Goal: Task Accomplishment & Management: Manage account settings

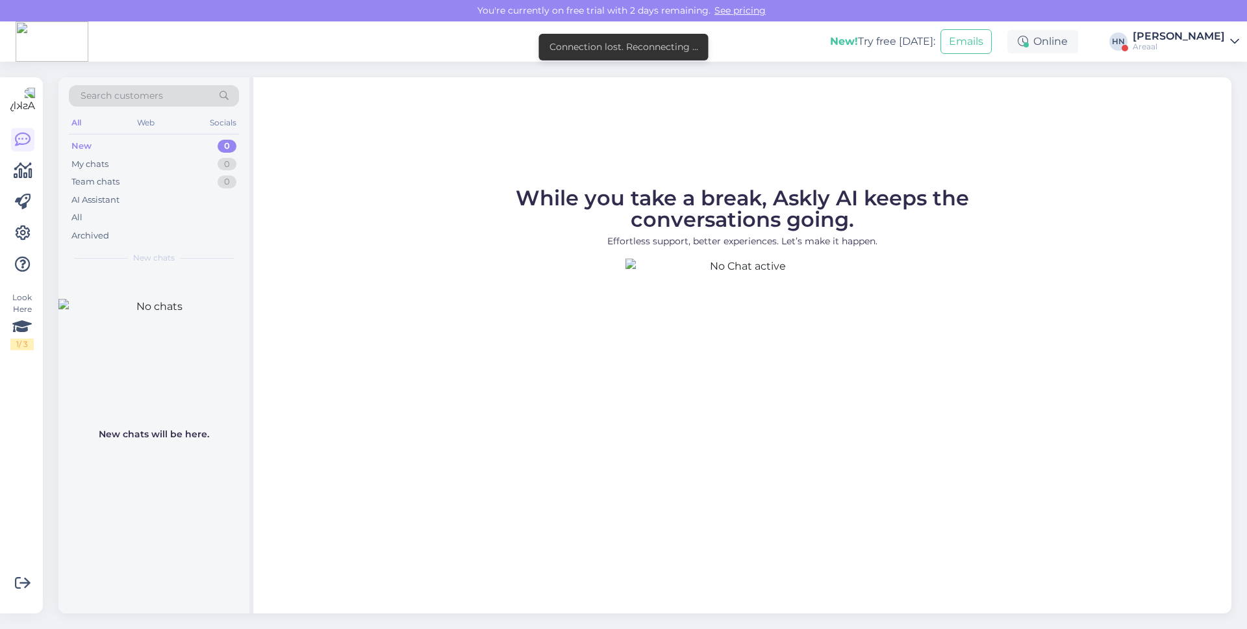
click at [784, 234] on p "Effortless support, better experiences. Let’s make it happen." at bounding box center [743, 241] width 572 height 14
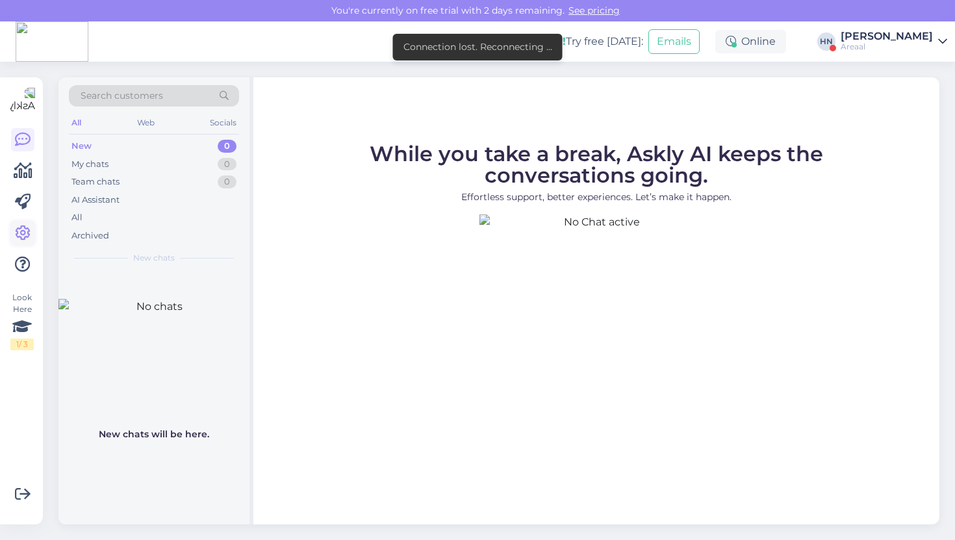
click at [29, 237] on icon at bounding box center [23, 233] width 16 height 16
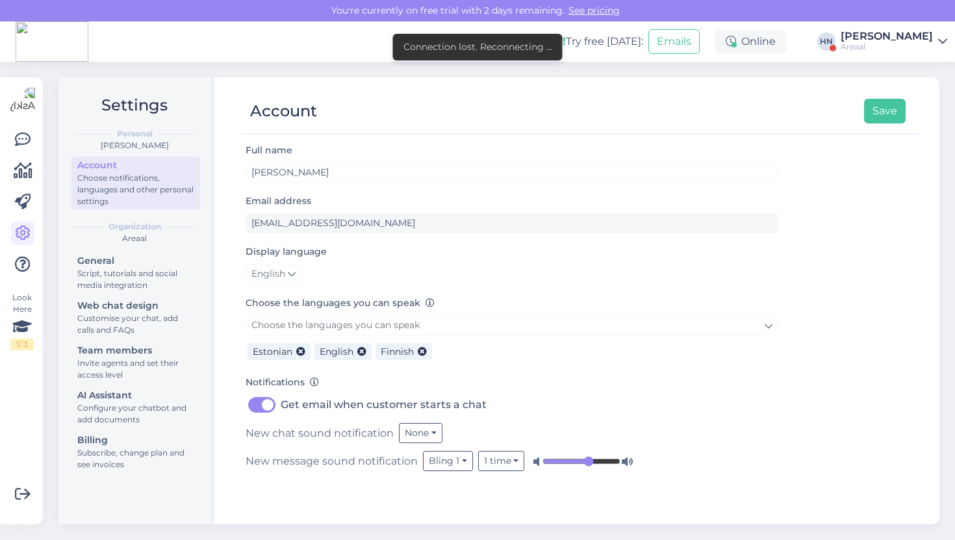
click at [124, 429] on div "General Script, tutorials and social media integration Web chat design Customis…" at bounding box center [135, 364] width 129 height 224
click at [125, 408] on div "Configure your chatbot and add documents" at bounding box center [135, 413] width 117 height 23
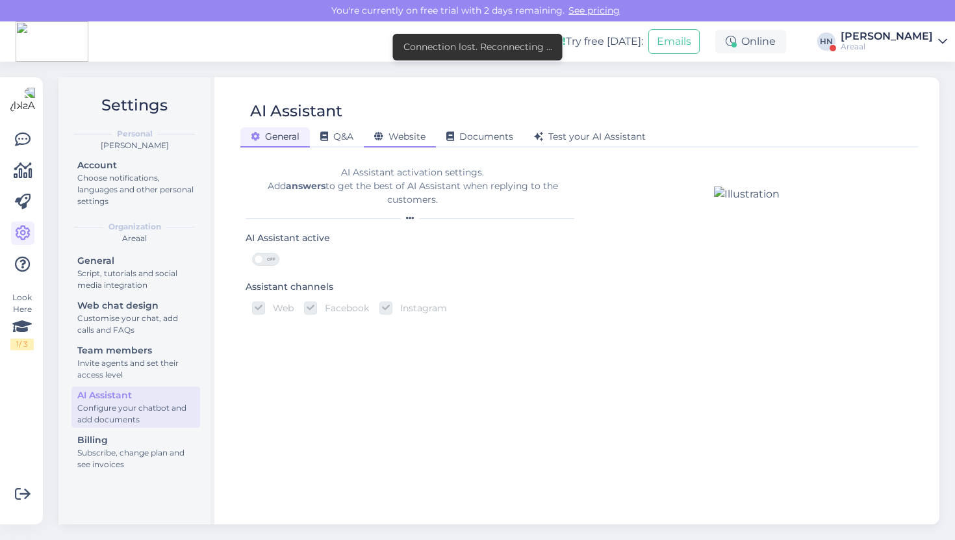
click at [418, 132] on span "Website" at bounding box center [399, 137] width 51 height 12
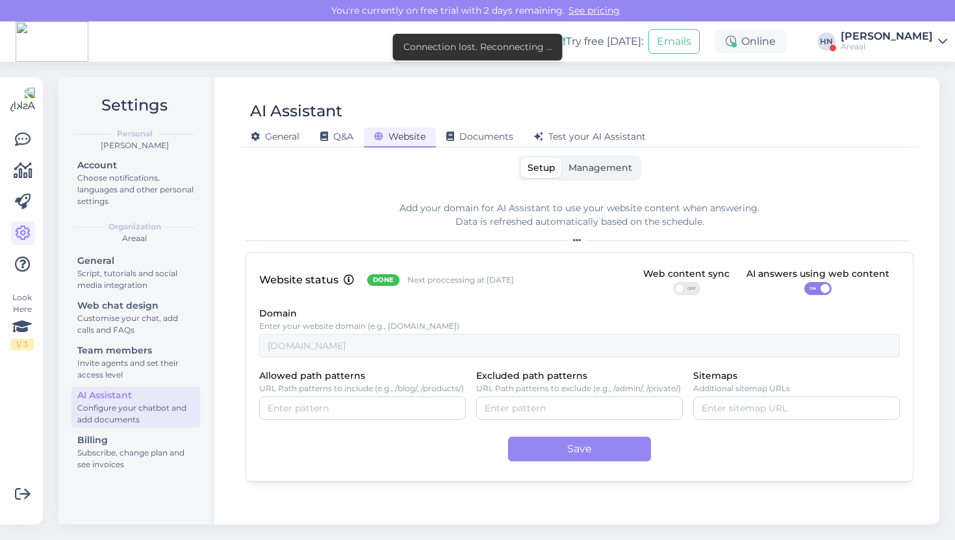
click at [581, 386] on p "URL Path patterns to exclude (e.g., /admin/, /private/)" at bounding box center [579, 388] width 207 height 9
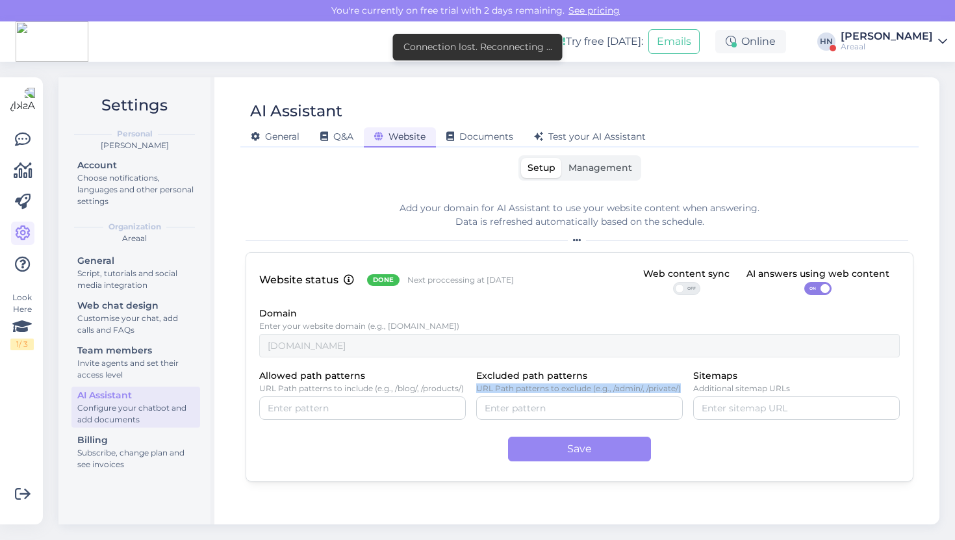
click at [581, 386] on p "URL Path patterns to exclude (e.g., /admin/, /private/)" at bounding box center [579, 388] width 207 height 9
click at [538, 388] on p "URL Path patterns to exclude (e.g., /admin/, /private/)" at bounding box center [579, 388] width 207 height 9
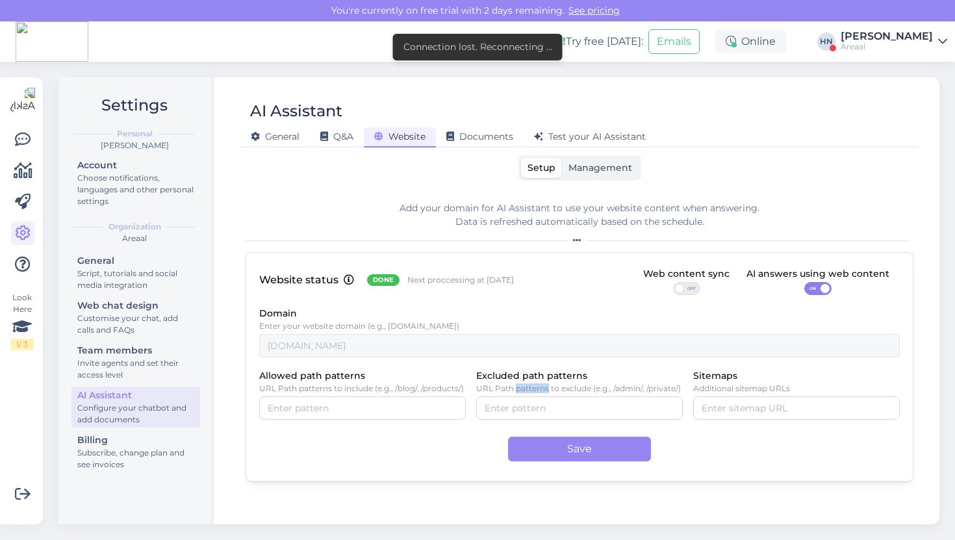
click at [538, 388] on p "URL Path patterns to exclude (e.g., /admin/, /private/)" at bounding box center [579, 388] width 207 height 9
click at [352, 392] on p "URL Path patterns to include (e.g., /blog/, /products/)" at bounding box center [362, 388] width 207 height 9
click at [321, 380] on label "Allowed path patterns" at bounding box center [312, 376] width 106 height 14
click at [321, 401] on input "Allowed path patterns" at bounding box center [363, 408] width 190 height 14
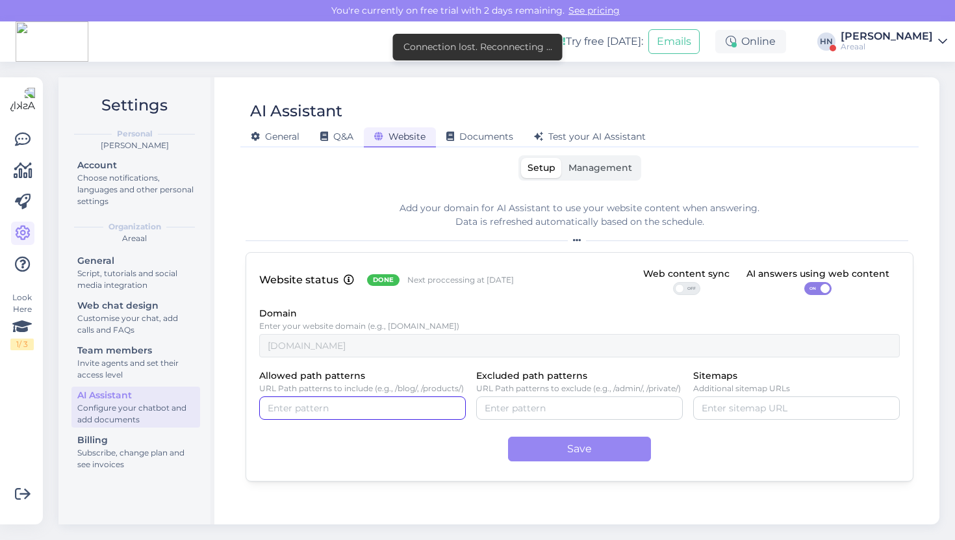
click at [321, 380] on label "Allowed path patterns" at bounding box center [312, 376] width 106 height 14
click at [321, 401] on input "Allowed path patterns" at bounding box center [363, 408] width 190 height 14
click at [321, 380] on label "Allowed path patterns" at bounding box center [312, 376] width 106 height 14
click at [321, 401] on input "Allowed path patterns" at bounding box center [363, 408] width 190 height 14
click at [319, 386] on p "URL Path patterns to include (e.g., /blog/, /products/)" at bounding box center [362, 388] width 207 height 9
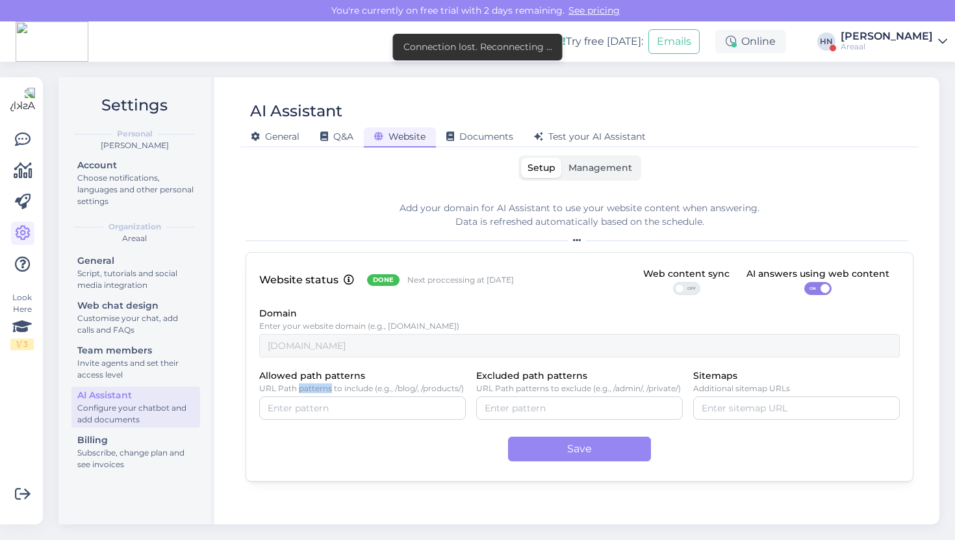
click at [319, 386] on p "URL Path patterns to include (e.g., /blog/, /products/)" at bounding box center [362, 388] width 207 height 9
click at [273, 393] on p "URL Path patterns to include (e.g., /blog/, /products/)" at bounding box center [362, 388] width 207 height 9
drag, startPoint x: 259, startPoint y: 388, endPoint x: 348, endPoint y: 383, distance: 89.1
click at [348, 384] on p "URL Path patterns to include (e.g., /blog/, /products/)" at bounding box center [362, 388] width 207 height 9
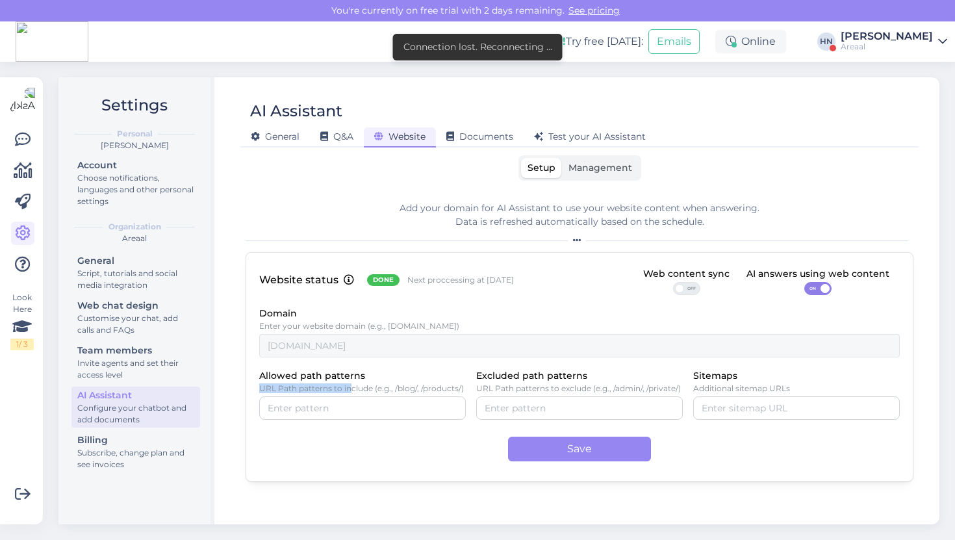
copy p "URL Path patterns to in"
click at [194, 39] on div "New! Try free today: Emails Online HN Hans Niinemäe Areaal" at bounding box center [477, 41] width 955 height 40
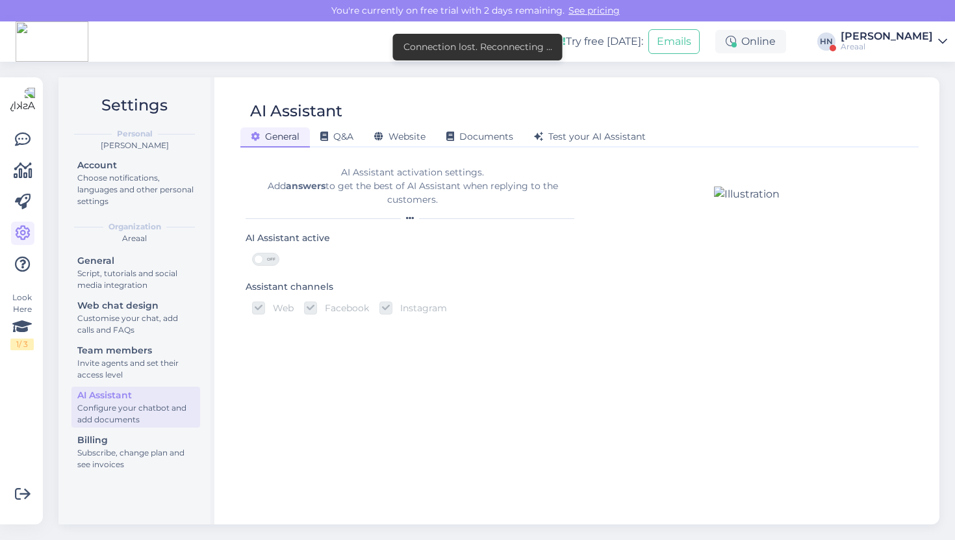
click at [416, 151] on div "AI Assistant General Q&A Website Documents Test your AI Assistant AI Assistant …" at bounding box center [580, 300] width 720 height 447
click at [416, 145] on div "Website" at bounding box center [400, 137] width 72 height 20
click at [347, 142] on span "Q&A" at bounding box center [336, 137] width 33 height 12
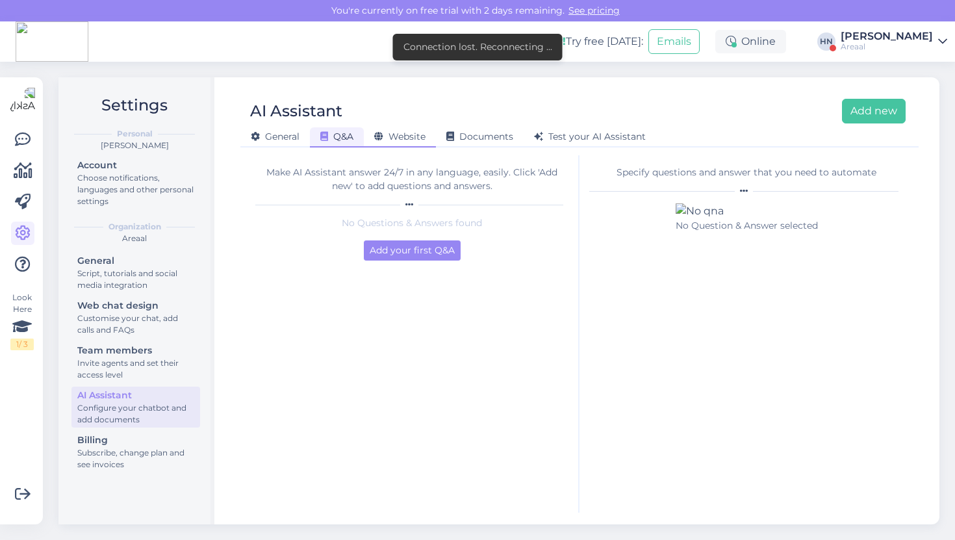
click at [390, 142] on span "Website" at bounding box center [399, 137] width 51 height 12
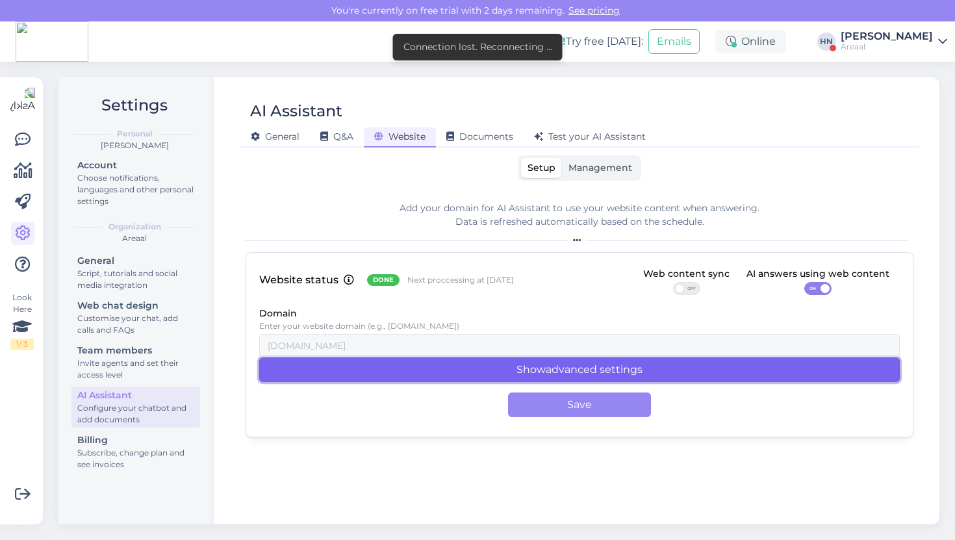
click at [340, 379] on button "Show advanced settings" at bounding box center [579, 369] width 640 height 25
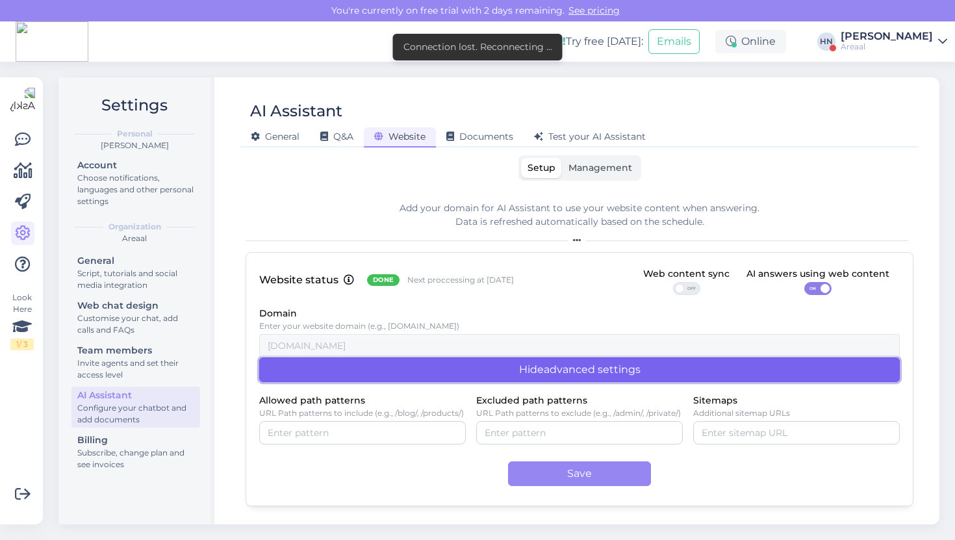
click at [340, 379] on button "Hide advanced settings" at bounding box center [579, 369] width 640 height 25
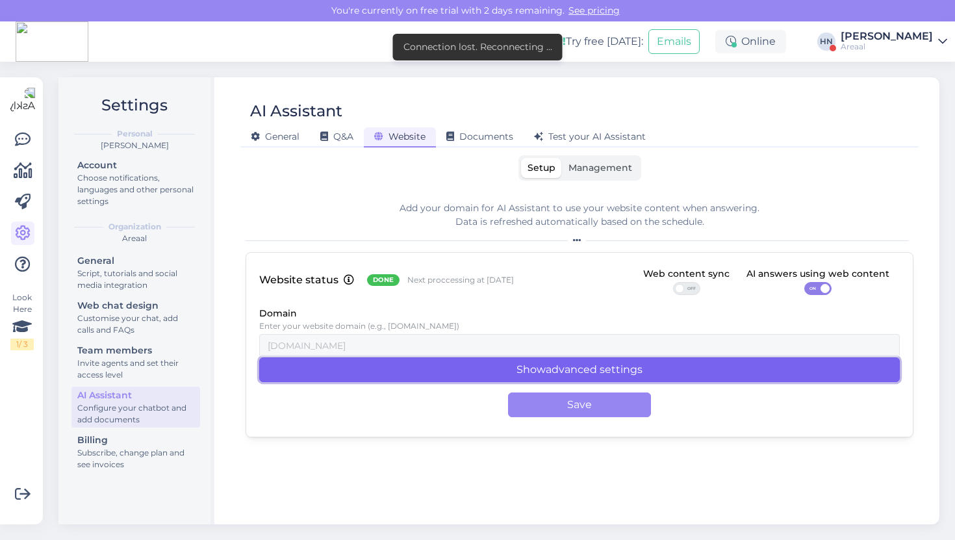
click at [340, 379] on button "Show advanced settings" at bounding box center [579, 369] width 640 height 25
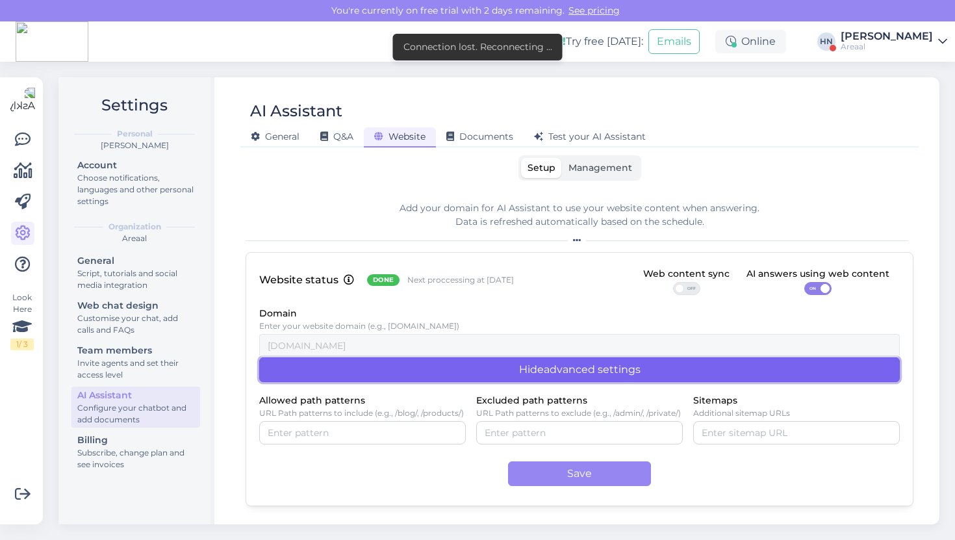
click at [340, 379] on button "Hide advanced settings" at bounding box center [579, 369] width 640 height 25
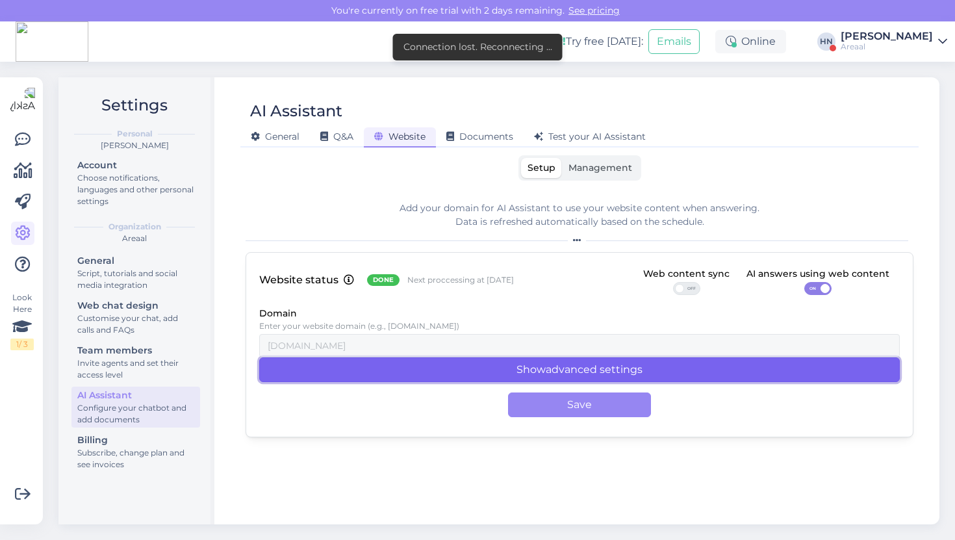
click at [340, 379] on button "Show advanced settings" at bounding box center [579, 369] width 640 height 25
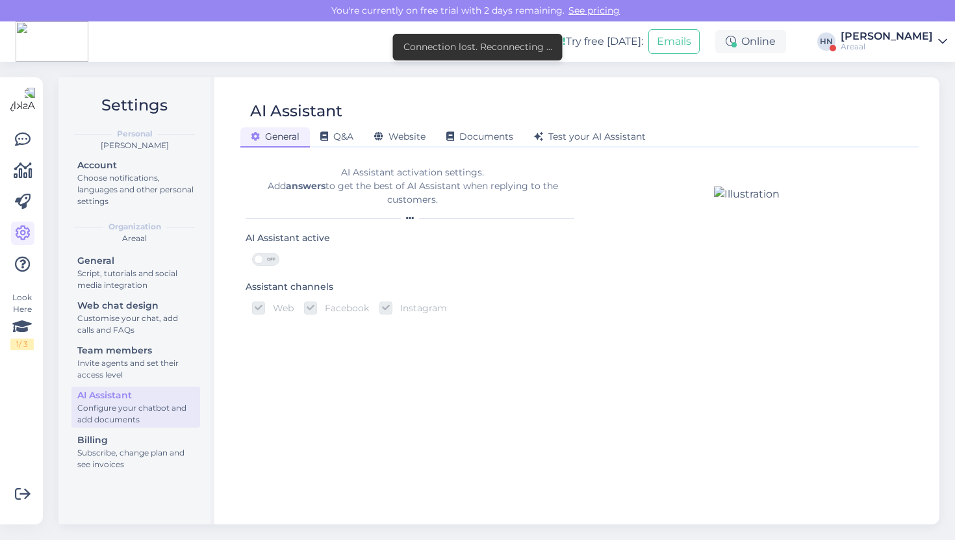
click at [390, 120] on div "AI Assistant" at bounding box center [572, 111] width 665 height 25
click at [390, 144] on div "Website" at bounding box center [400, 137] width 72 height 20
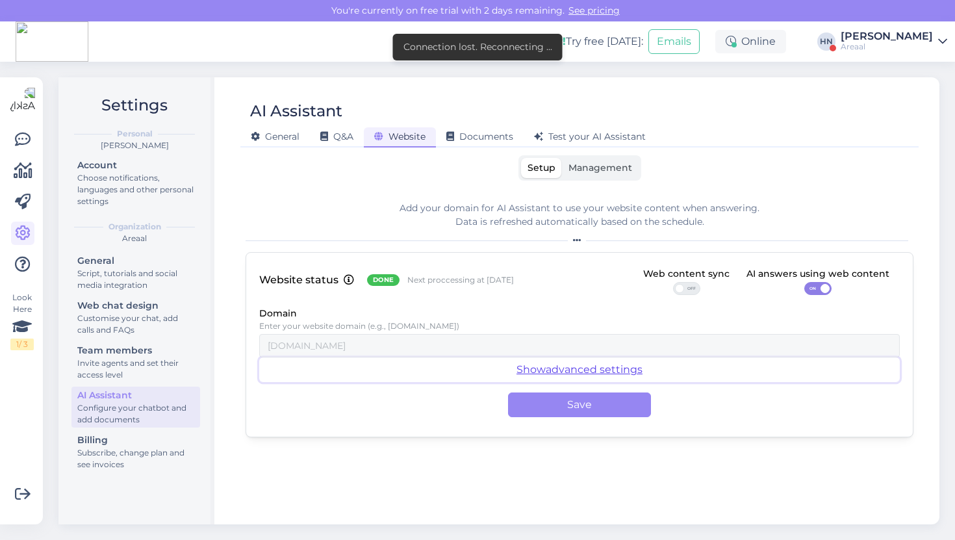
click at [523, 360] on button "Show advanced settings" at bounding box center [579, 369] width 640 height 25
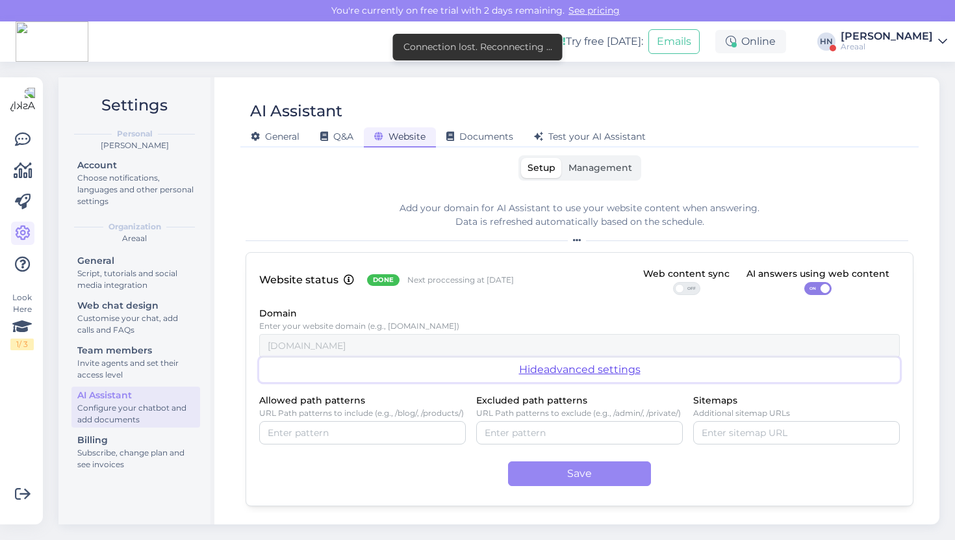
click at [522, 373] on button "Hide advanced settings" at bounding box center [579, 369] width 640 height 25
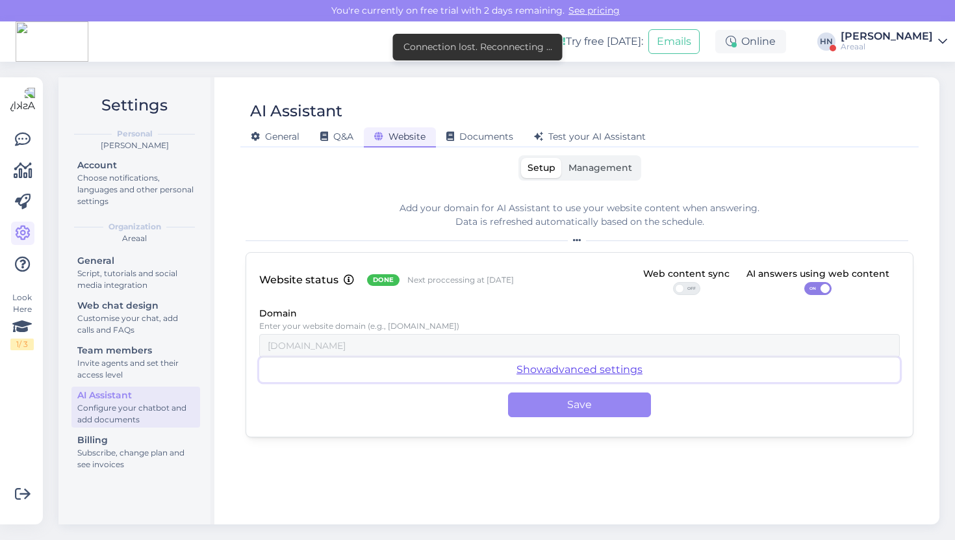
click at [522, 373] on button "Show advanced settings" at bounding box center [579, 369] width 640 height 25
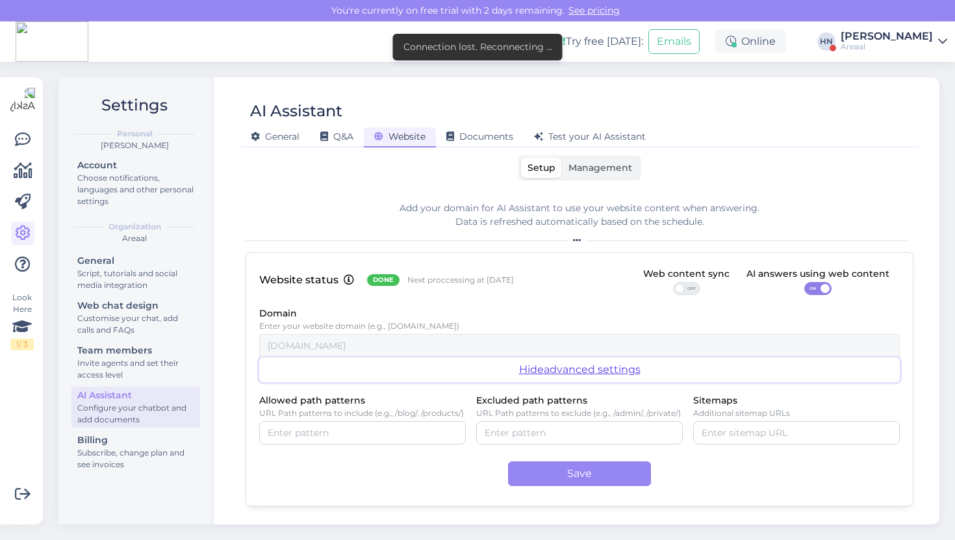
click at [522, 373] on button "Hide advanced settings" at bounding box center [579, 369] width 640 height 25
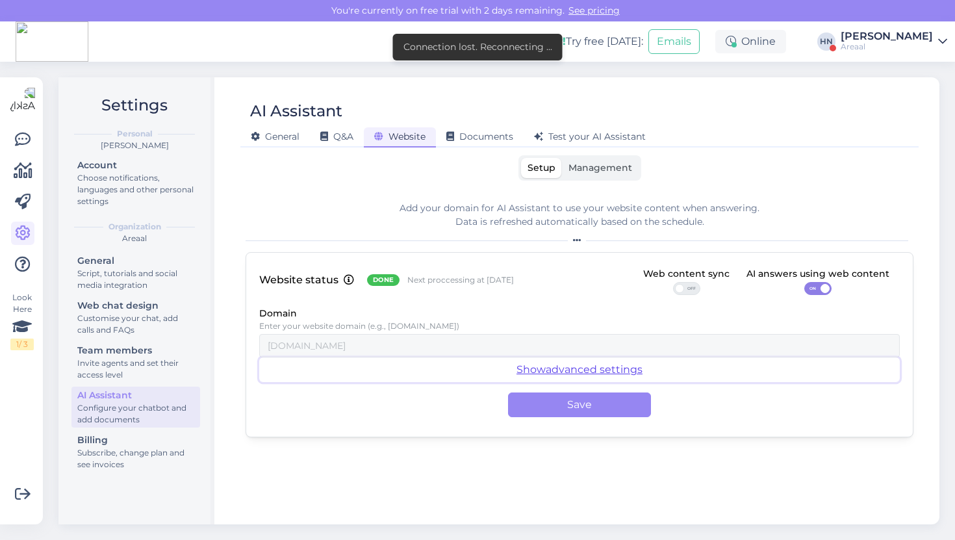
click at [522, 373] on button "Show advanced settings" at bounding box center [579, 369] width 640 height 25
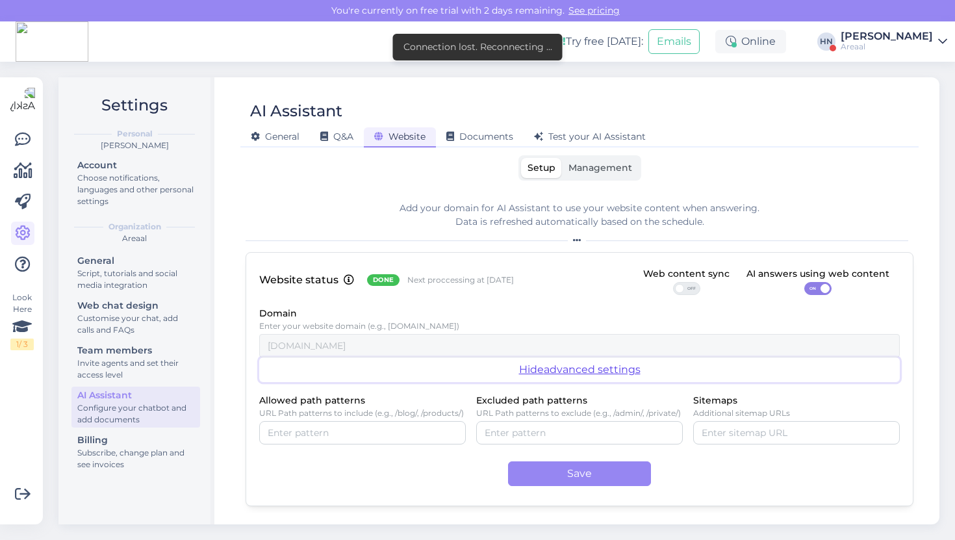
click at [522, 373] on button "Hide advanced settings" at bounding box center [579, 369] width 640 height 25
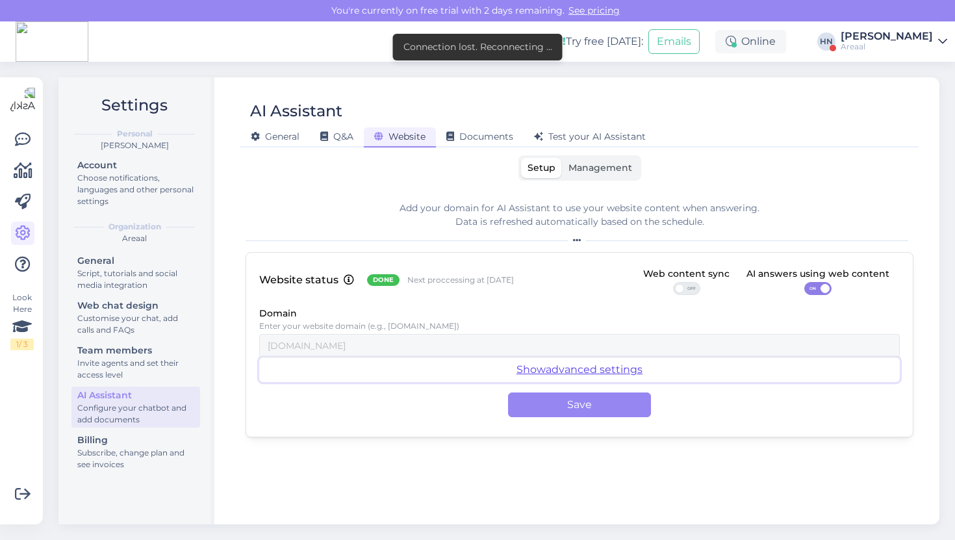
click at [522, 373] on button "Show advanced settings" at bounding box center [579, 369] width 640 height 25
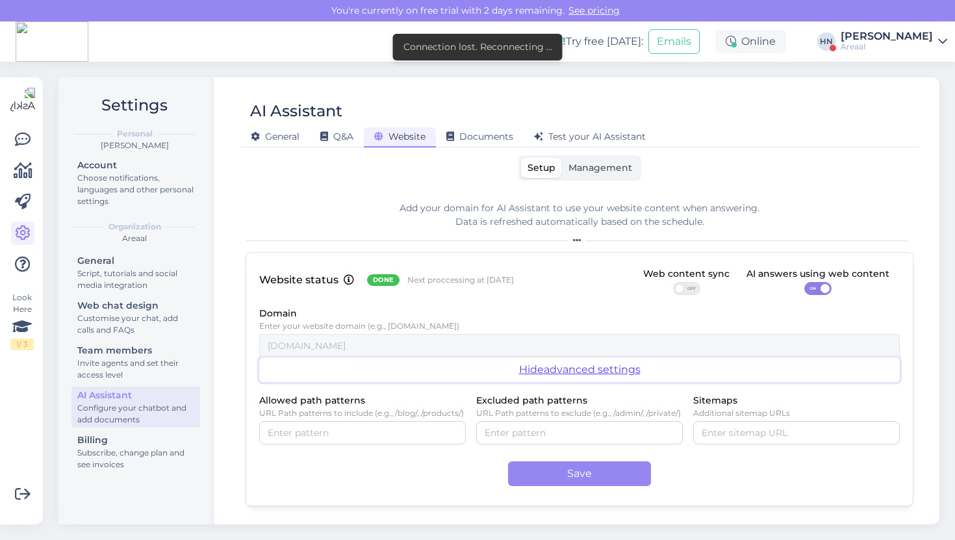
click at [522, 373] on button "Hide advanced settings" at bounding box center [579, 369] width 640 height 25
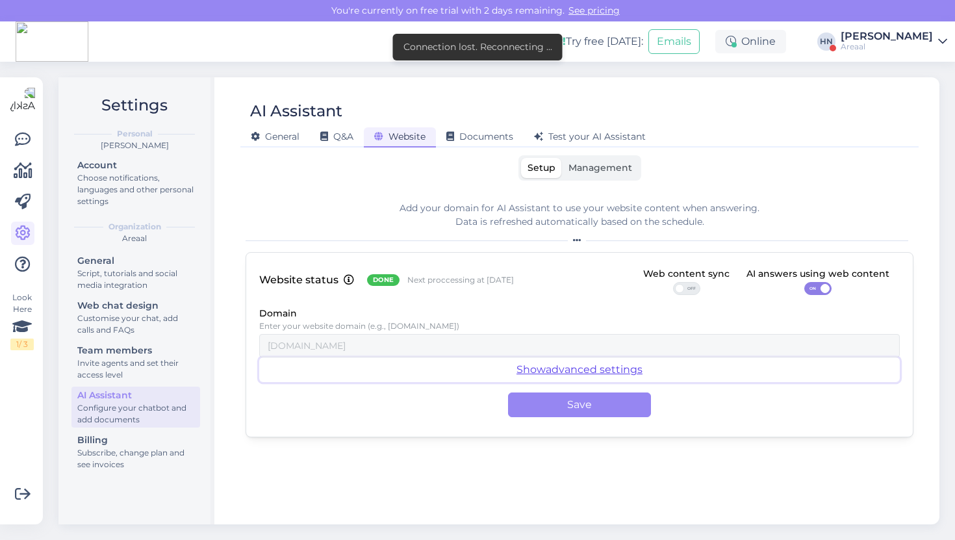
click at [522, 379] on button "Show advanced settings" at bounding box center [579, 369] width 640 height 25
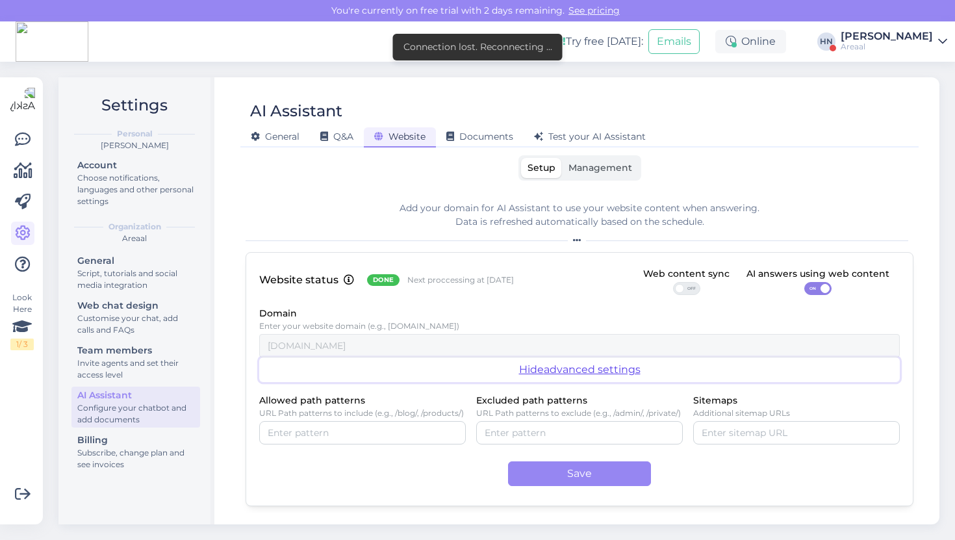
click at [522, 379] on button "Hide advanced settings" at bounding box center [579, 369] width 640 height 25
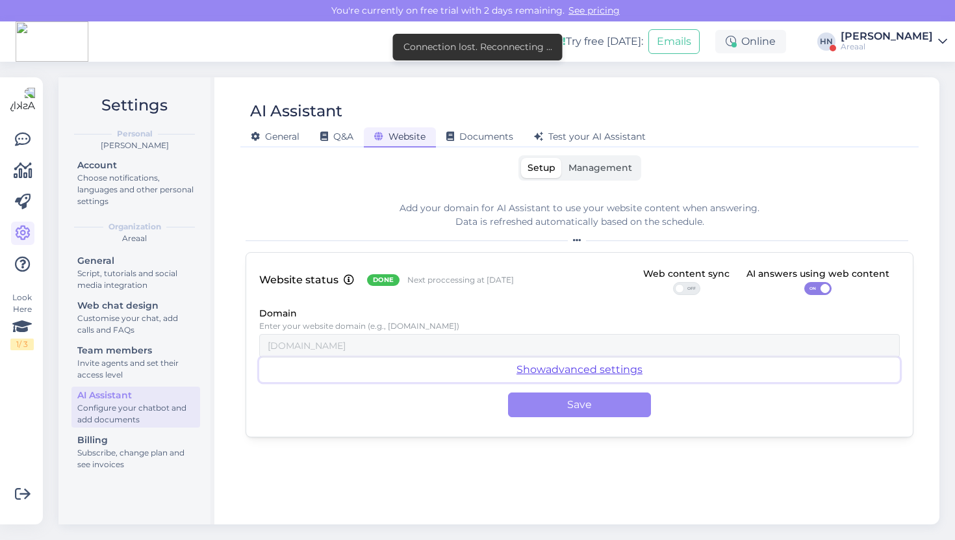
click at [522, 379] on button "Show advanced settings" at bounding box center [579, 369] width 640 height 25
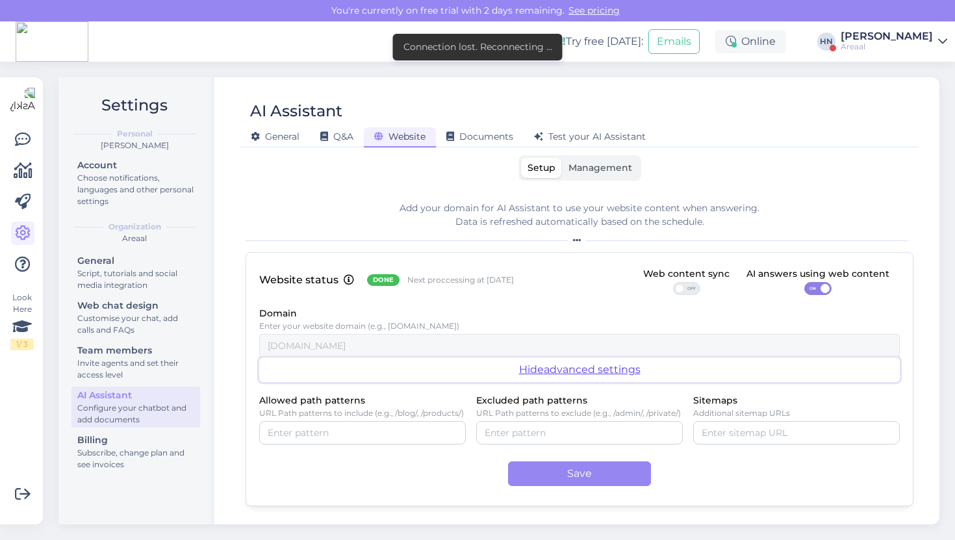
click at [551, 375] on button "Hide advanced settings" at bounding box center [579, 369] width 640 height 25
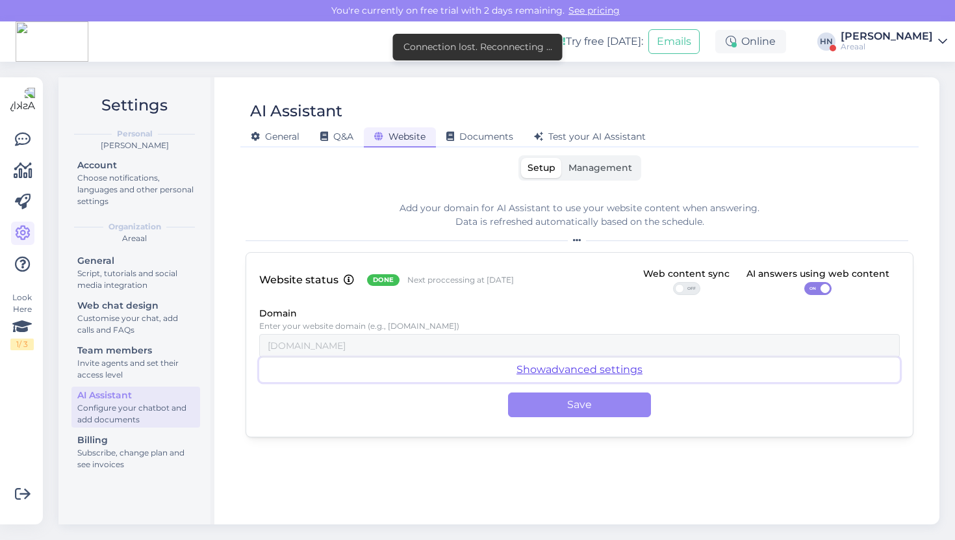
click at [551, 375] on button "Show advanced settings" at bounding box center [579, 369] width 640 height 25
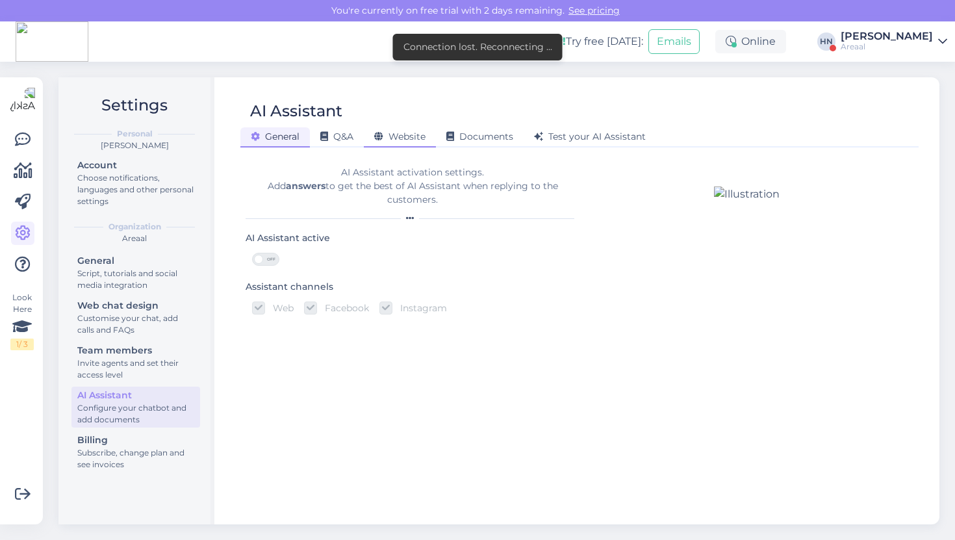
click at [401, 144] on div "Website" at bounding box center [400, 137] width 72 height 20
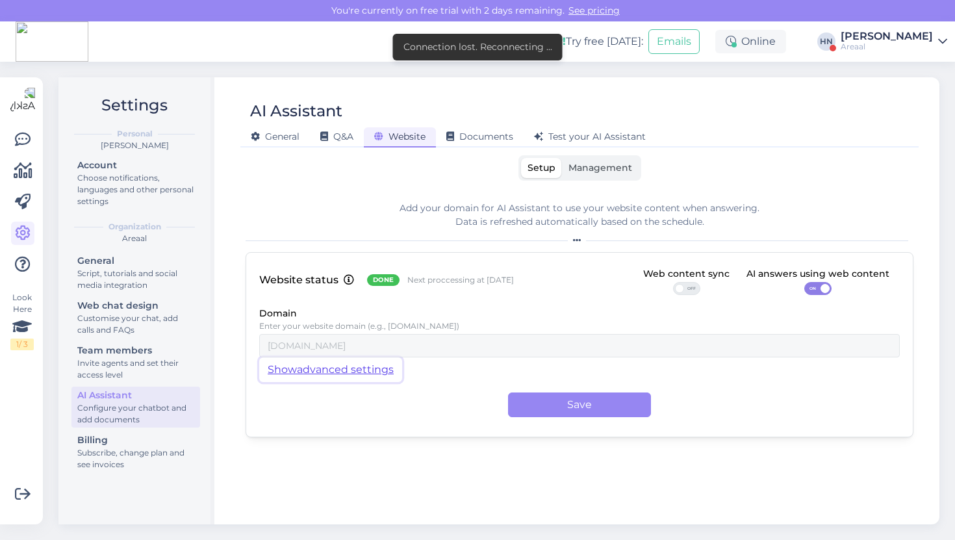
click at [359, 361] on button "Show advanced settings" at bounding box center [330, 369] width 143 height 25
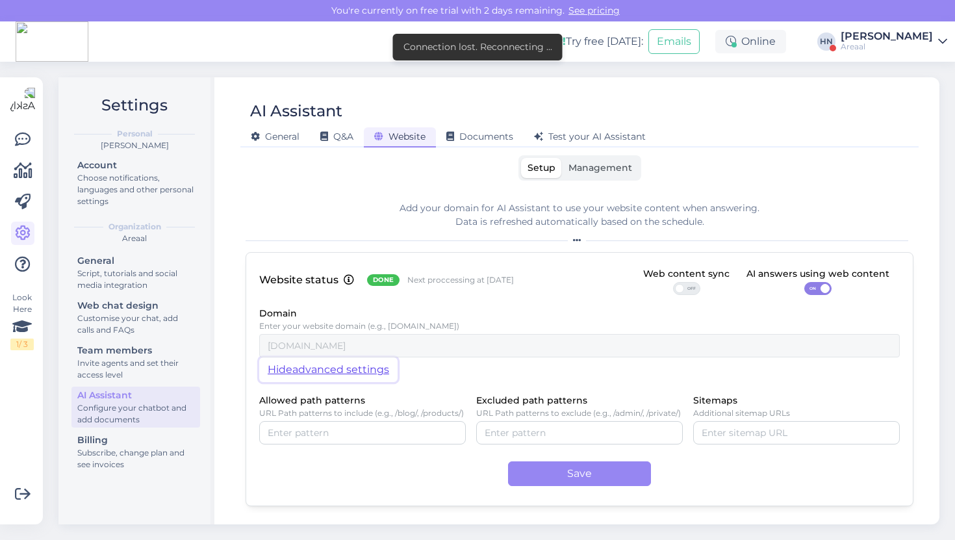
click at [359, 361] on button "Hide advanced settings" at bounding box center [328, 369] width 138 height 25
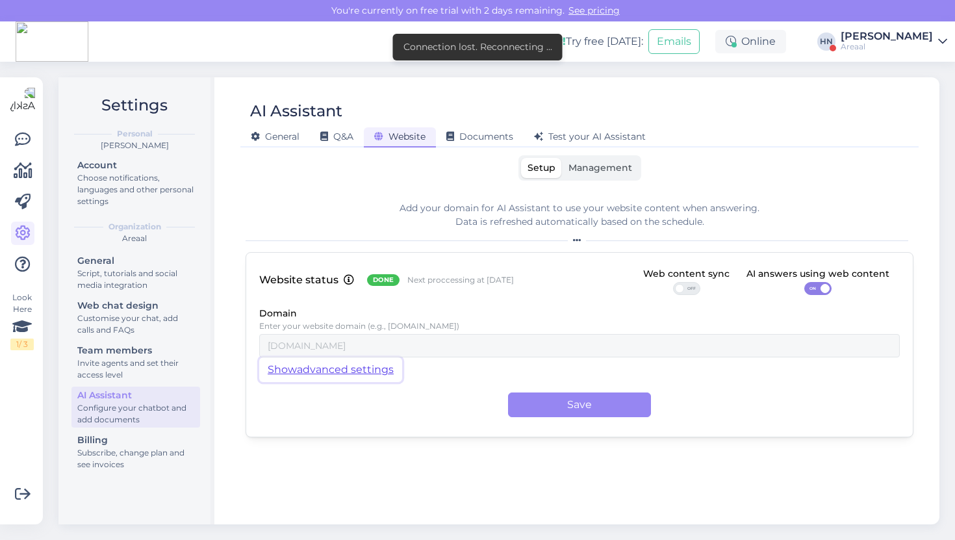
click at [359, 361] on button "Show advanced settings" at bounding box center [330, 369] width 143 height 25
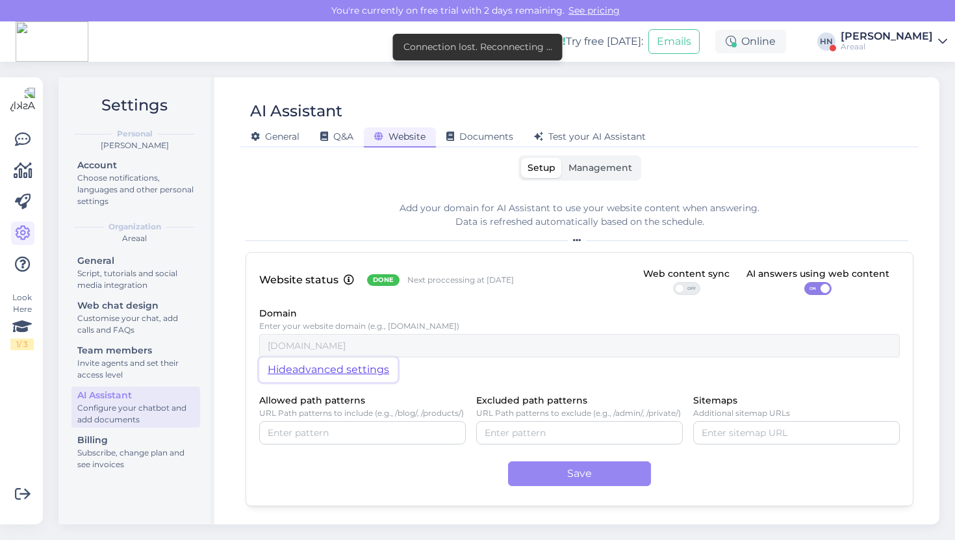
click at [359, 361] on button "Hide advanced settings" at bounding box center [328, 369] width 138 height 25
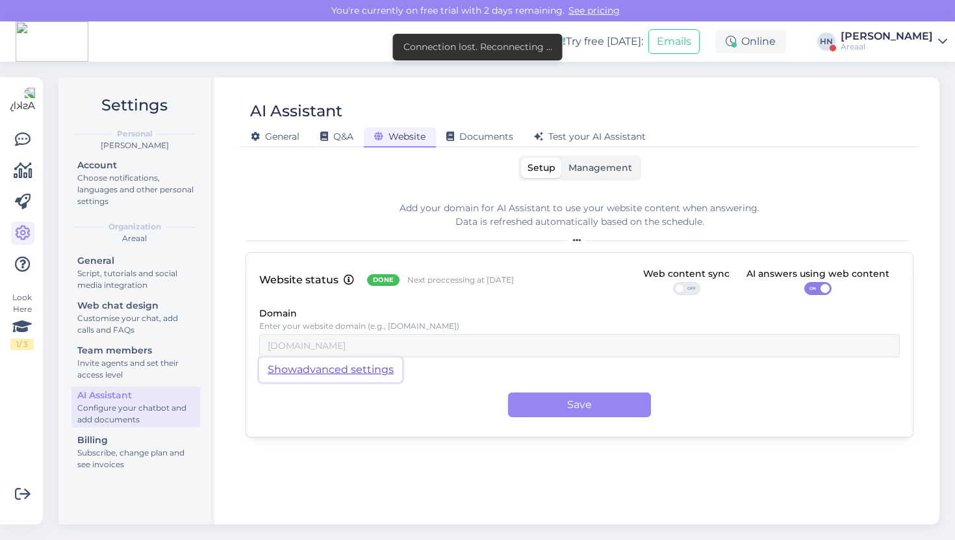
click at [359, 361] on button "Show advanced settings" at bounding box center [330, 369] width 143 height 25
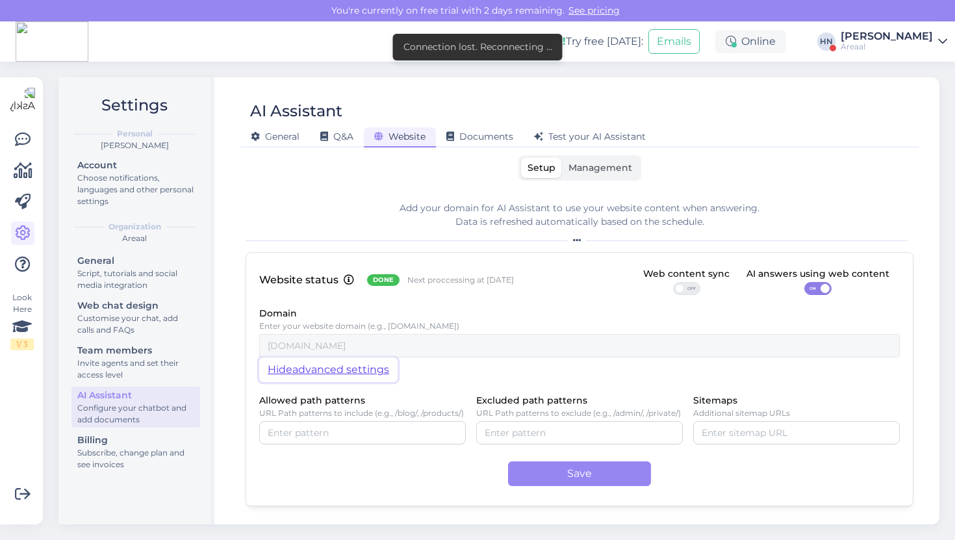
click at [359, 361] on button "Hide advanced settings" at bounding box center [328, 369] width 138 height 25
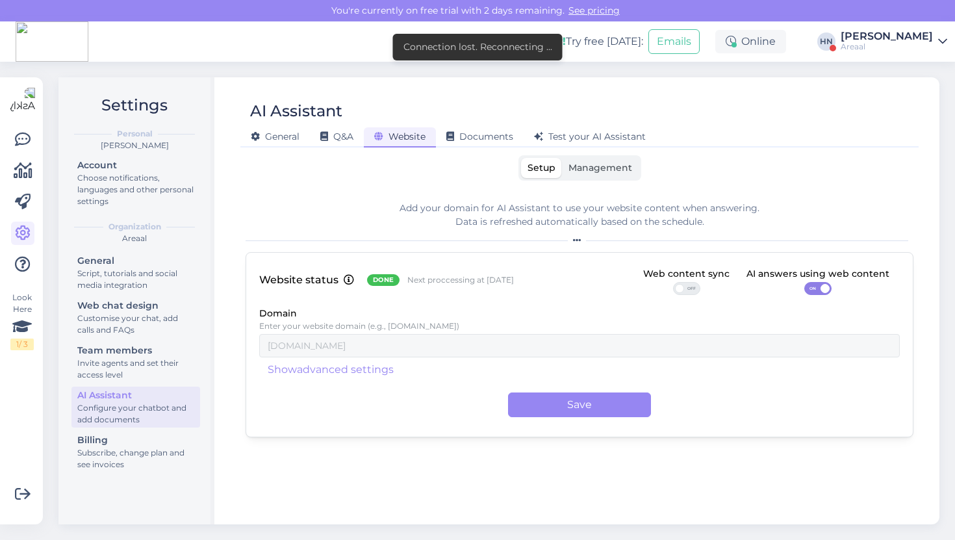
click at [392, 415] on div "Save" at bounding box center [579, 404] width 640 height 25
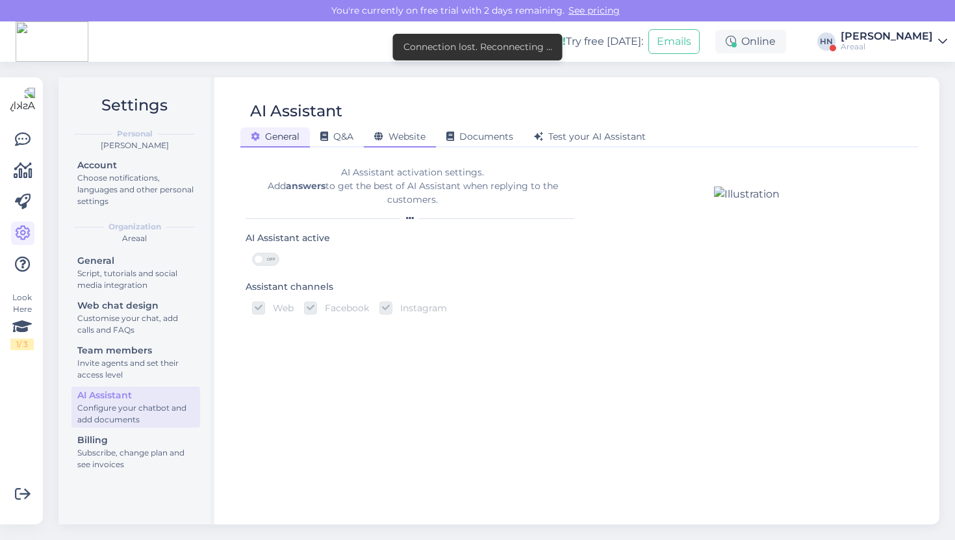
click at [368, 139] on div "Website" at bounding box center [400, 137] width 72 height 20
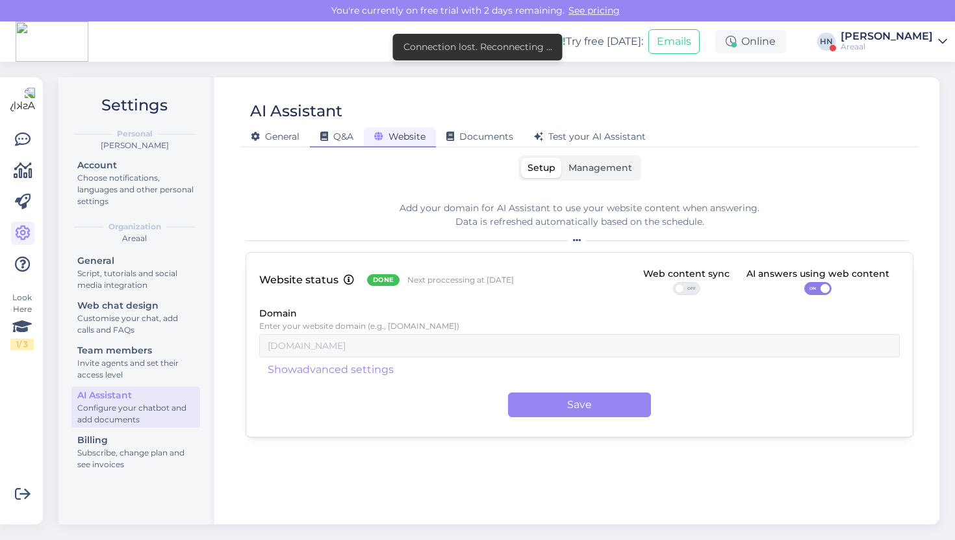
click at [355, 142] on div "Q&A" at bounding box center [337, 137] width 54 height 20
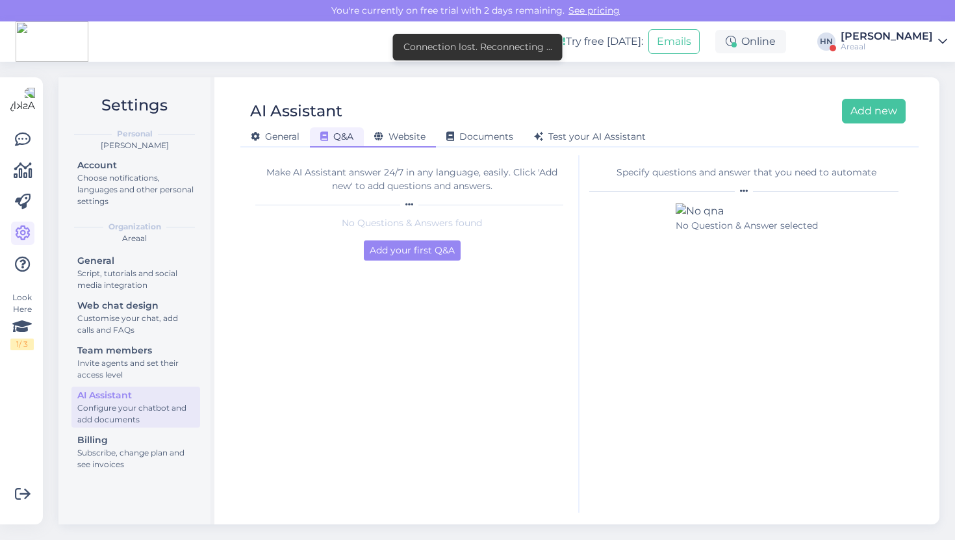
click at [396, 145] on div "Website" at bounding box center [400, 137] width 72 height 20
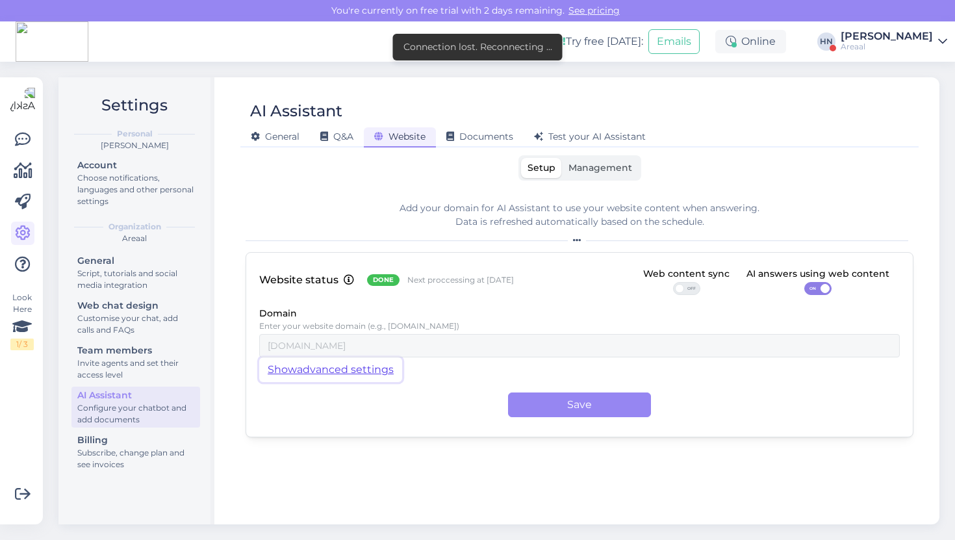
click at [342, 373] on button "Show advanced settings" at bounding box center [330, 369] width 143 height 25
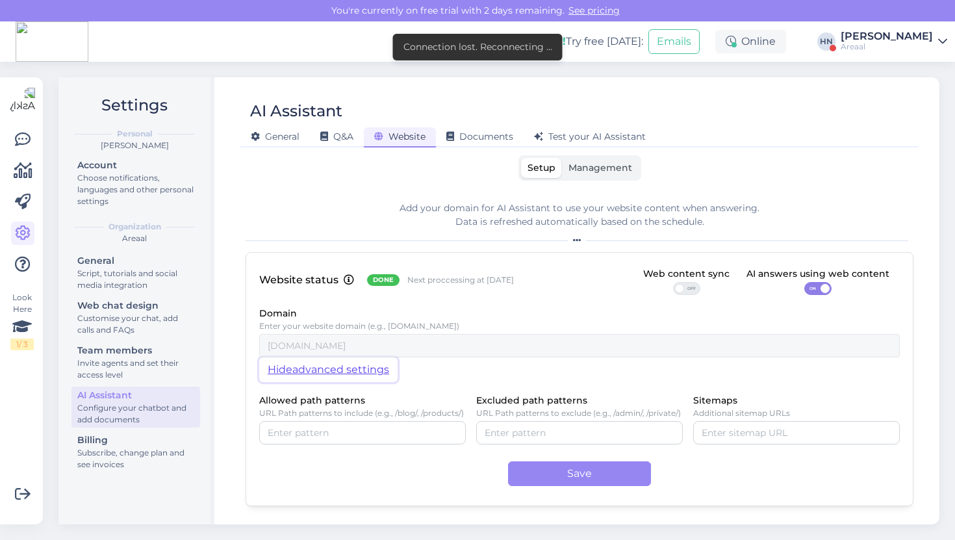
click at [342, 373] on button "Hide advanced settings" at bounding box center [328, 369] width 138 height 25
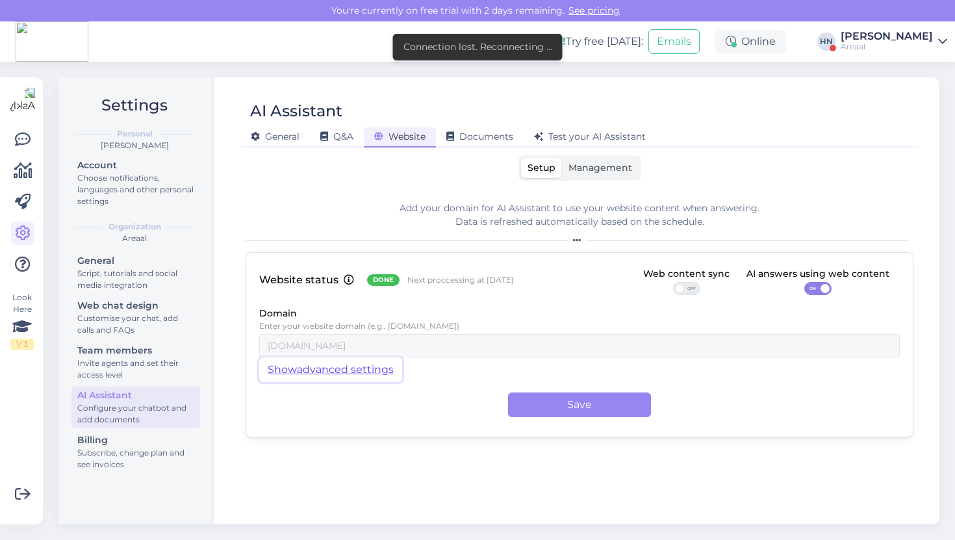
click at [342, 373] on button "Show advanced settings" at bounding box center [330, 369] width 143 height 25
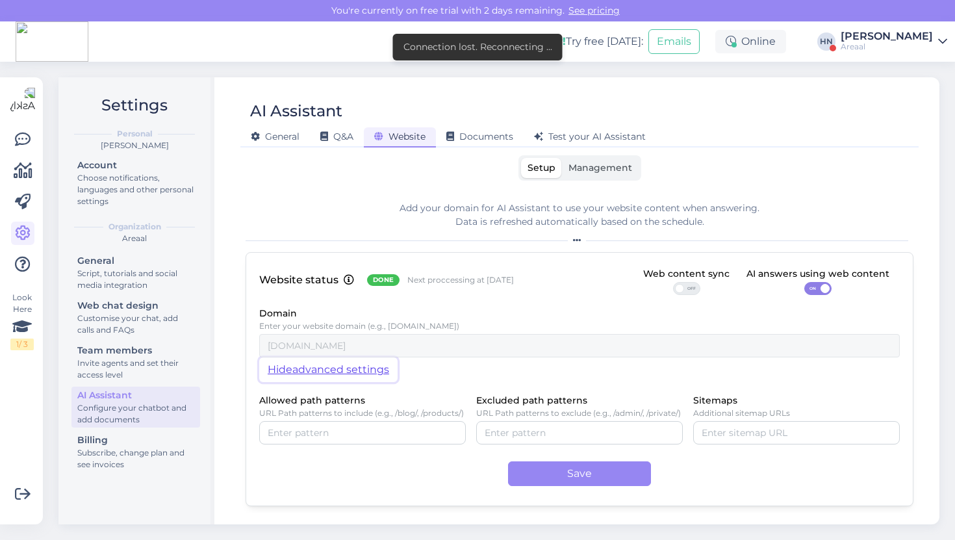
click at [342, 373] on button "Hide advanced settings" at bounding box center [328, 369] width 138 height 25
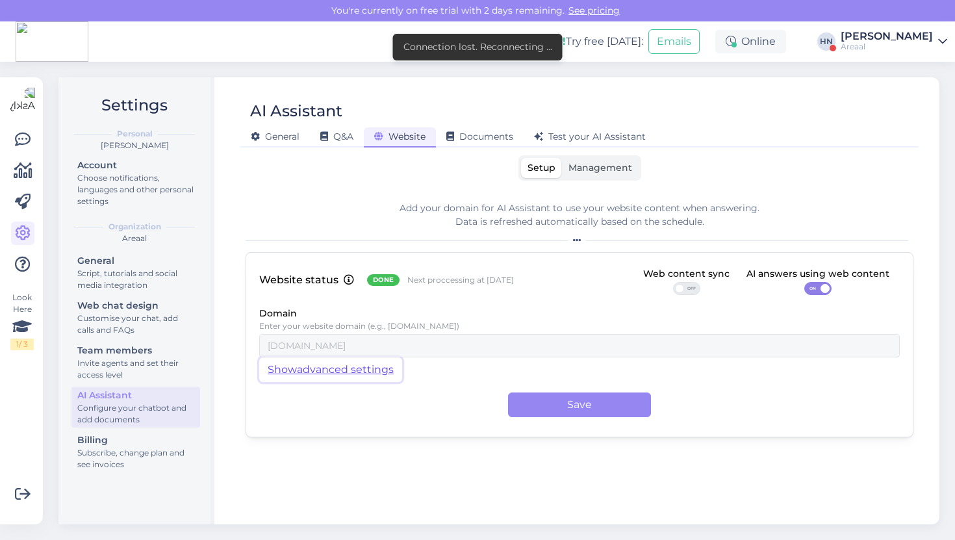
click at [342, 373] on button "Show advanced settings" at bounding box center [330, 369] width 143 height 25
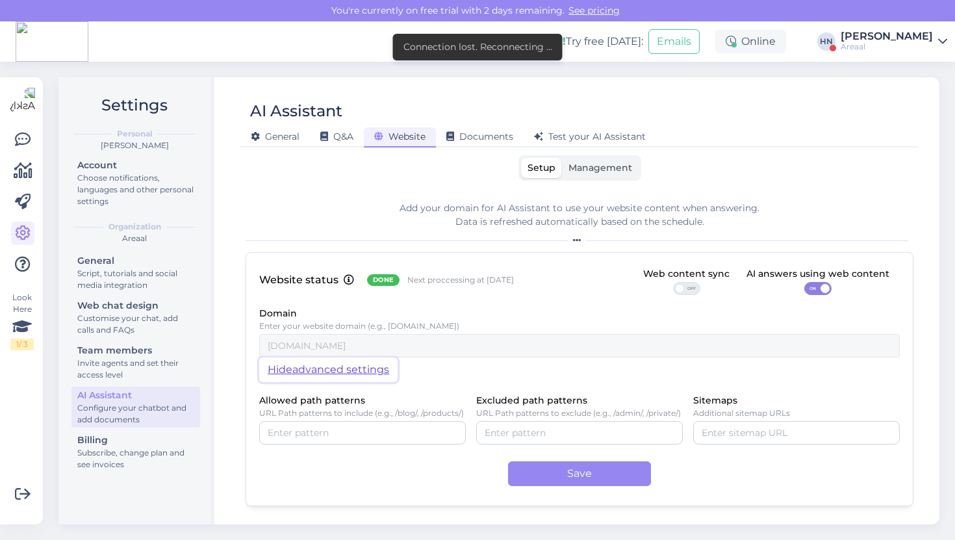
click at [342, 373] on button "Hide advanced settings" at bounding box center [328, 369] width 138 height 25
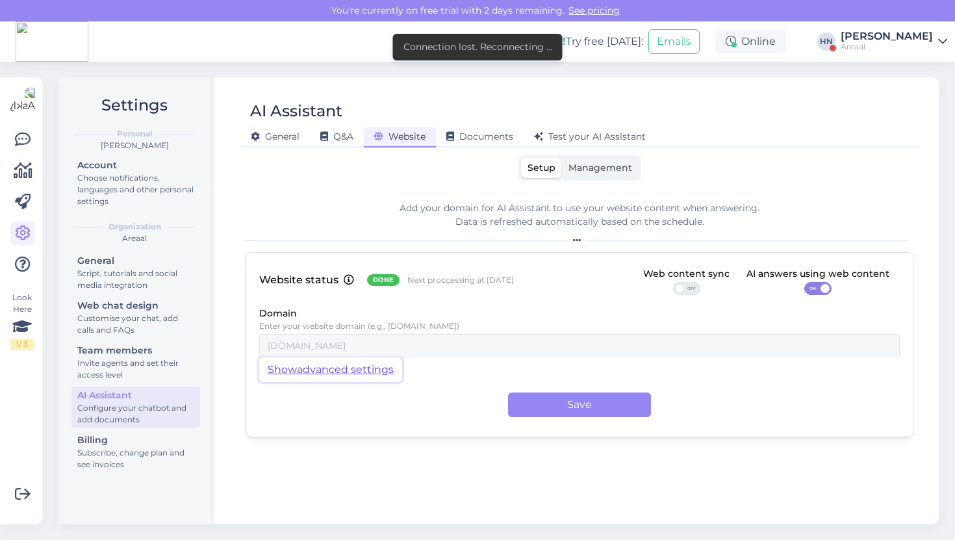
click at [342, 373] on button "Show advanced settings" at bounding box center [330, 369] width 143 height 25
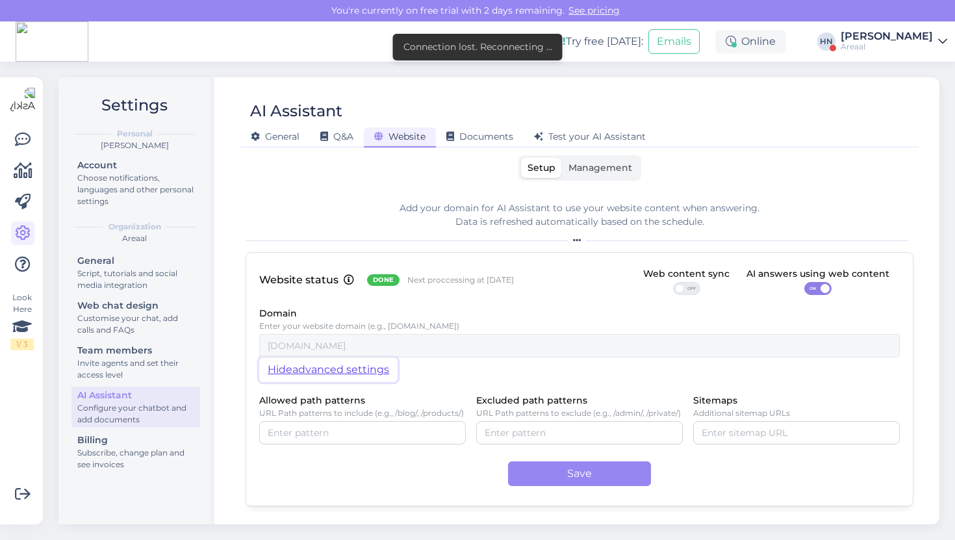
click at [342, 373] on button "Hide advanced settings" at bounding box center [328, 369] width 138 height 25
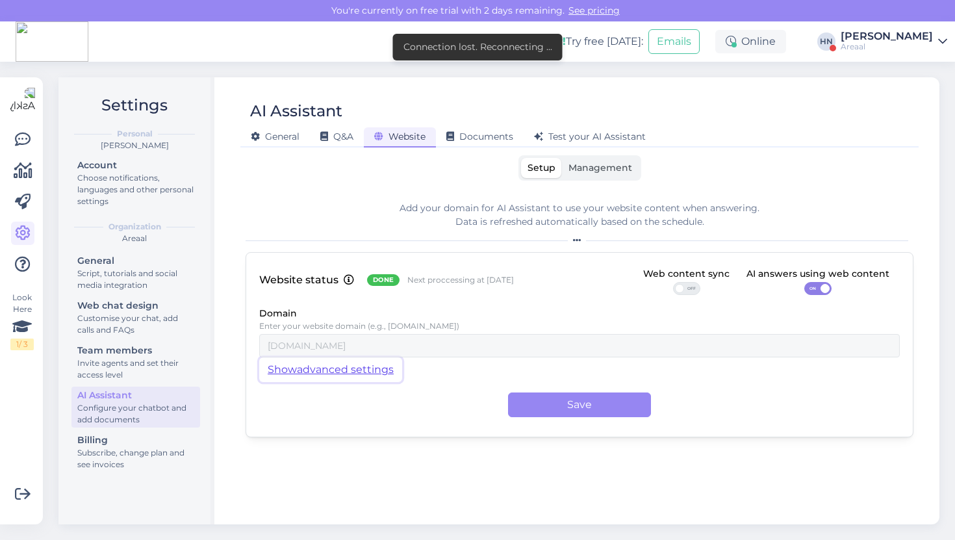
click at [342, 373] on button "Show advanced settings" at bounding box center [330, 369] width 143 height 25
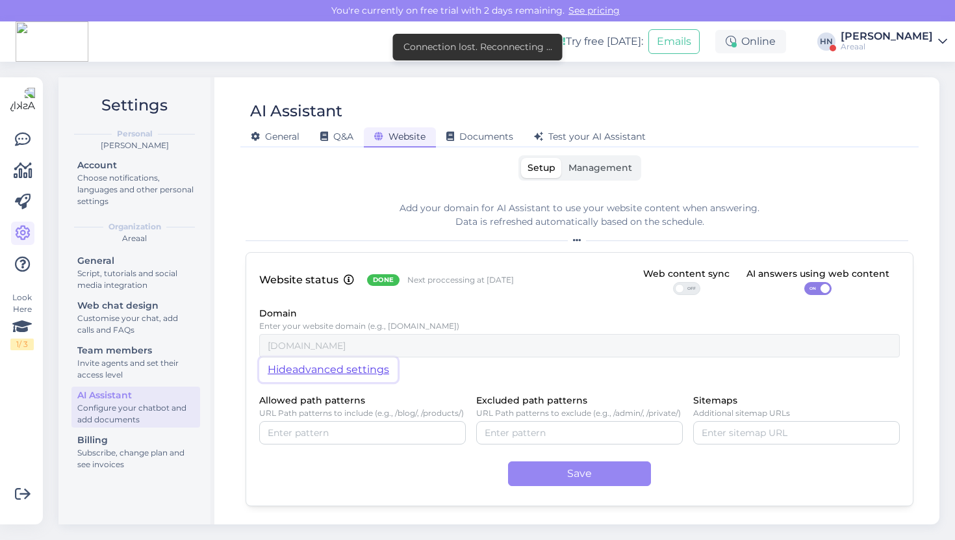
click at [342, 373] on button "Hide advanced settings" at bounding box center [328, 369] width 138 height 25
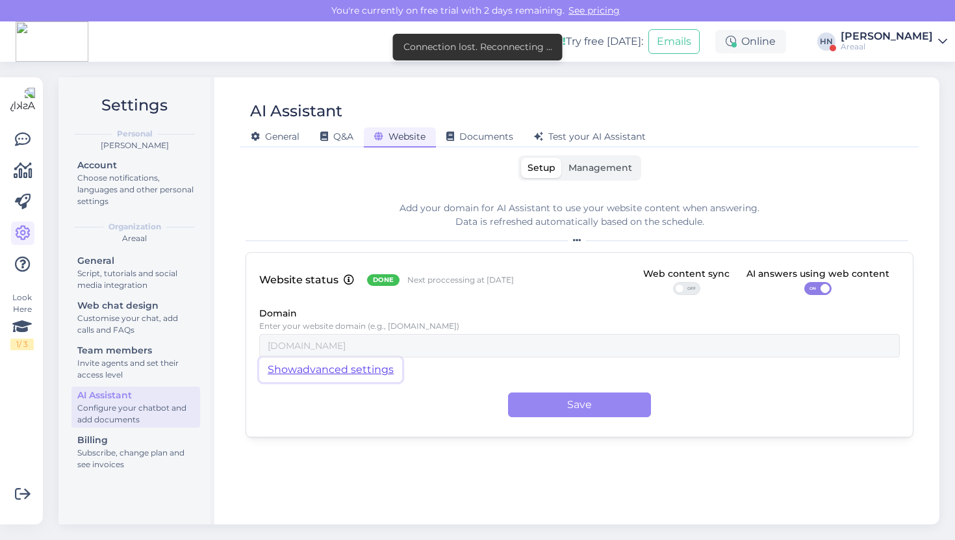
click at [342, 373] on button "Show advanced settings" at bounding box center [330, 369] width 143 height 25
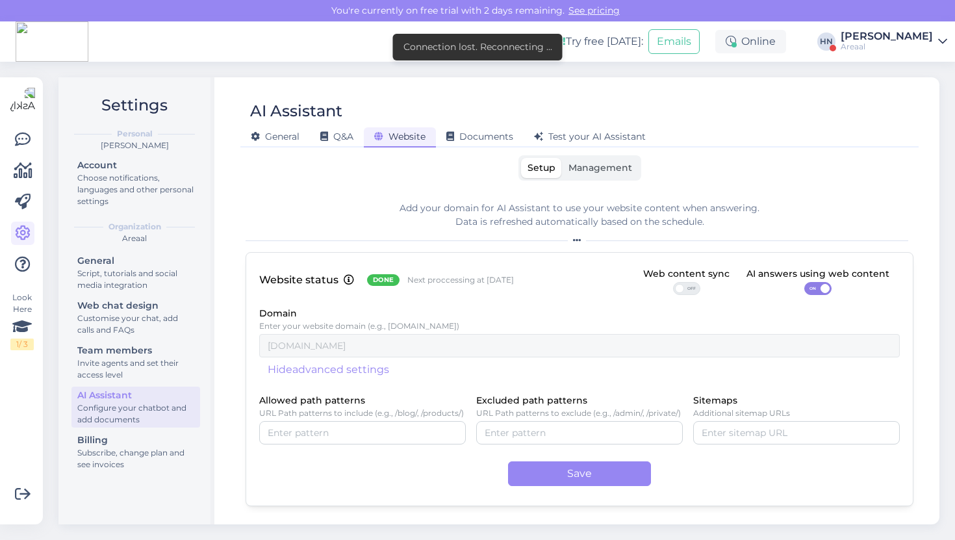
click at [410, 298] on div "Website status Done Next proccessing at 18 Sept Web content sync OFF AI answers…" at bounding box center [580, 379] width 668 height 254
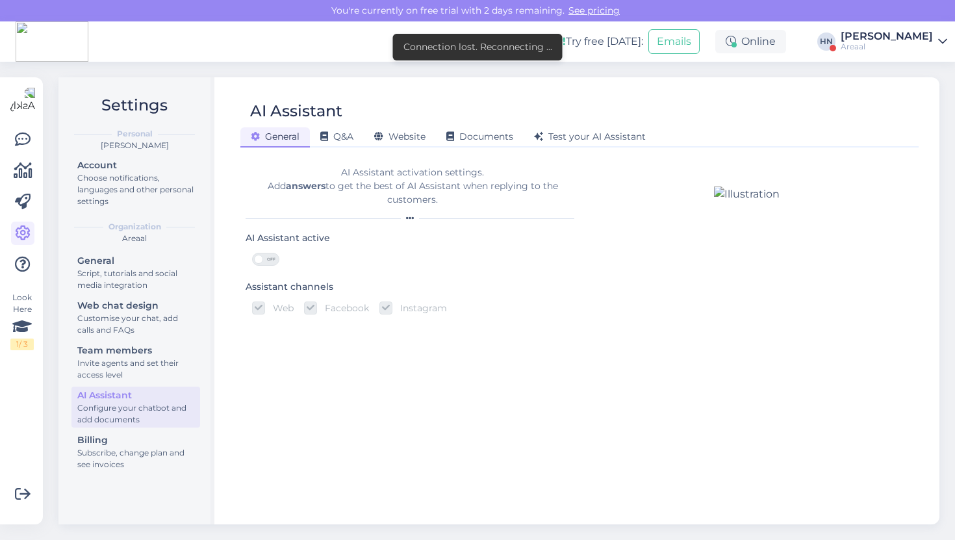
click at [382, 155] on div "AI Assistant activation settings. Add answers to get the best of AI Assistant w…" at bounding box center [413, 192] width 334 height 75
click at [390, 146] on div "Website" at bounding box center [400, 137] width 72 height 20
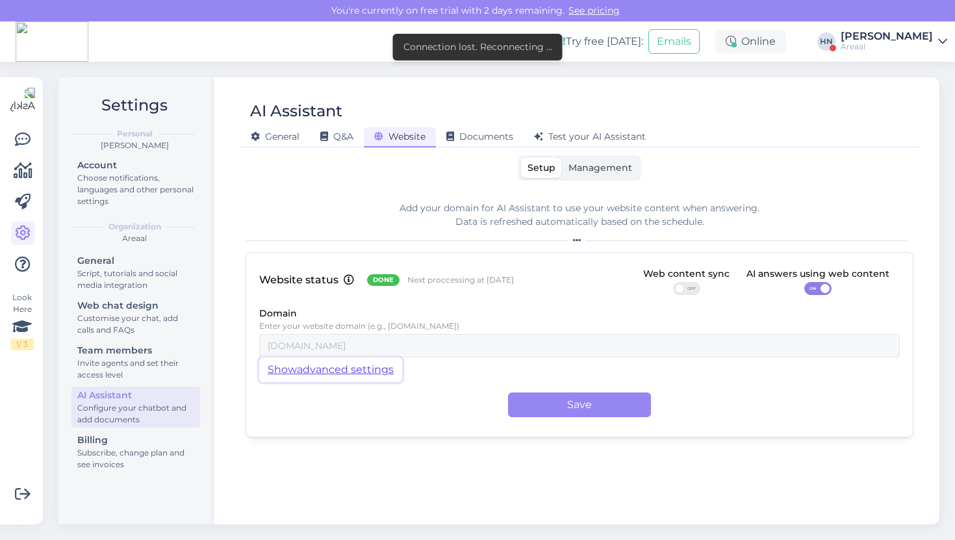
click at [344, 358] on button "Show advanced settings" at bounding box center [330, 369] width 143 height 25
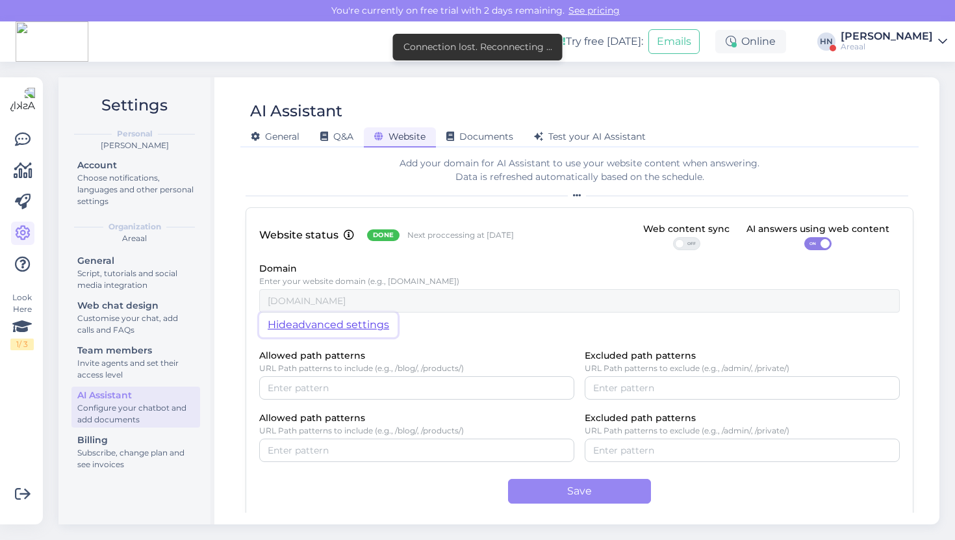
scroll to position [56, 0]
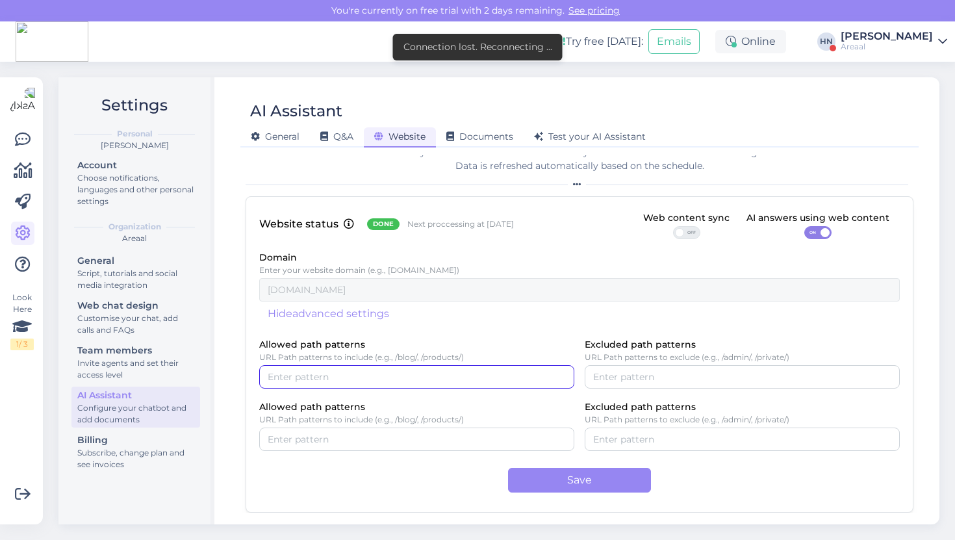
click at [325, 379] on input "Allowed path patterns" at bounding box center [417, 377] width 298 height 14
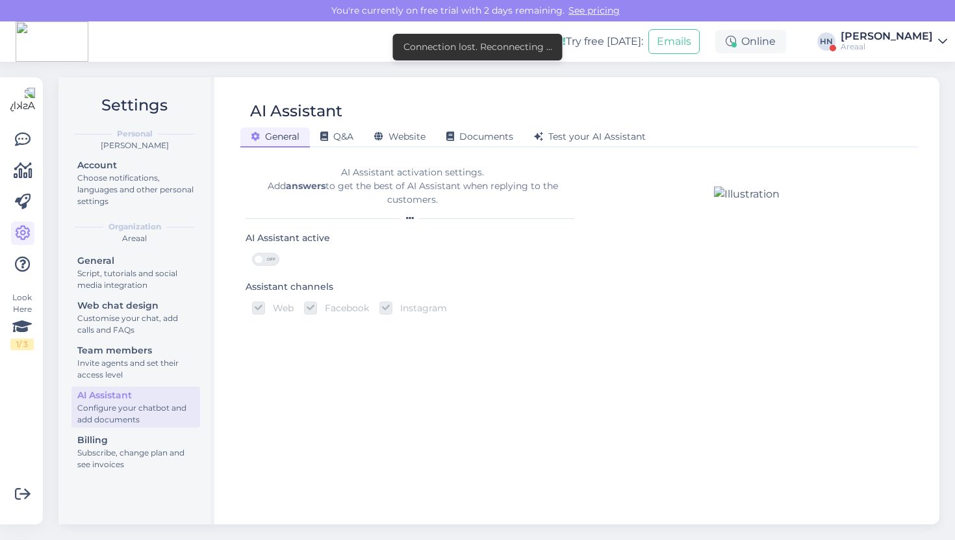
scroll to position [0, 0]
click at [423, 128] on div "Website" at bounding box center [400, 137] width 72 height 20
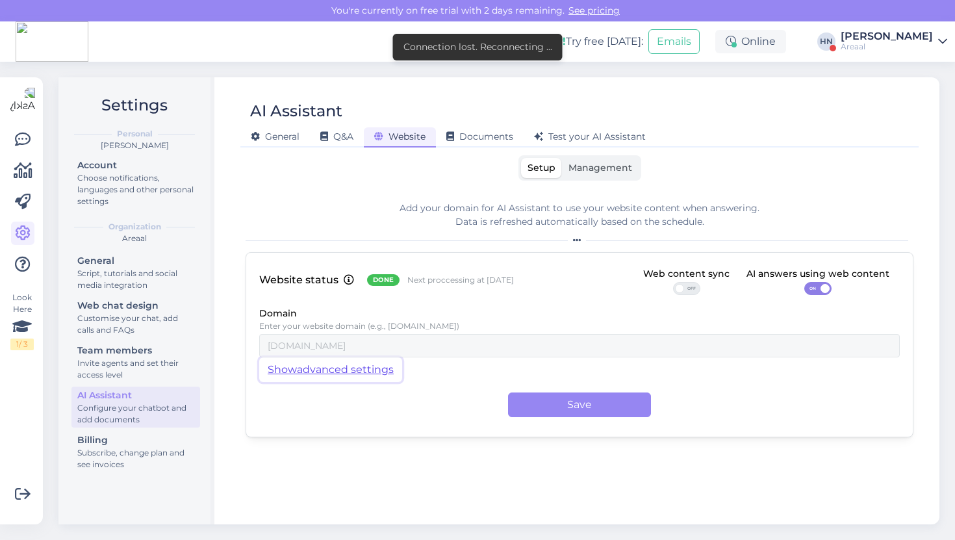
click at [334, 363] on button "Show advanced settings" at bounding box center [330, 369] width 143 height 25
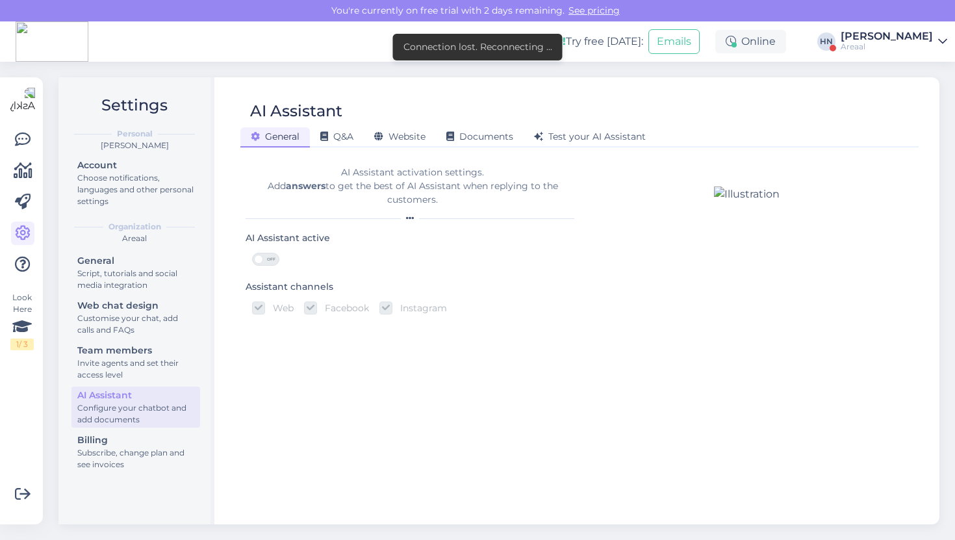
click at [416, 114] on div "AI Assistant" at bounding box center [572, 111] width 665 height 25
click at [410, 142] on span "Website" at bounding box center [399, 137] width 51 height 12
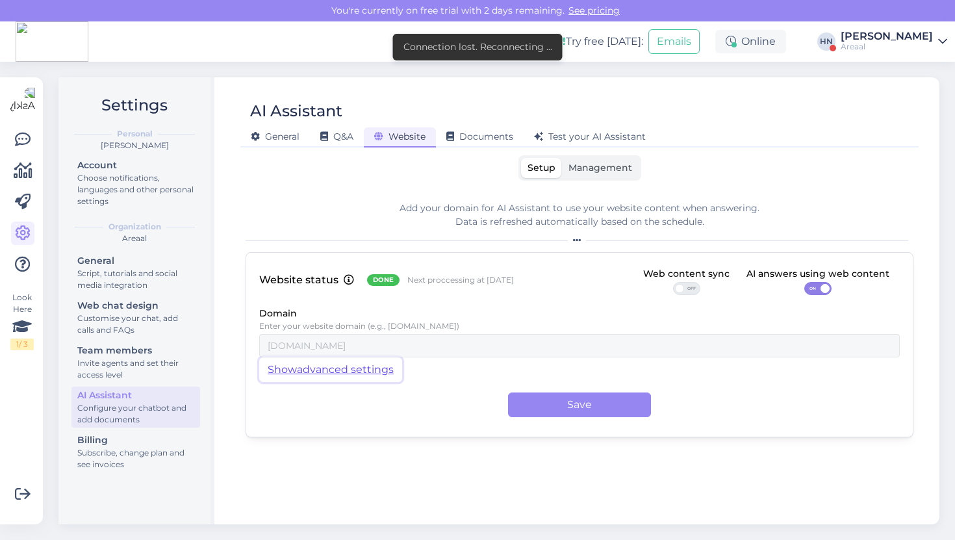
click at [377, 360] on button "Show advanced settings" at bounding box center [330, 369] width 143 height 25
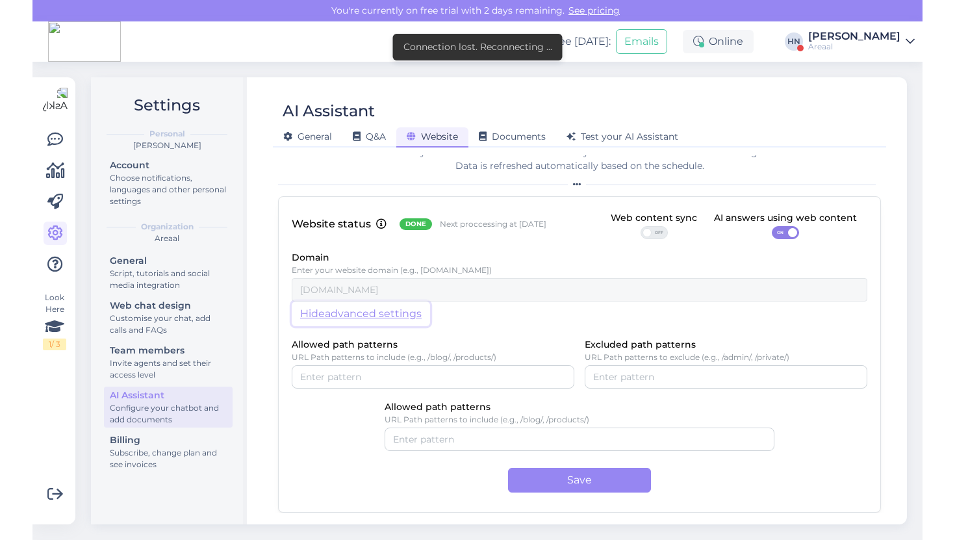
scroll to position [56, 0]
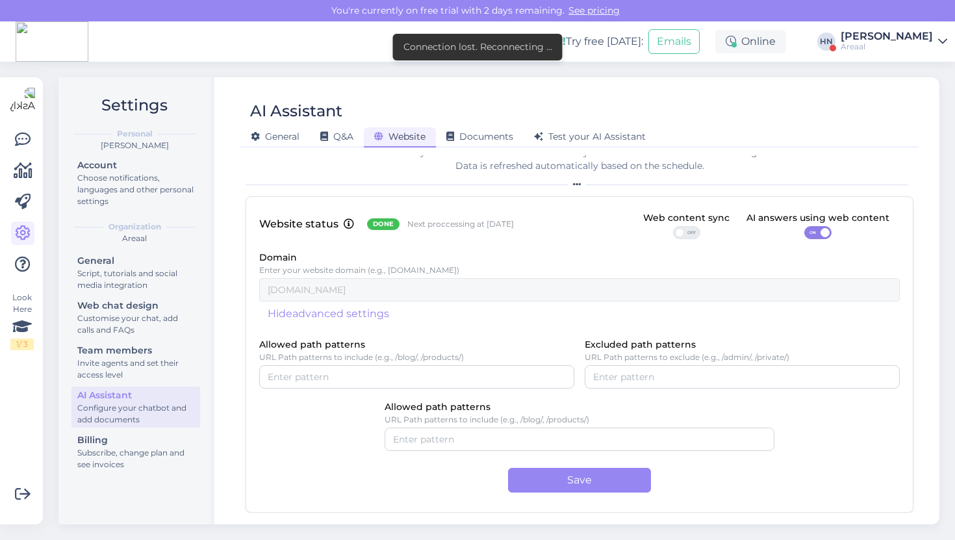
click at [501, 362] on div "Allowed path patterns URL Path patterns to include (e.g., /blog/, /products/)" at bounding box center [416, 362] width 315 height 52
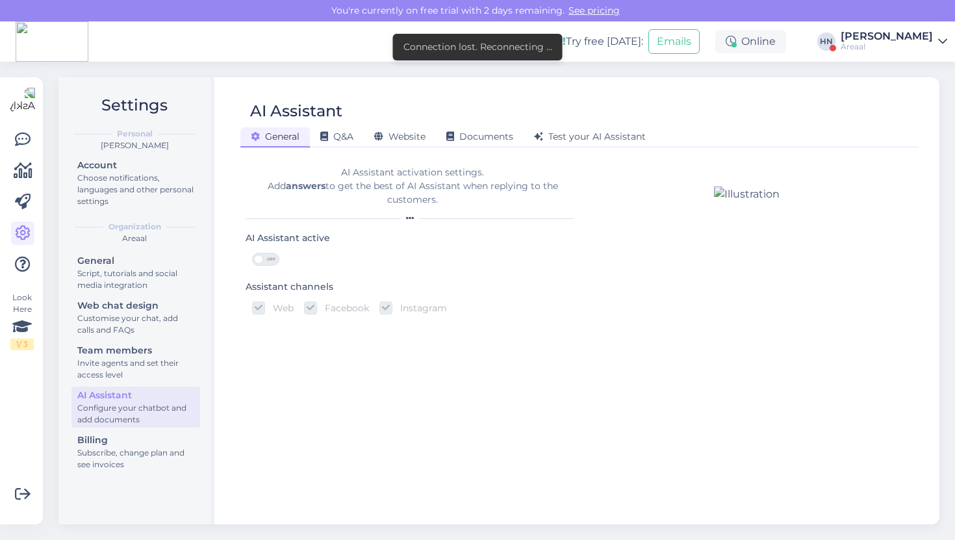
scroll to position [0, 0]
click at [381, 131] on span "Website" at bounding box center [399, 137] width 51 height 12
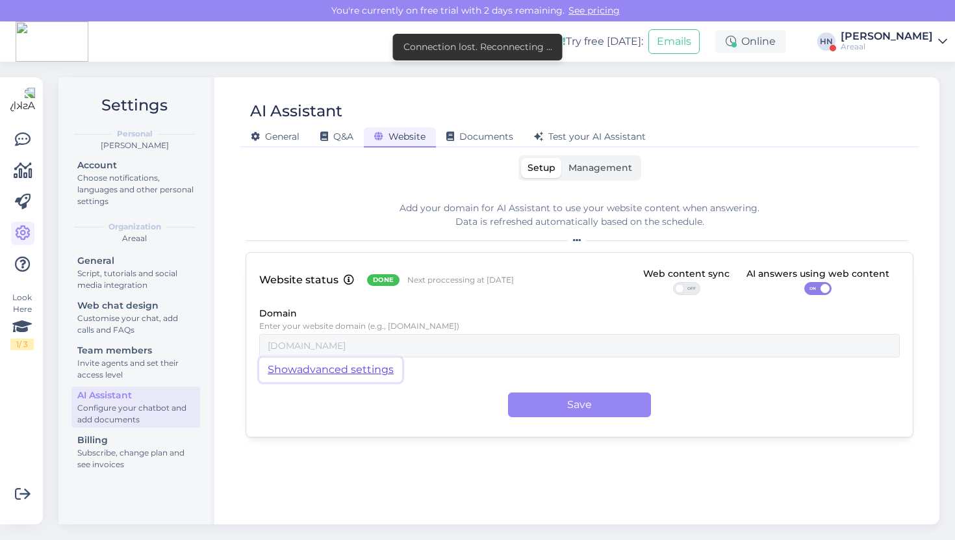
click at [399, 369] on button "Show advanced settings" at bounding box center [330, 369] width 143 height 25
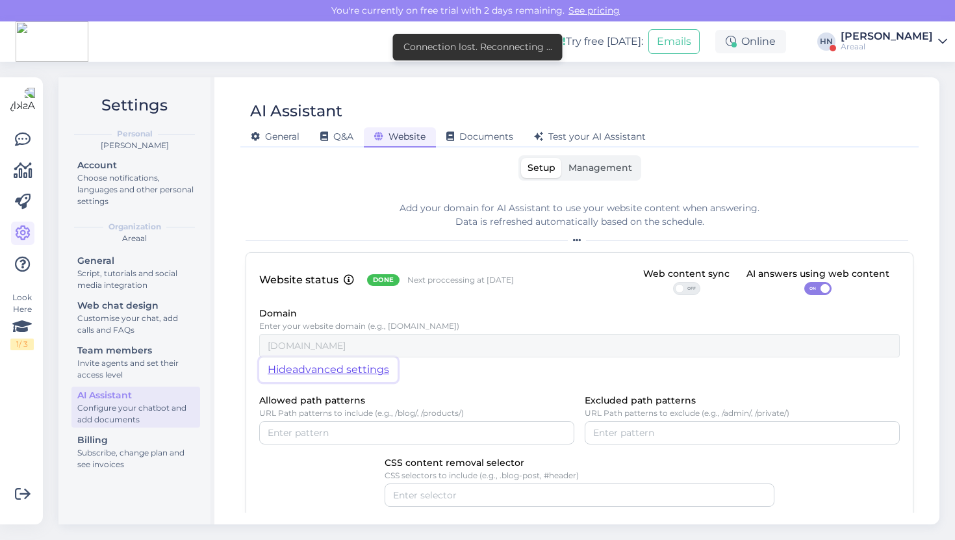
scroll to position [56, 0]
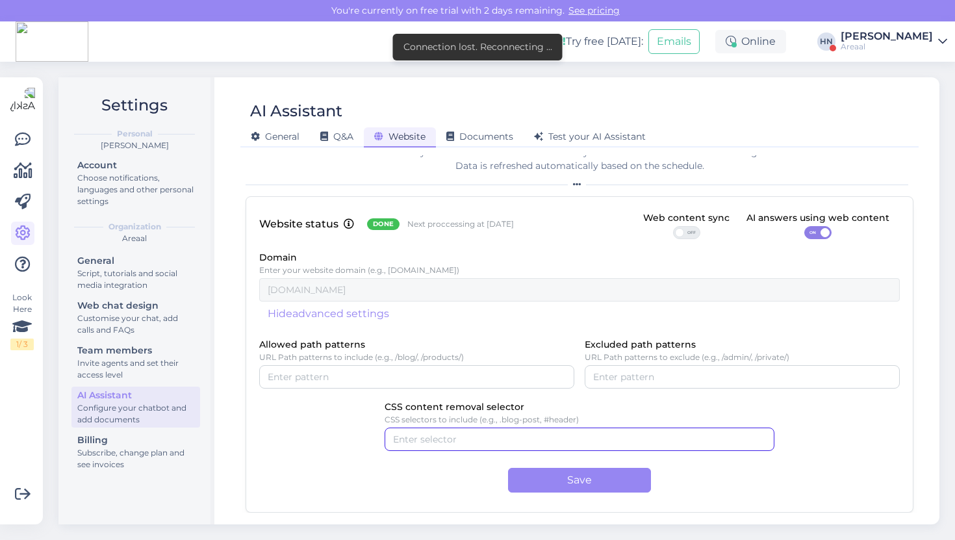
click at [394, 437] on input "CSS content removal selector" at bounding box center [579, 439] width 373 height 14
type input ".mix"
type input "abt"
click at [465, 435] on button "button" at bounding box center [463, 439] width 16 height 14
click at [466, 412] on label "CSS content removal selector" at bounding box center [454, 407] width 140 height 14
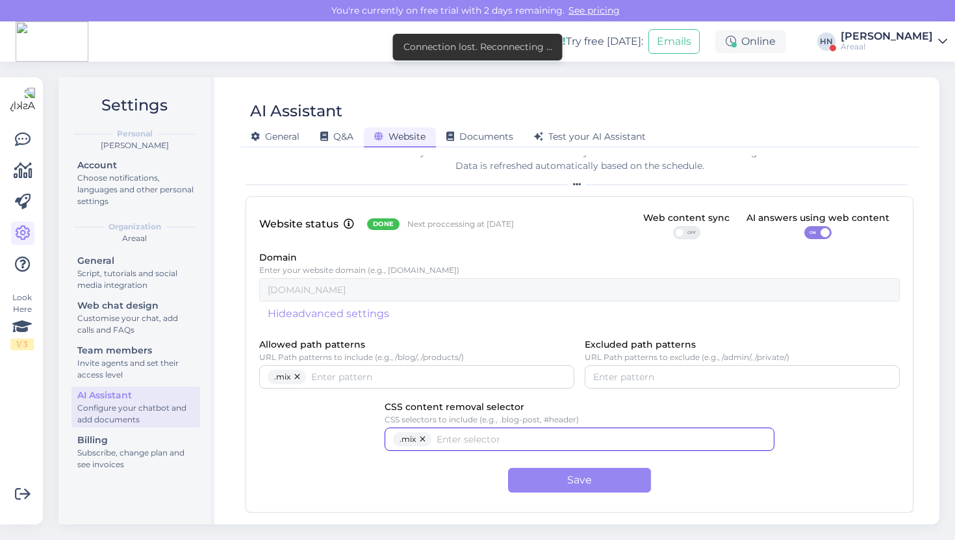
click at [466, 432] on input "CSS content removal selector" at bounding box center [600, 439] width 329 height 14
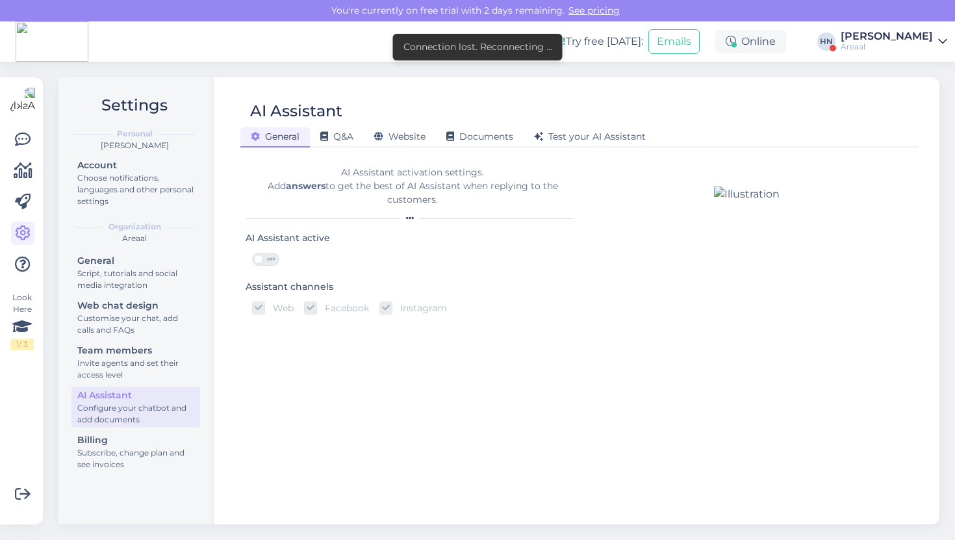
click at [403, 151] on div "AI Assistant General Q&A Website Documents Test your AI Assistant AI Assistant …" at bounding box center [580, 300] width 720 height 447
click at [406, 123] on div "AI Assistant" at bounding box center [572, 111] width 665 height 25
click at [403, 134] on span "Website" at bounding box center [399, 137] width 51 height 12
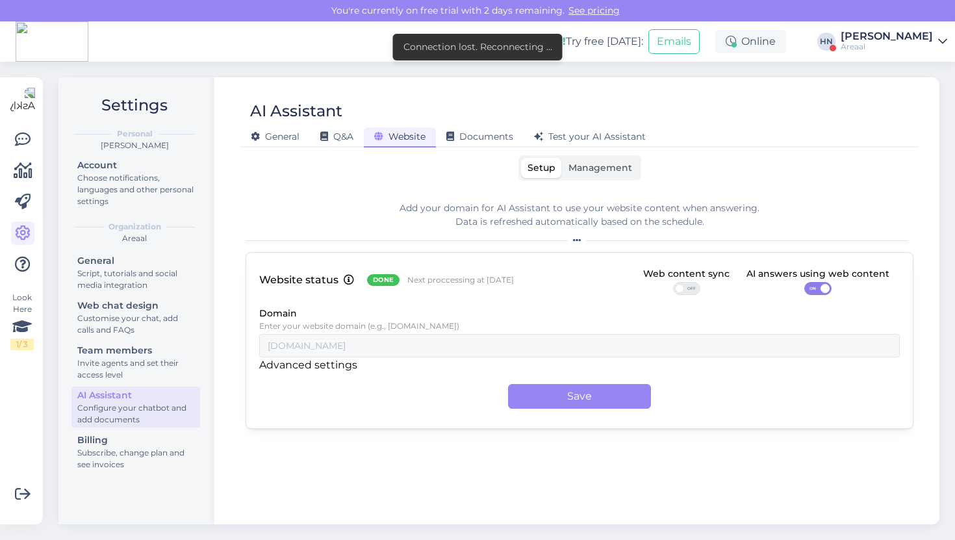
click at [296, 366] on p "Advanced settings" at bounding box center [308, 365] width 98 height 16
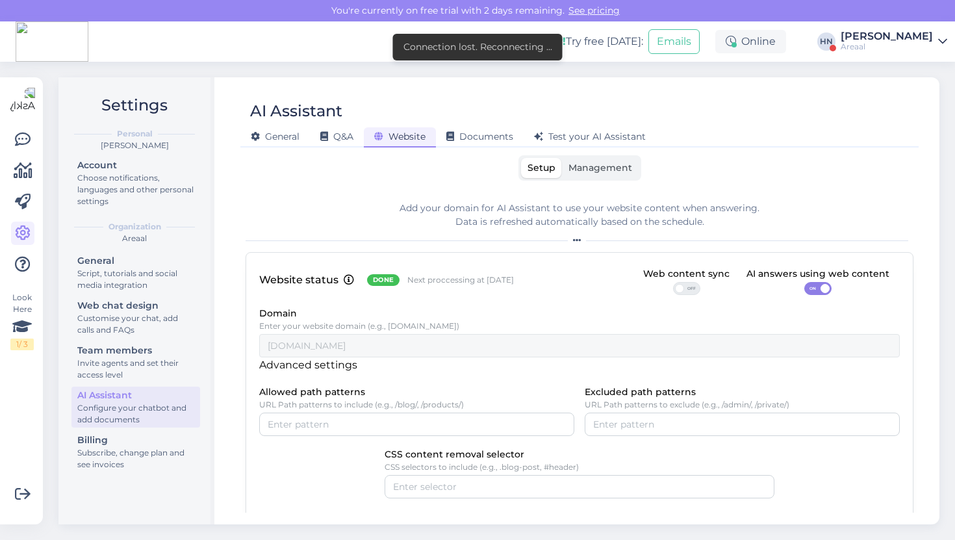
click at [296, 366] on p "Advanced settings" at bounding box center [308, 365] width 98 height 16
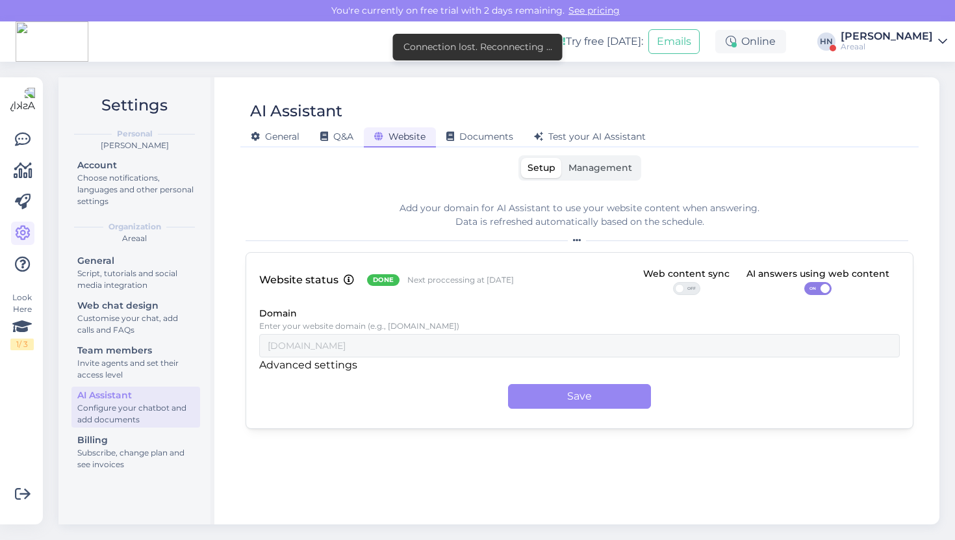
click at [296, 366] on p "Advanced settings" at bounding box center [308, 365] width 98 height 16
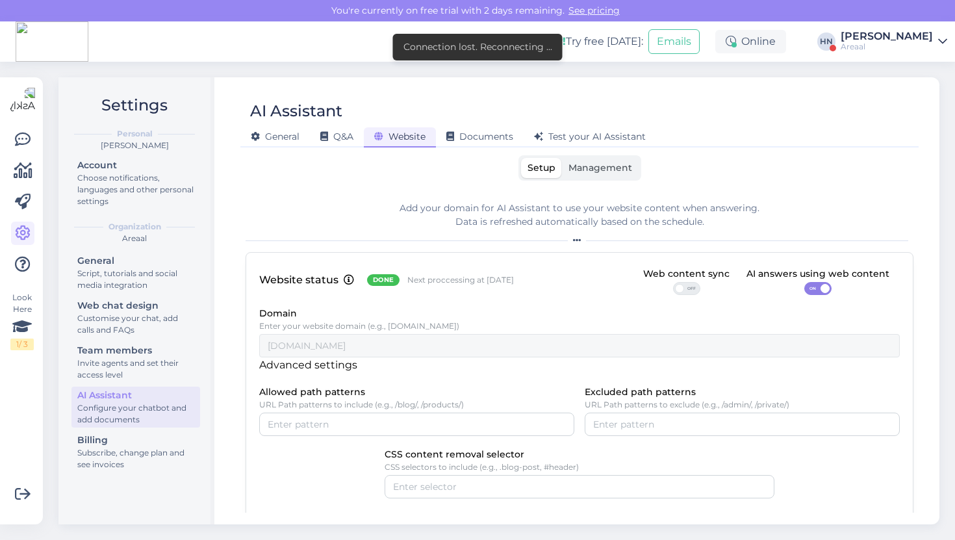
click at [296, 366] on p "Advanced settings" at bounding box center [308, 365] width 98 height 16
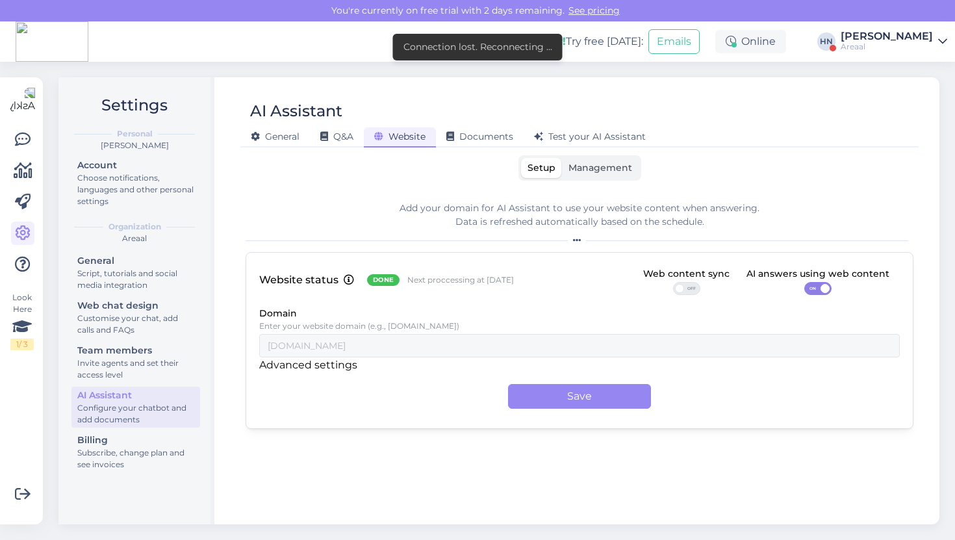
click at [296, 366] on p "Advanced settings" at bounding box center [308, 365] width 98 height 16
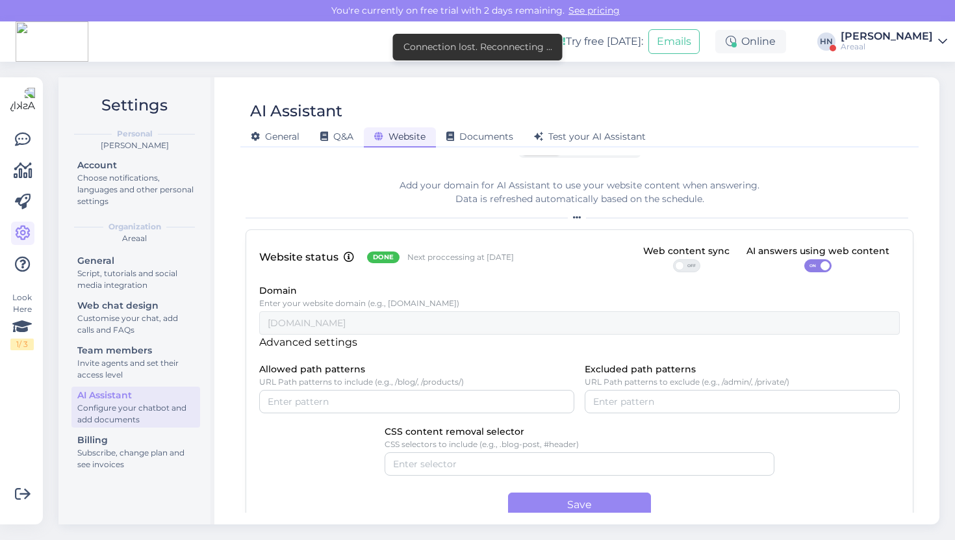
scroll to position [25, 0]
click at [345, 347] on p "Advanced settings" at bounding box center [308, 341] width 98 height 16
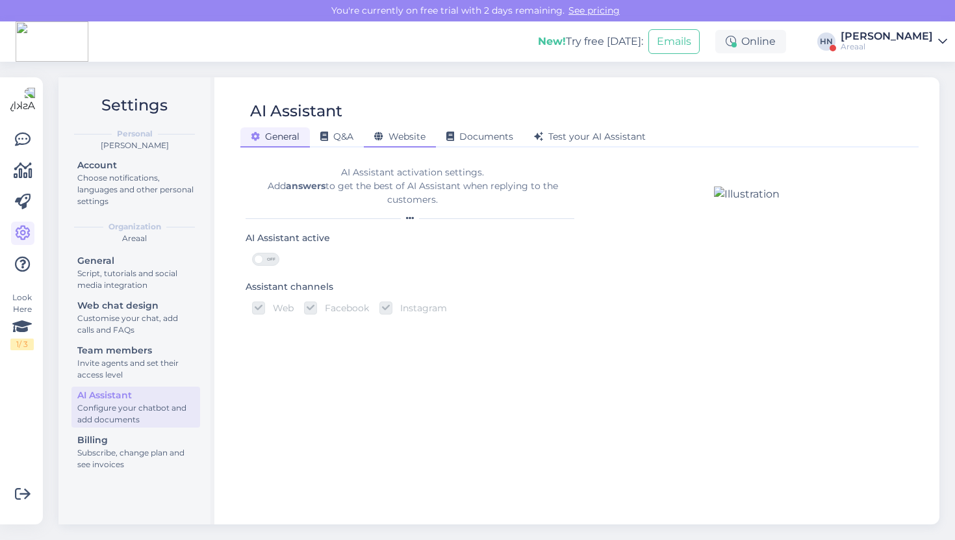
click at [420, 142] on span "Website" at bounding box center [399, 137] width 51 height 12
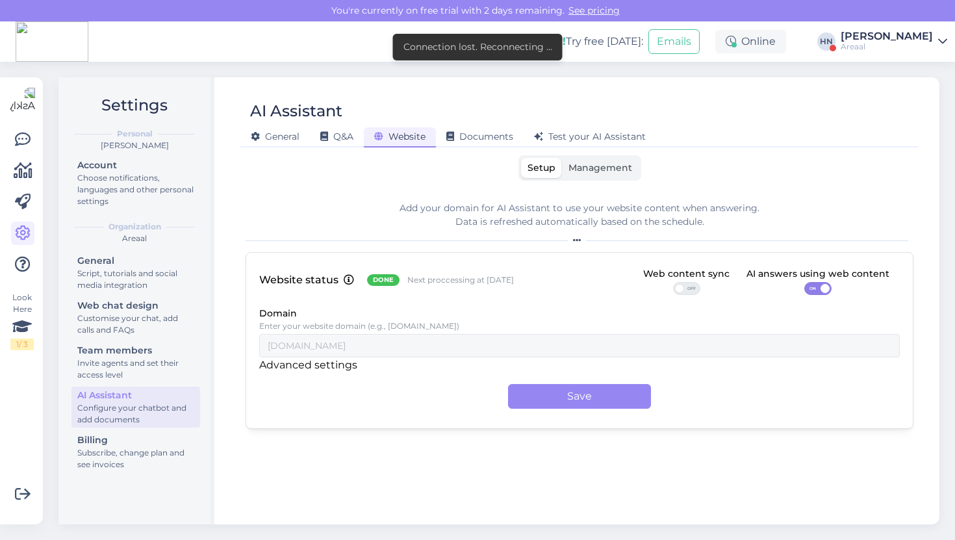
click at [355, 370] on p "Advanced settings" at bounding box center [308, 365] width 98 height 16
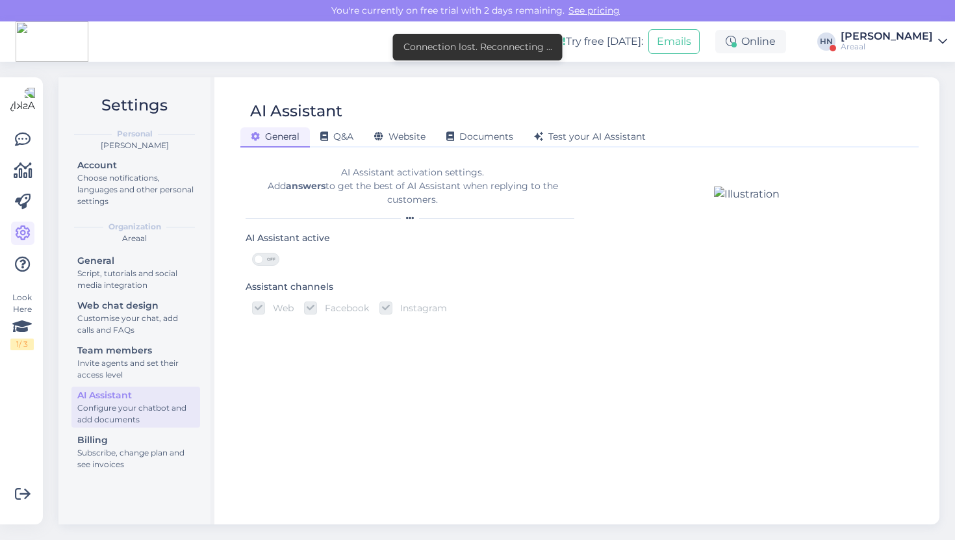
click at [405, 120] on div "AI Assistant" at bounding box center [572, 111] width 665 height 25
click at [405, 130] on div "Website" at bounding box center [400, 137] width 72 height 20
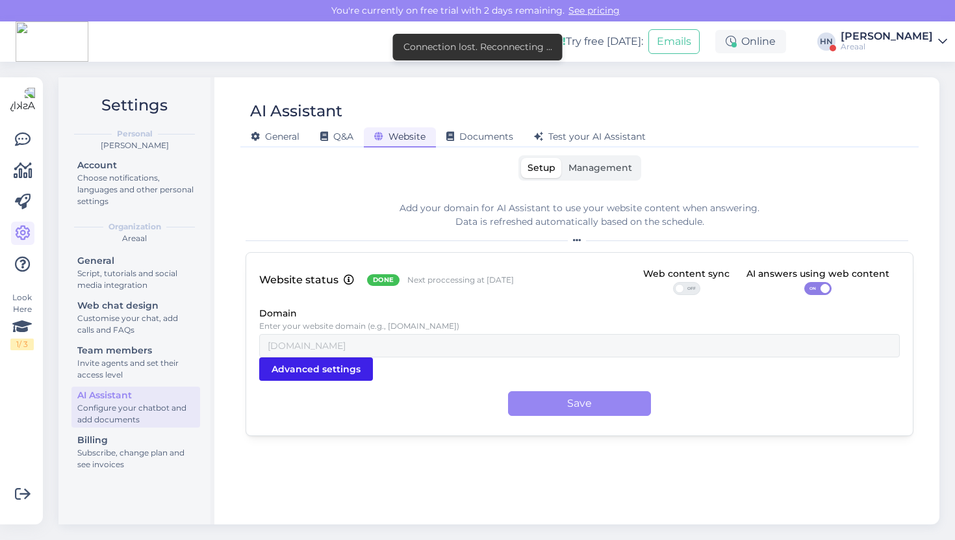
click at [311, 373] on span "Advanced settings" at bounding box center [315, 369] width 89 height 22
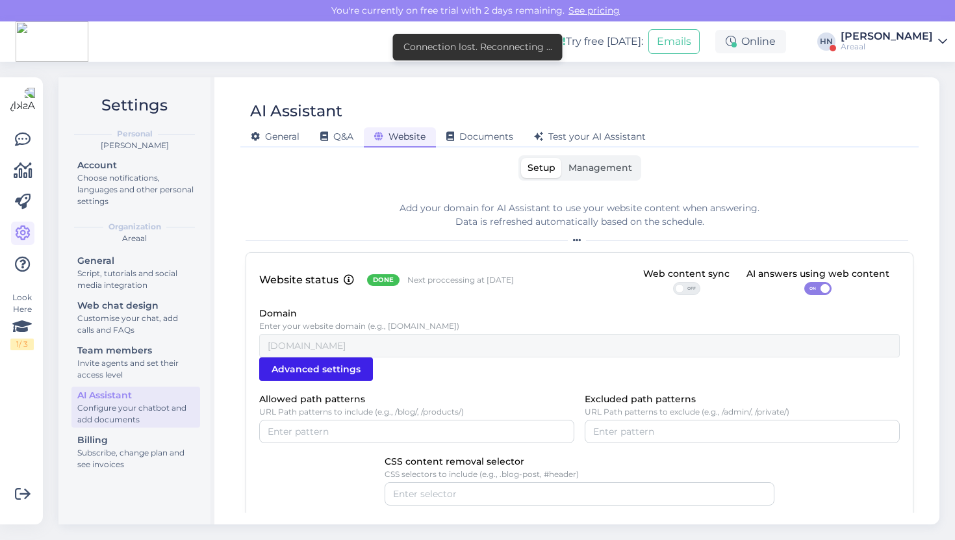
click at [311, 373] on span "Advanced settings" at bounding box center [315, 369] width 89 height 22
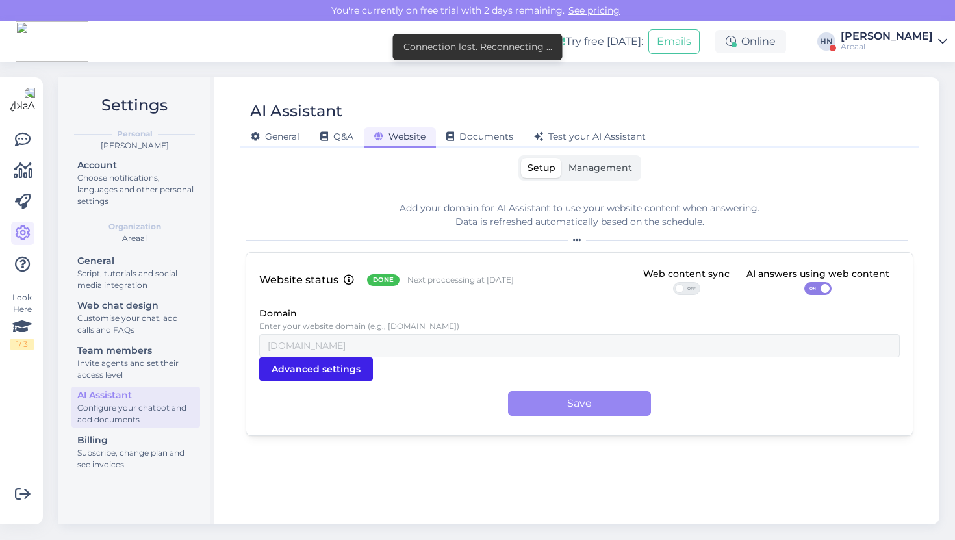
click at [311, 373] on span "Advanced settings" at bounding box center [315, 369] width 89 height 22
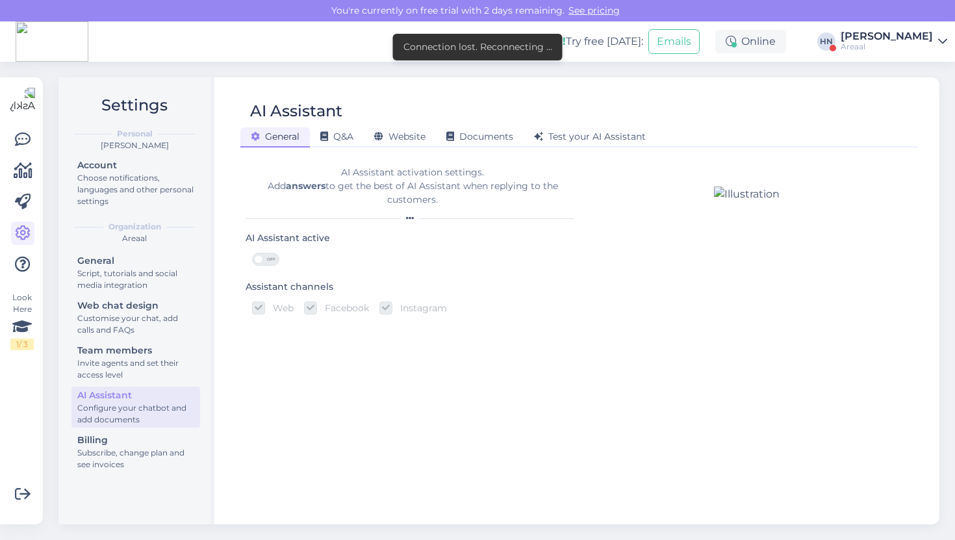
click at [340, 147] on div "AI Assistant General Q&A Website Documents Test your AI Assistant AI Assistant …" at bounding box center [580, 300] width 720 height 447
click at [386, 140] on span "Website" at bounding box center [399, 137] width 51 height 12
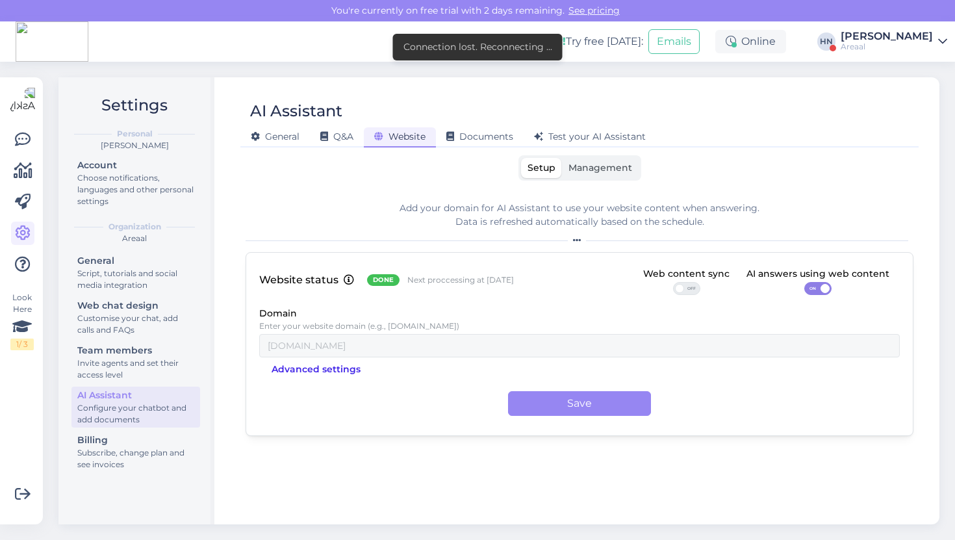
click at [303, 366] on span "Advanced settings" at bounding box center [315, 369] width 89 height 22
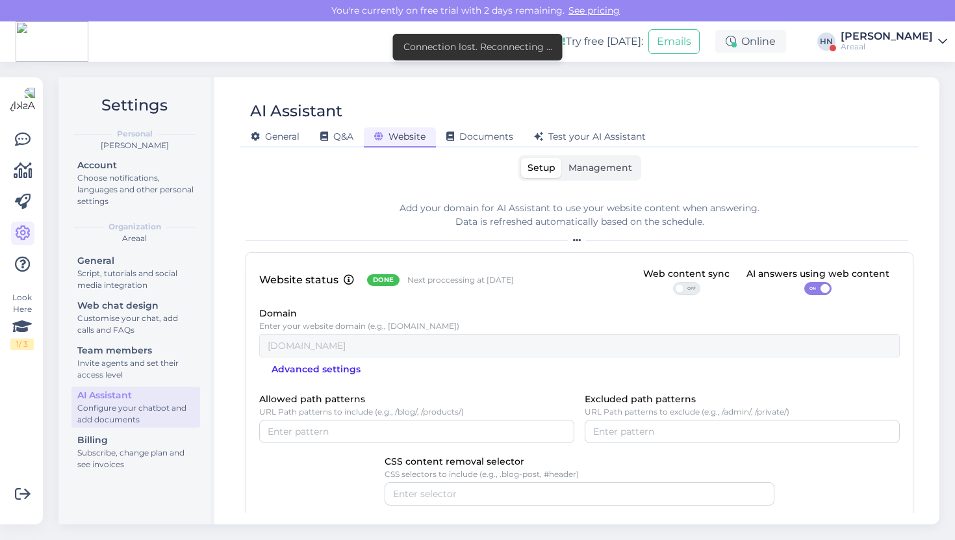
click at [303, 366] on span "Advanced settings" at bounding box center [315, 369] width 89 height 22
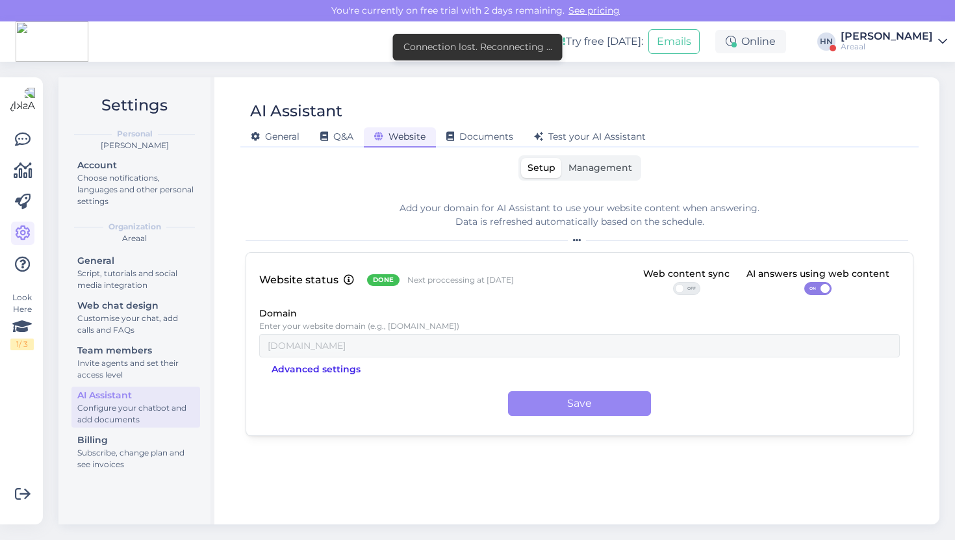
click at [303, 366] on span "Advanced settings" at bounding box center [315, 369] width 89 height 22
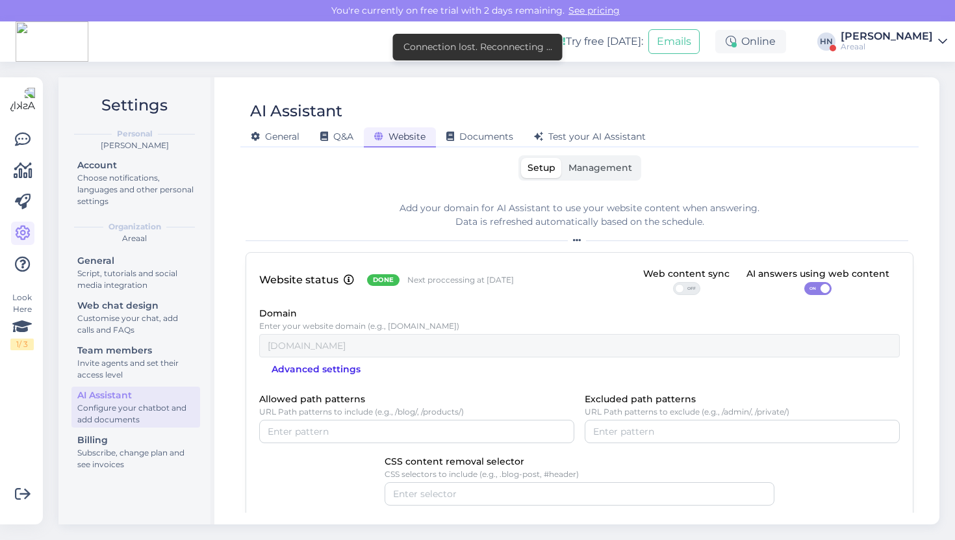
click at [303, 366] on span "Advanced settings" at bounding box center [315, 369] width 89 height 22
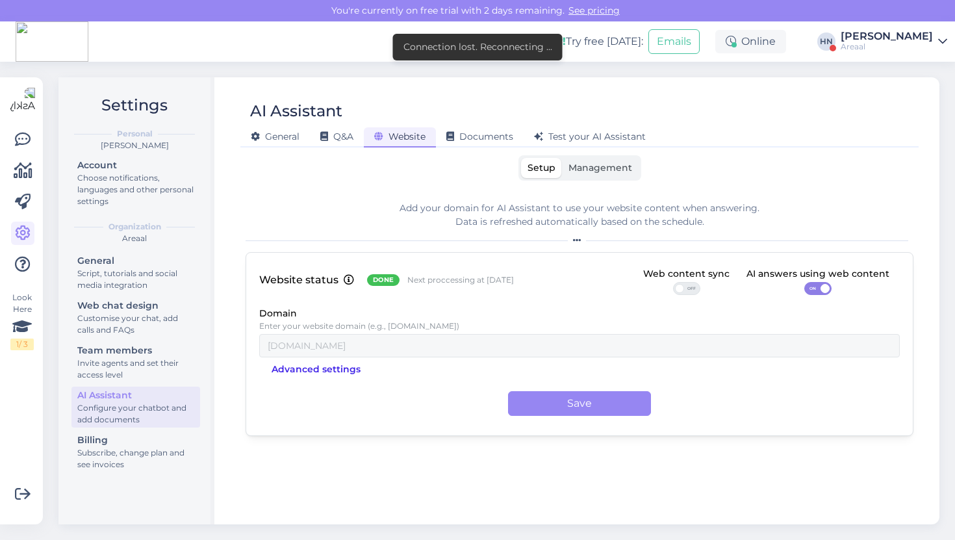
click at [303, 366] on span "Advanced settings" at bounding box center [315, 369] width 89 height 22
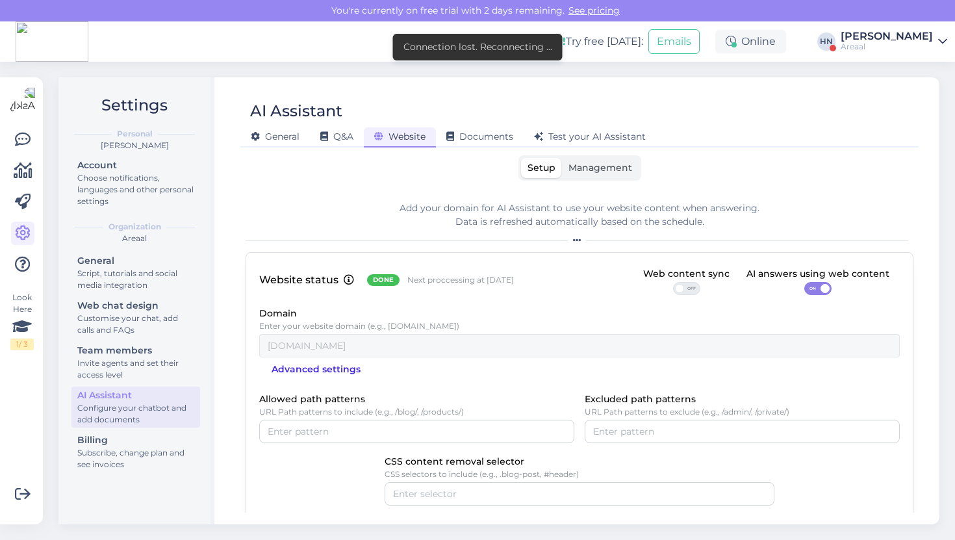
click at [303, 366] on span "Advanced settings" at bounding box center [315, 369] width 89 height 22
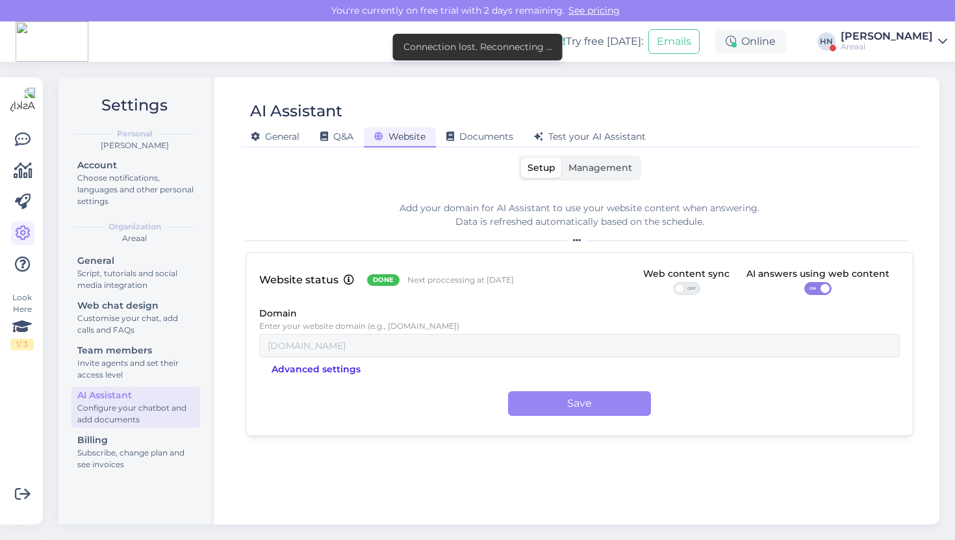
click at [303, 366] on span "Advanced settings" at bounding box center [315, 369] width 89 height 22
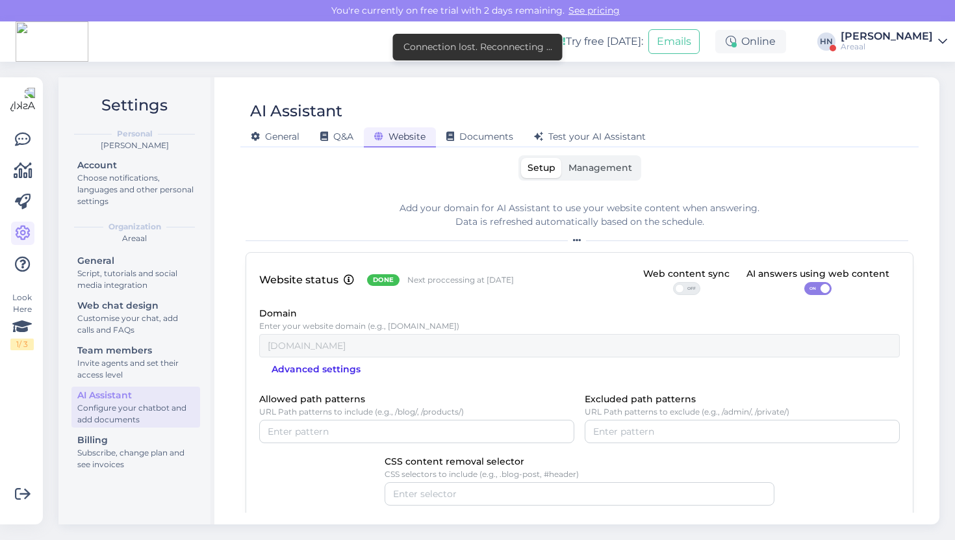
click at [303, 366] on span "Advanced settings" at bounding box center [315, 369] width 89 height 22
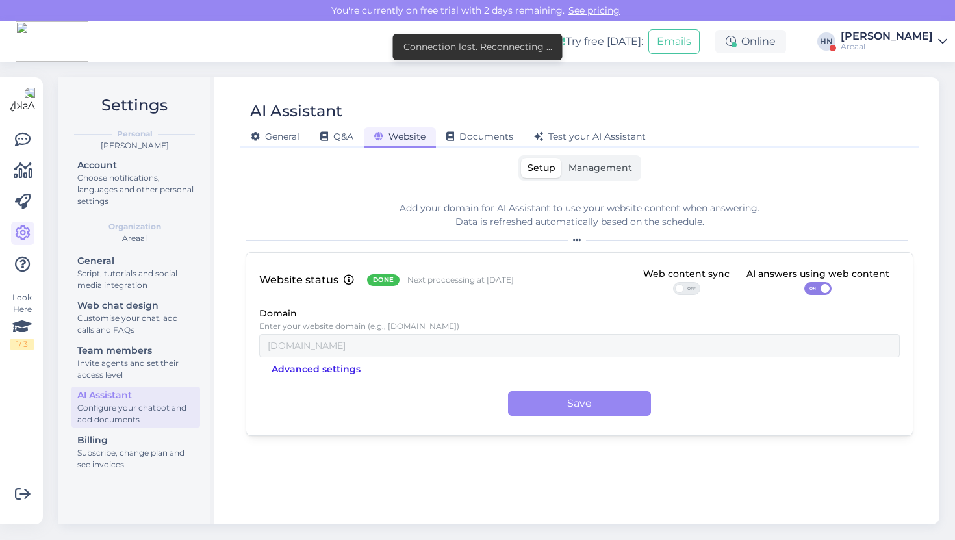
click at [303, 366] on span "Advanced settings" at bounding box center [315, 369] width 89 height 22
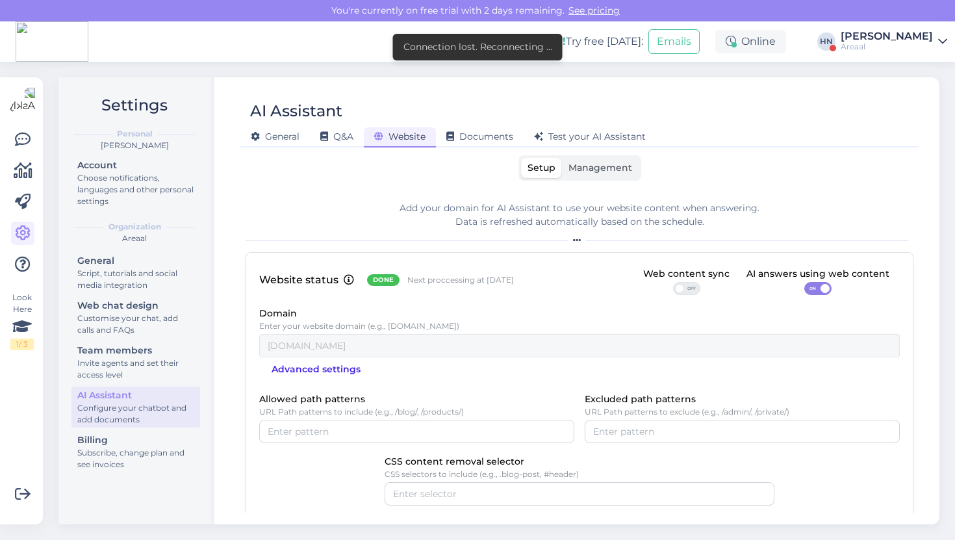
click at [303, 366] on span "Advanced settings" at bounding box center [315, 369] width 89 height 22
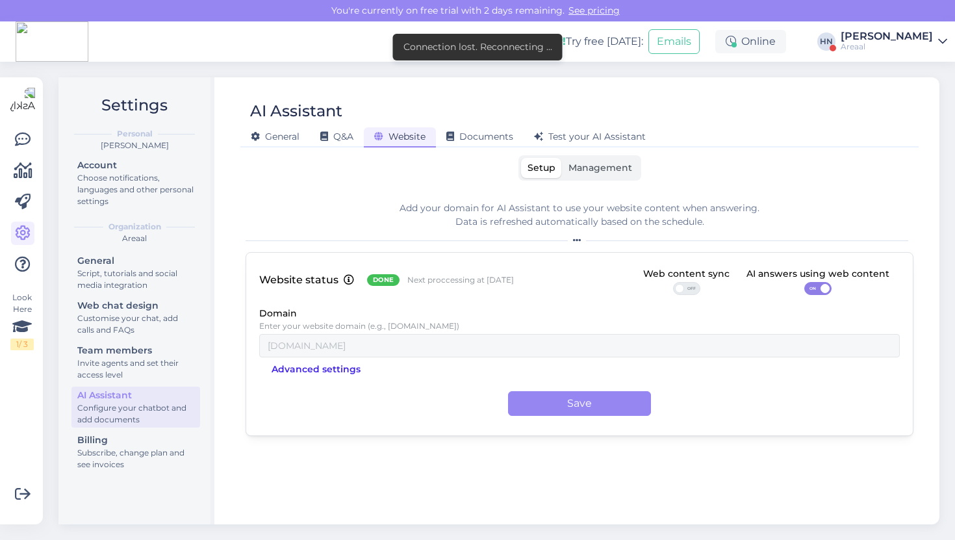
click at [303, 366] on span "Advanced settings" at bounding box center [315, 369] width 89 height 22
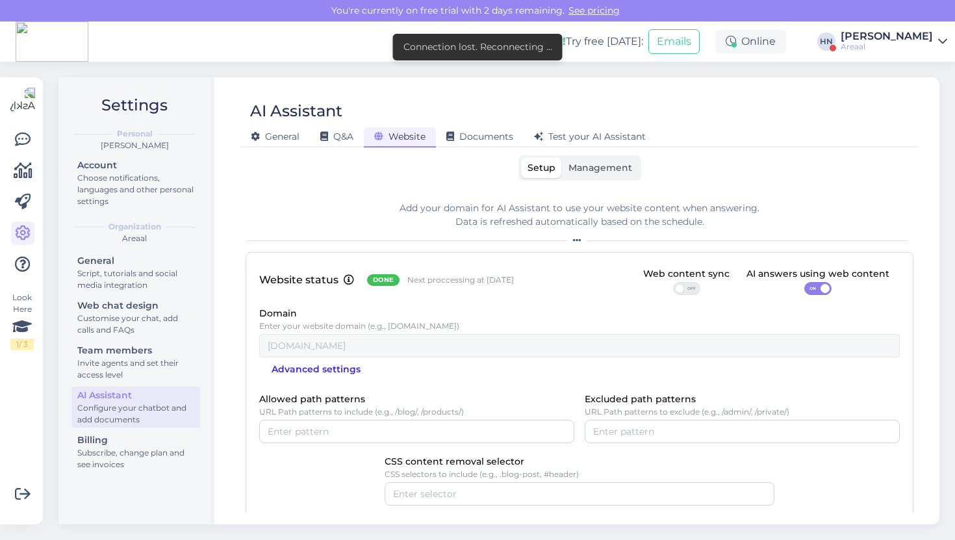
click at [303, 366] on span "Advanced settings" at bounding box center [315, 369] width 89 height 22
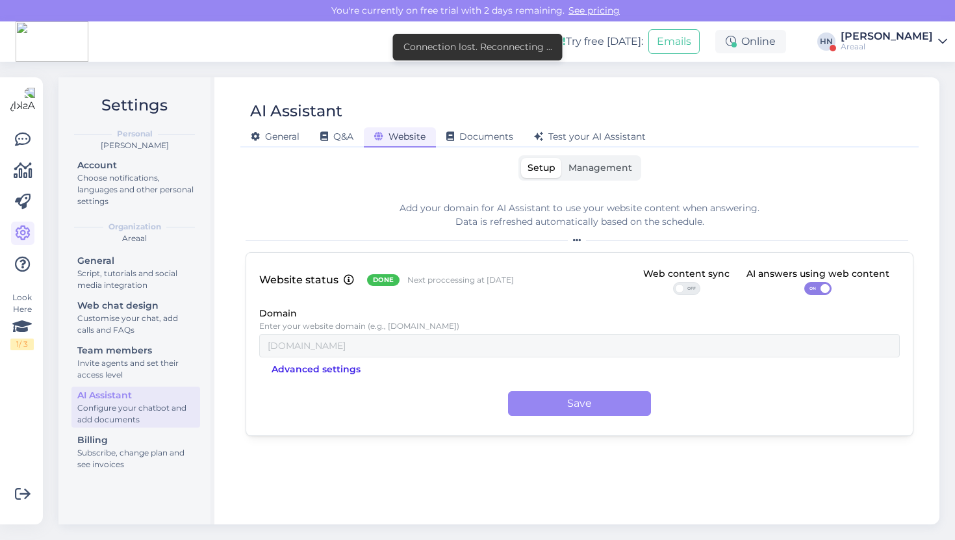
click at [303, 366] on span "Advanced settings" at bounding box center [315, 369] width 89 height 22
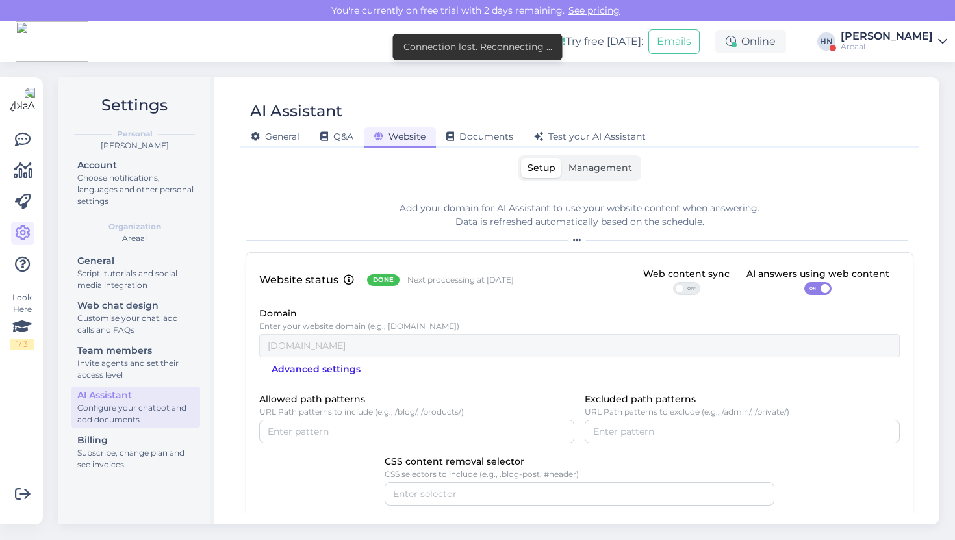
click at [303, 366] on span "Advanced settings" at bounding box center [315, 369] width 89 height 22
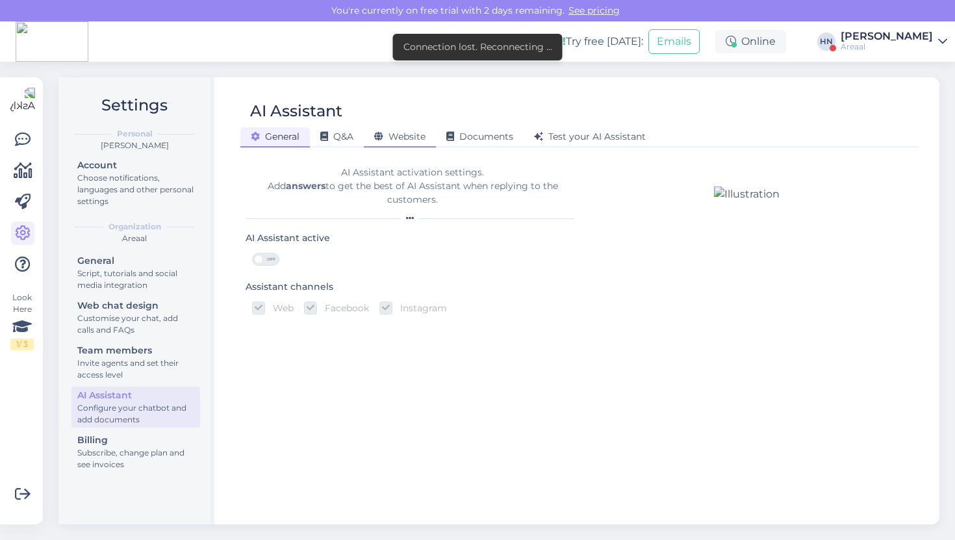
click at [371, 127] on div "Website" at bounding box center [400, 137] width 72 height 20
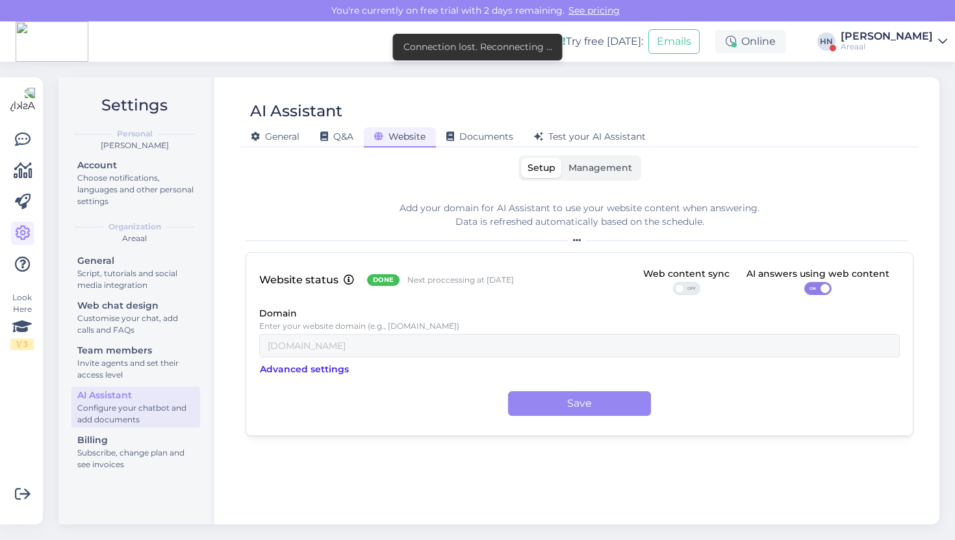
click at [309, 367] on span "Advanced settings" at bounding box center [304, 369] width 89 height 22
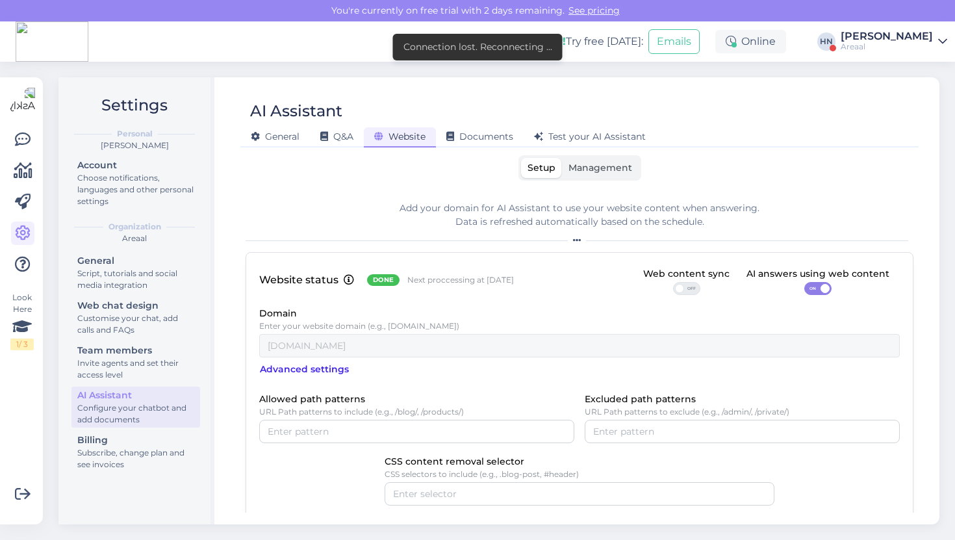
click at [309, 367] on span "Advanced settings" at bounding box center [304, 369] width 89 height 22
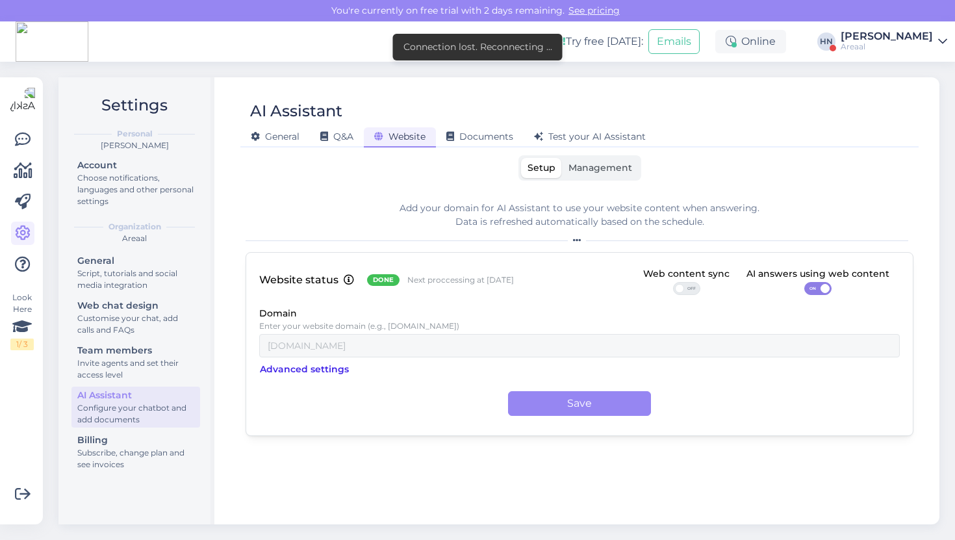
click at [309, 367] on span "Advanced settings" at bounding box center [304, 369] width 89 height 22
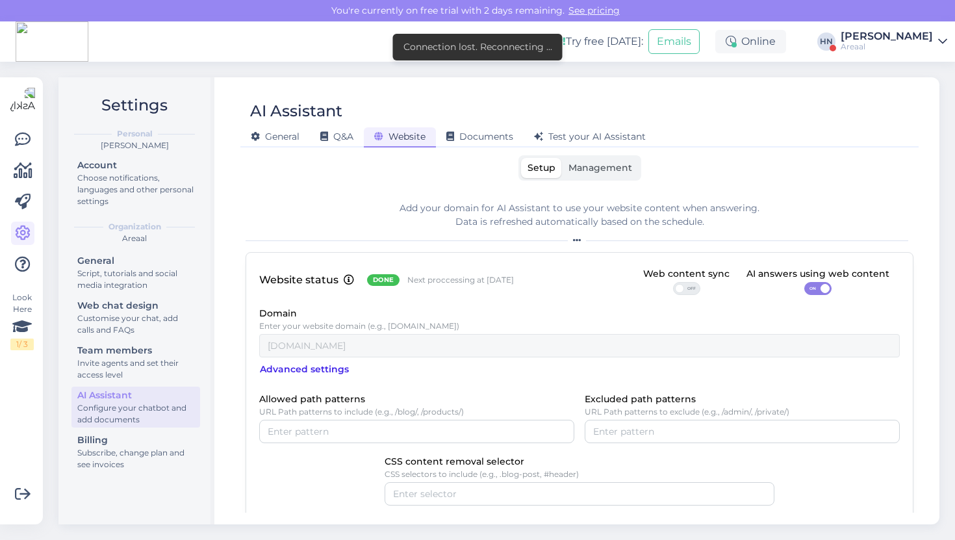
click at [309, 367] on span "Advanced settings" at bounding box center [304, 369] width 89 height 22
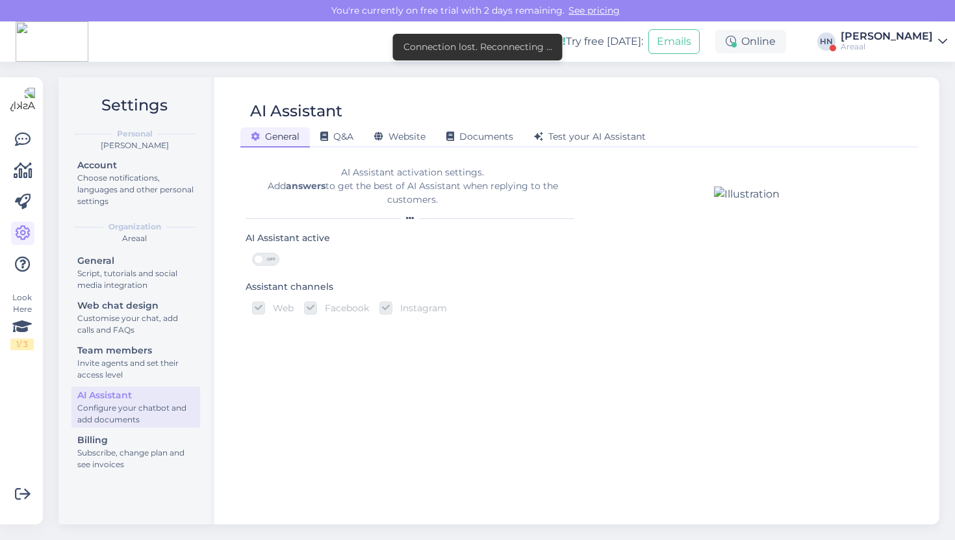
click at [396, 152] on div "AI Assistant General Q&A Website Documents Test your AI Assistant AI Assistant …" at bounding box center [580, 300] width 720 height 447
click at [397, 138] on span "Website" at bounding box center [399, 137] width 51 height 12
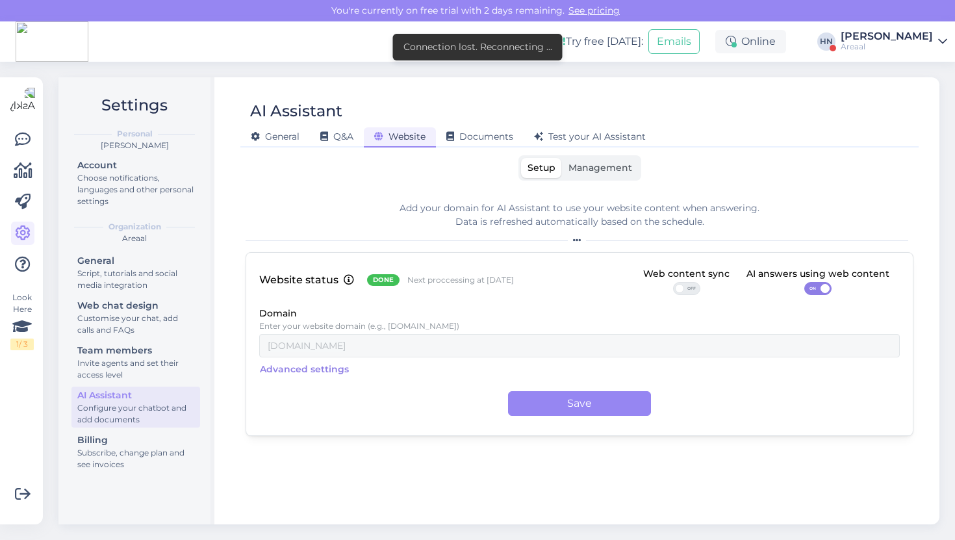
click at [311, 374] on span "Advanced settings" at bounding box center [304, 369] width 89 height 22
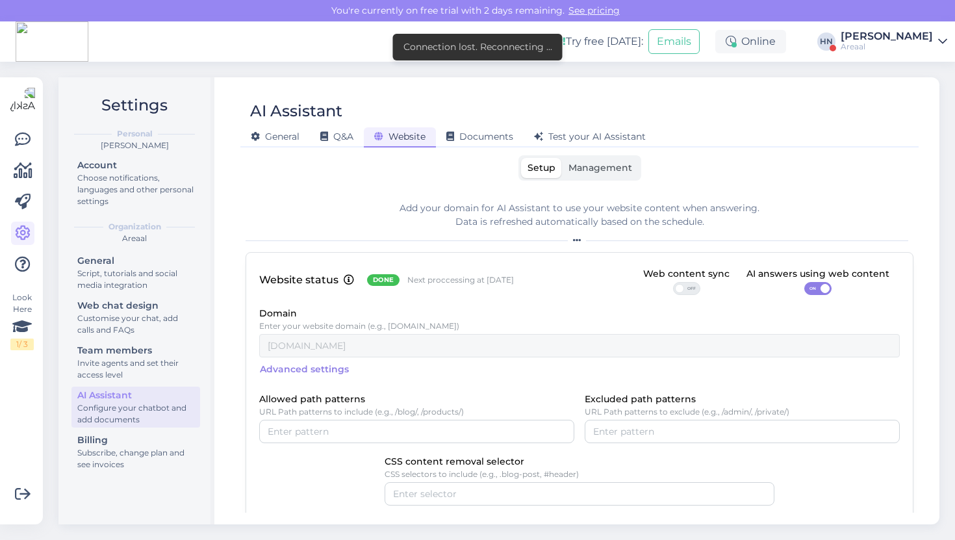
click at [311, 374] on span "Advanced settings" at bounding box center [304, 369] width 89 height 22
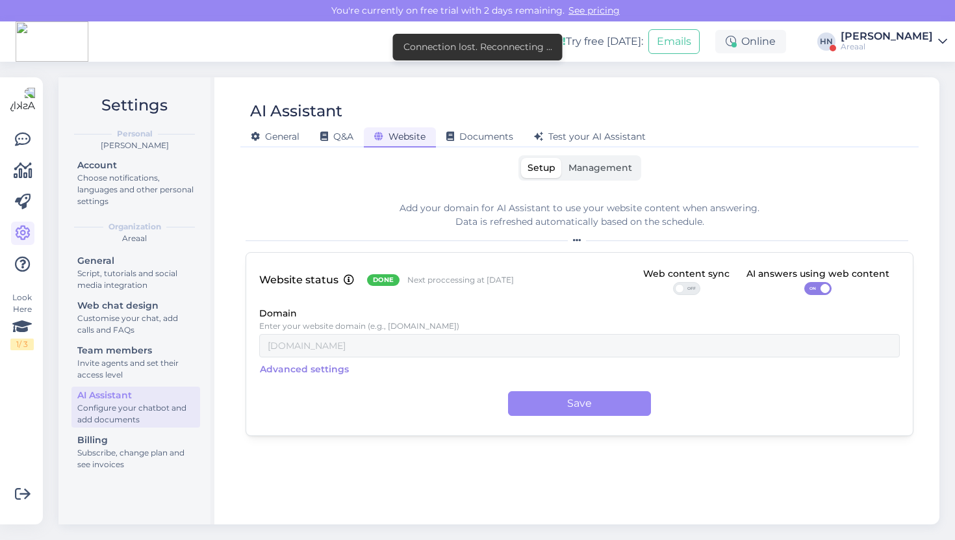
click at [311, 374] on span "Advanced settings" at bounding box center [304, 369] width 89 height 22
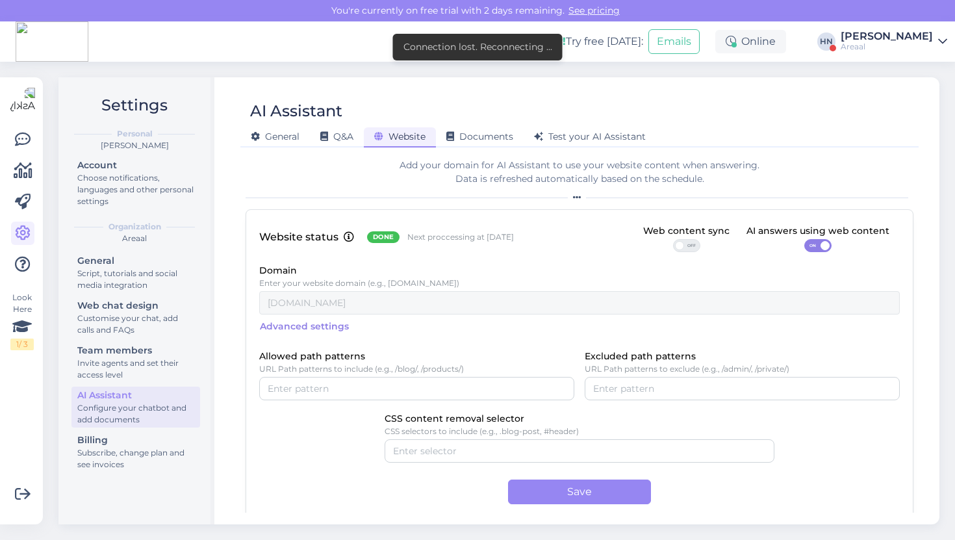
scroll to position [55, 0]
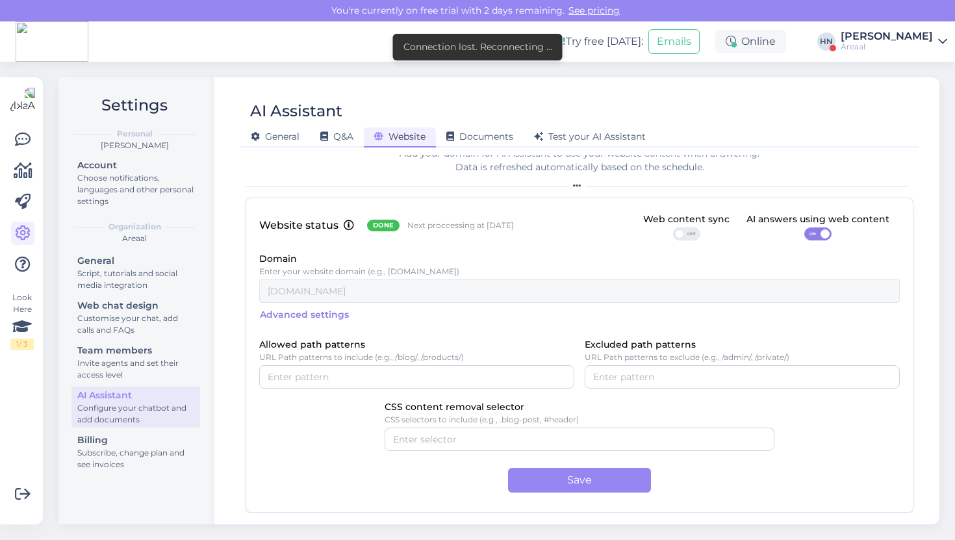
click at [316, 309] on span "Advanced settings" at bounding box center [304, 314] width 89 height 22
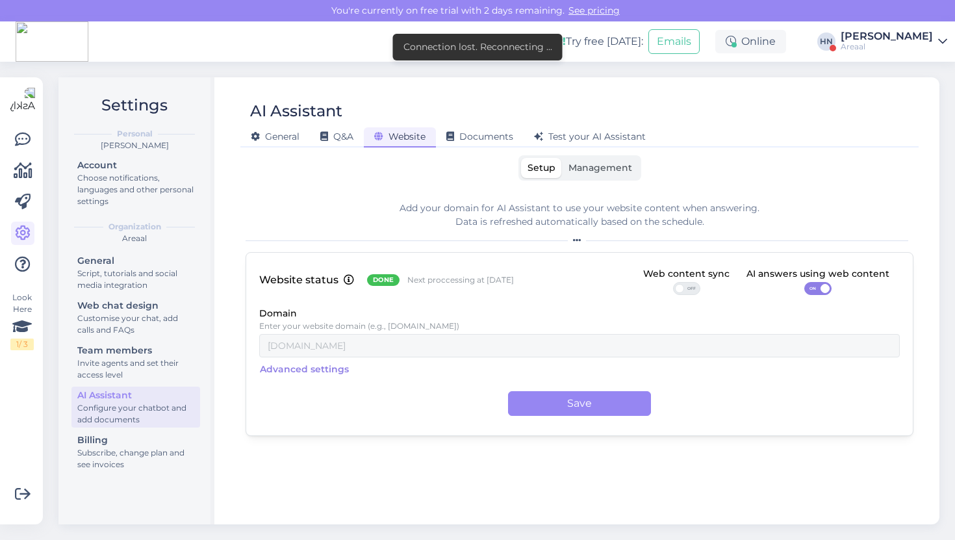
click at [300, 362] on span "Advanced settings" at bounding box center [304, 369] width 89 height 22
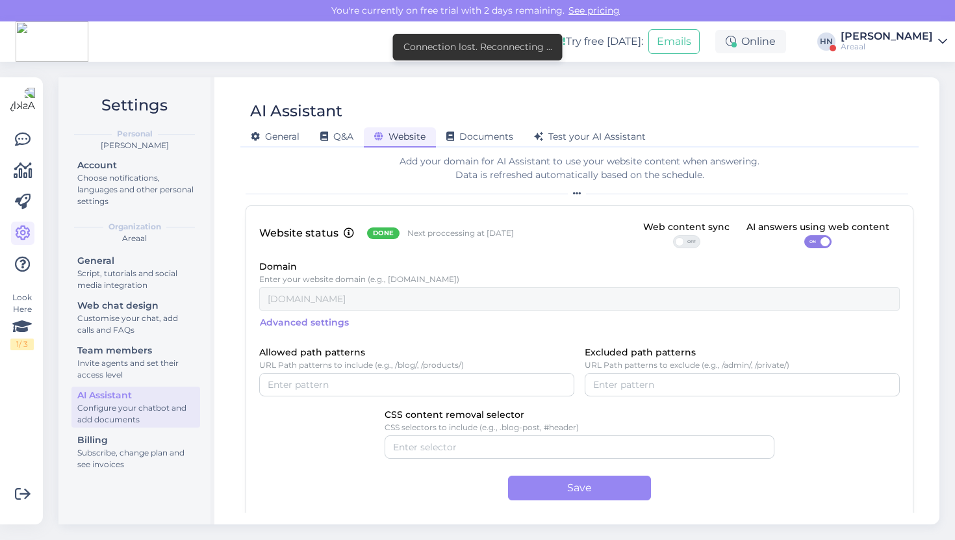
scroll to position [51, 0]
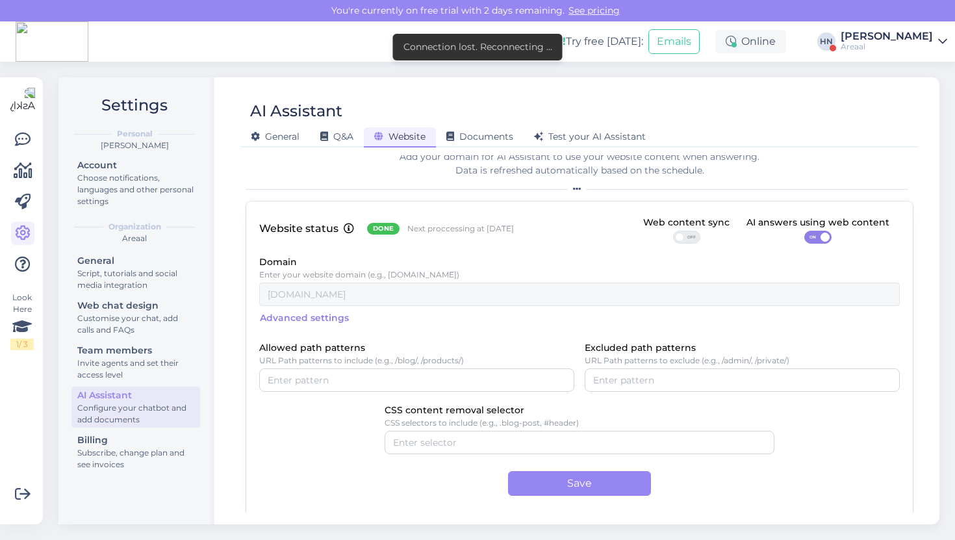
click at [314, 323] on span "Advanced settings" at bounding box center [304, 318] width 89 height 22
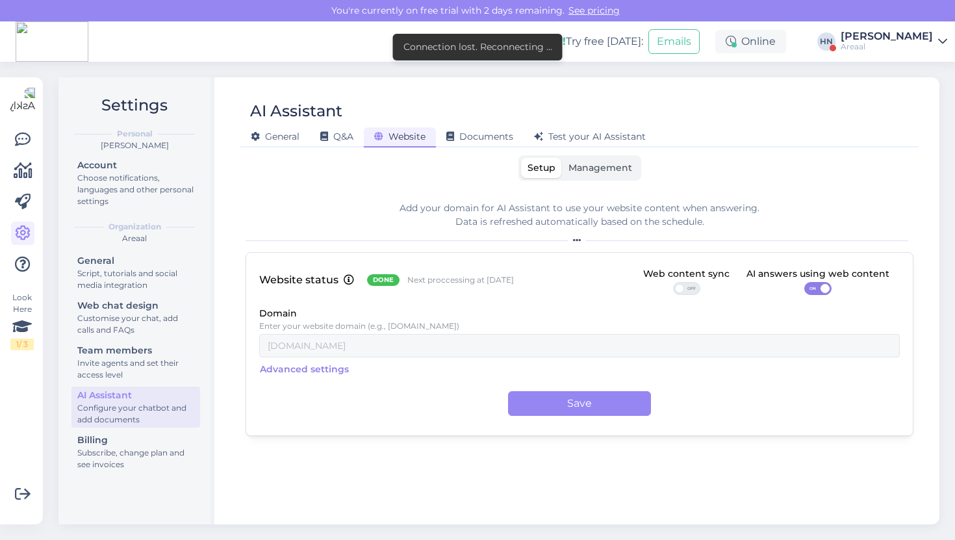
click at [305, 358] on button "Advanced settings" at bounding box center [304, 368] width 90 height 23
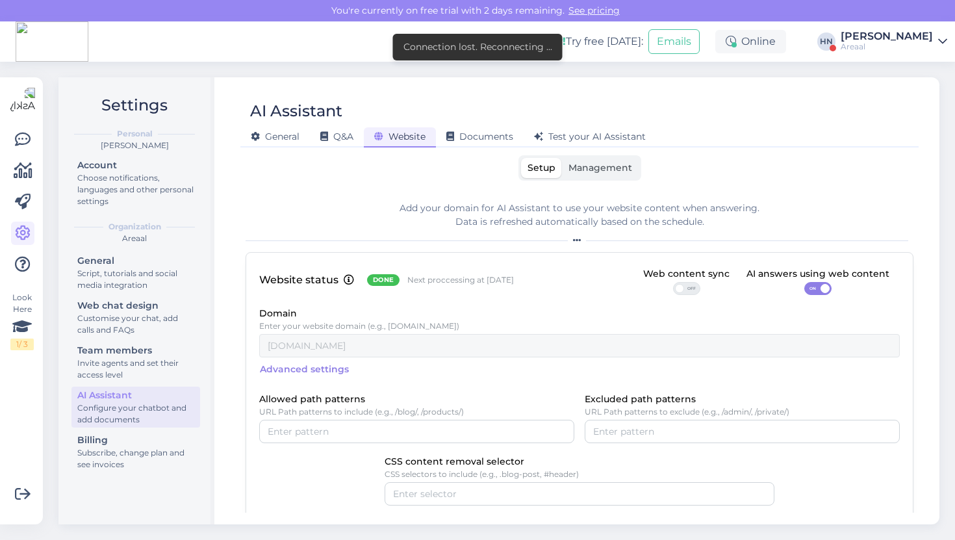
click at [307, 358] on button "Advanced settings" at bounding box center [304, 368] width 90 height 23
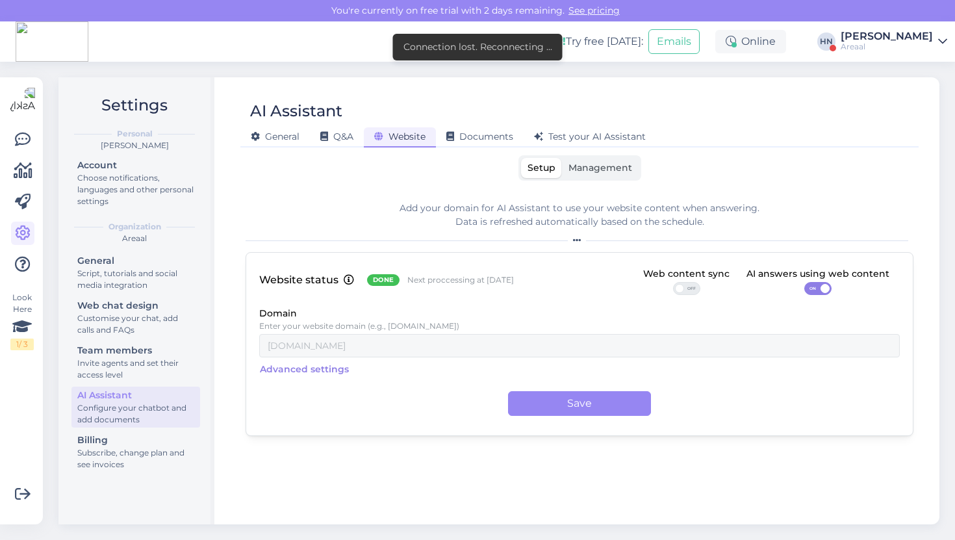
click at [307, 358] on button "Advanced settings" at bounding box center [304, 368] width 90 height 23
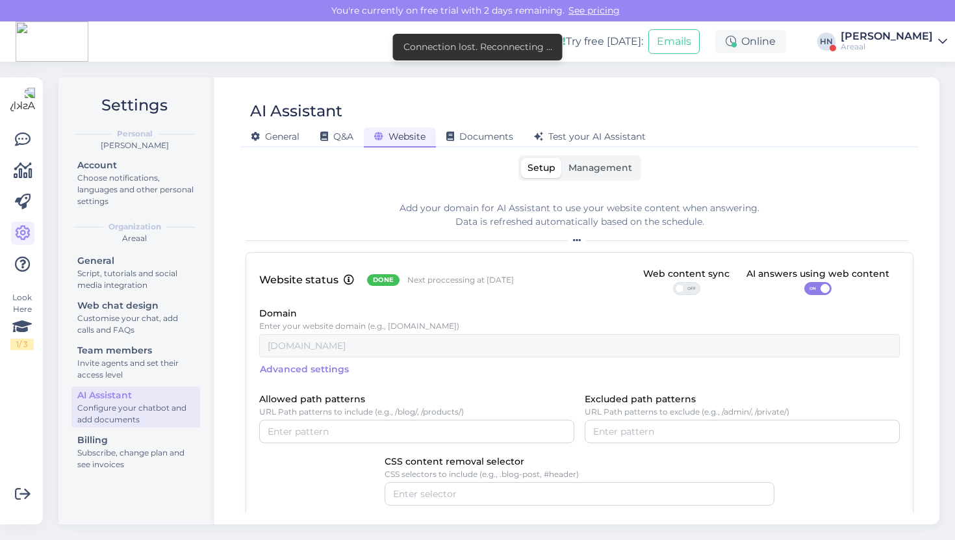
click at [307, 360] on span "Advanced settings" at bounding box center [304, 369] width 89 height 22
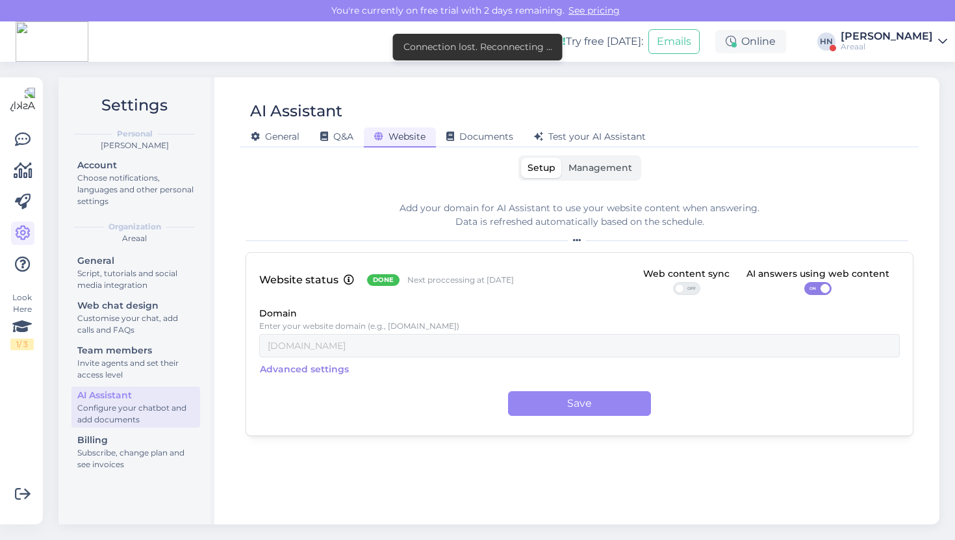
click at [307, 360] on span "Advanced settings" at bounding box center [304, 369] width 89 height 22
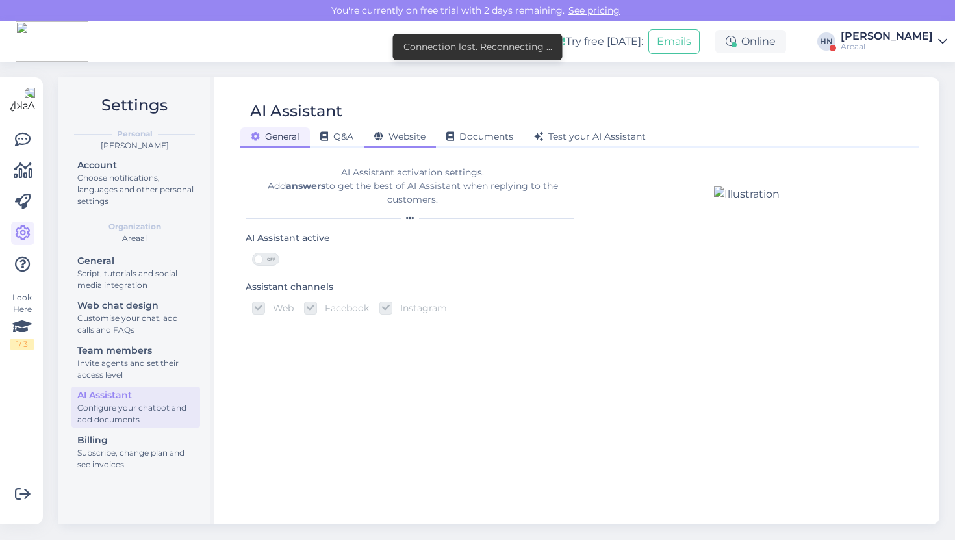
click at [403, 130] on div "Website" at bounding box center [400, 137] width 72 height 20
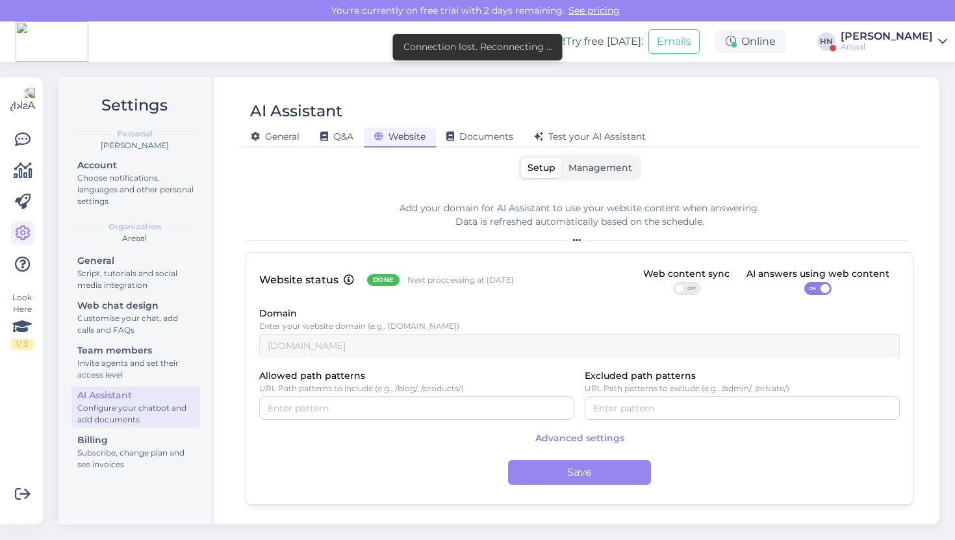
click at [551, 442] on span "Advanced settings" at bounding box center [579, 438] width 89 height 22
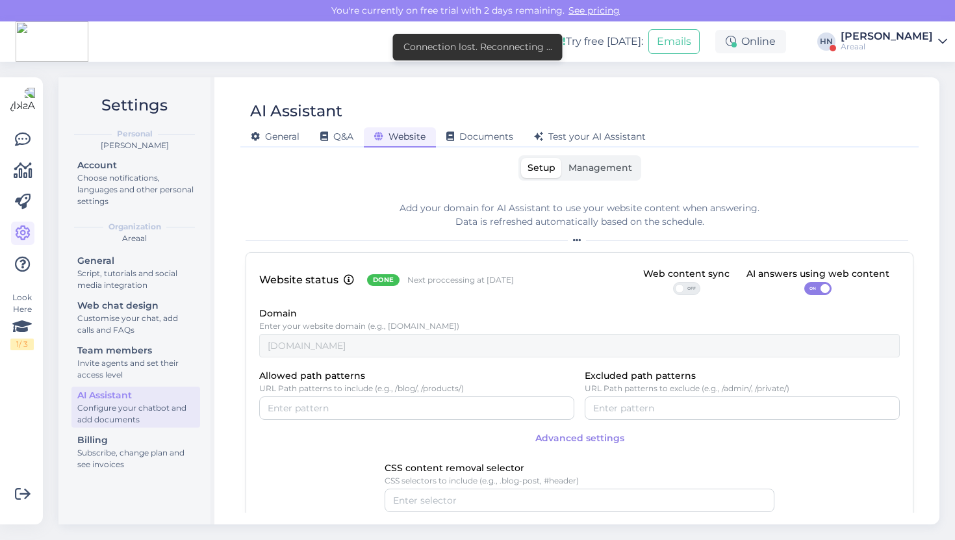
click at [551, 442] on span "Advanced settings" at bounding box center [579, 438] width 89 height 22
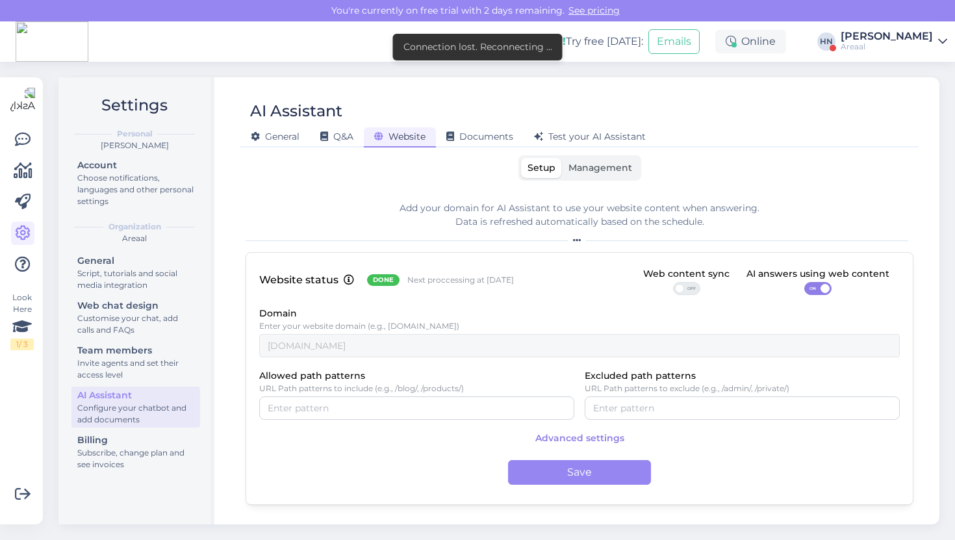
click at [551, 442] on span "Advanced settings" at bounding box center [579, 438] width 89 height 22
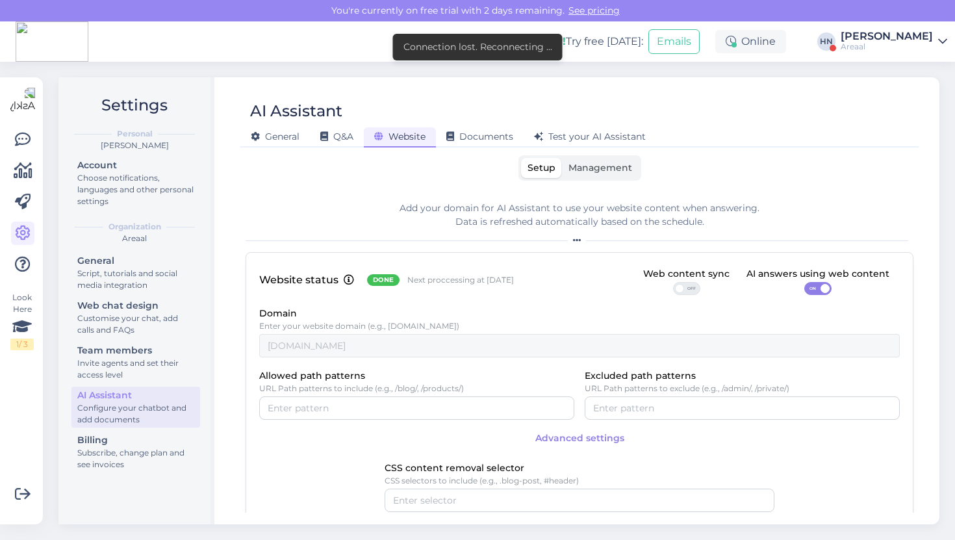
click at [496, 424] on div "Website status Done Next proccessing at [DATE] Web content sync OFF AI answers …" at bounding box center [580, 412] width 668 height 321
click at [595, 183] on div "Setup Management Add your domain for AI Assistant to use your website content w…" at bounding box center [580, 333] width 668 height 357
click at [596, 179] on div "Setup Management" at bounding box center [579, 167] width 123 height 25
click at [596, 170] on span "Management" at bounding box center [600, 168] width 64 height 12
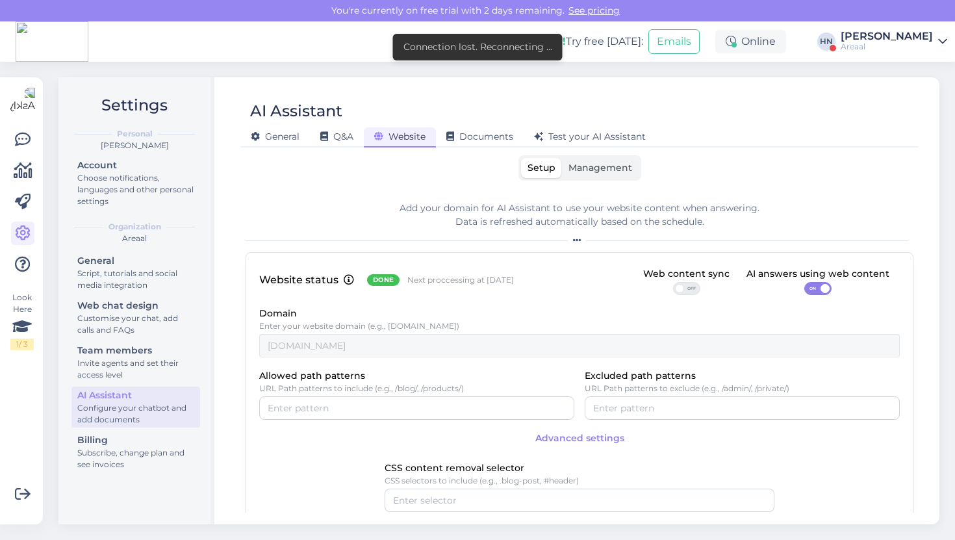
click at [562, 158] on input "Management" at bounding box center [562, 158] width 0 height 0
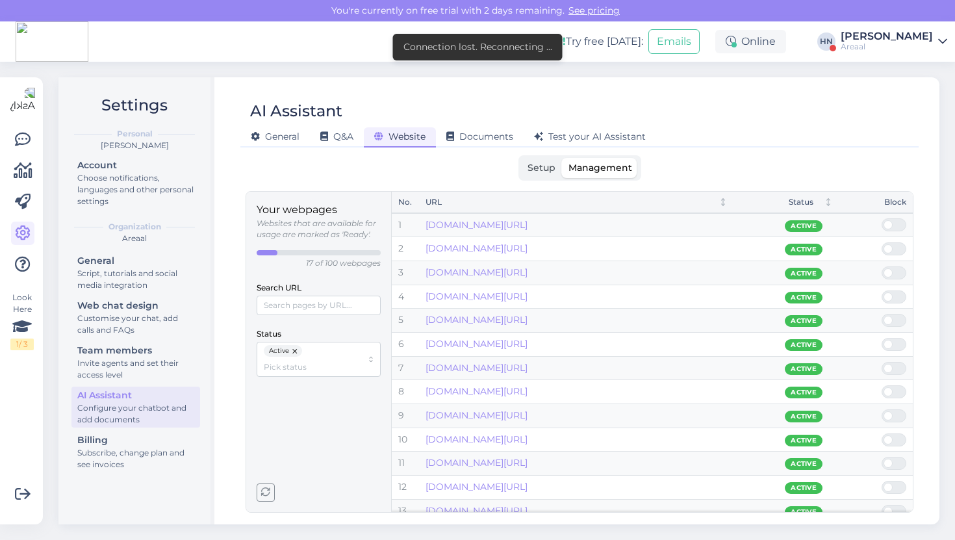
click at [546, 177] on label "Setup" at bounding box center [541, 168] width 41 height 20
click at [521, 158] on input "Setup" at bounding box center [521, 158] width 0 height 0
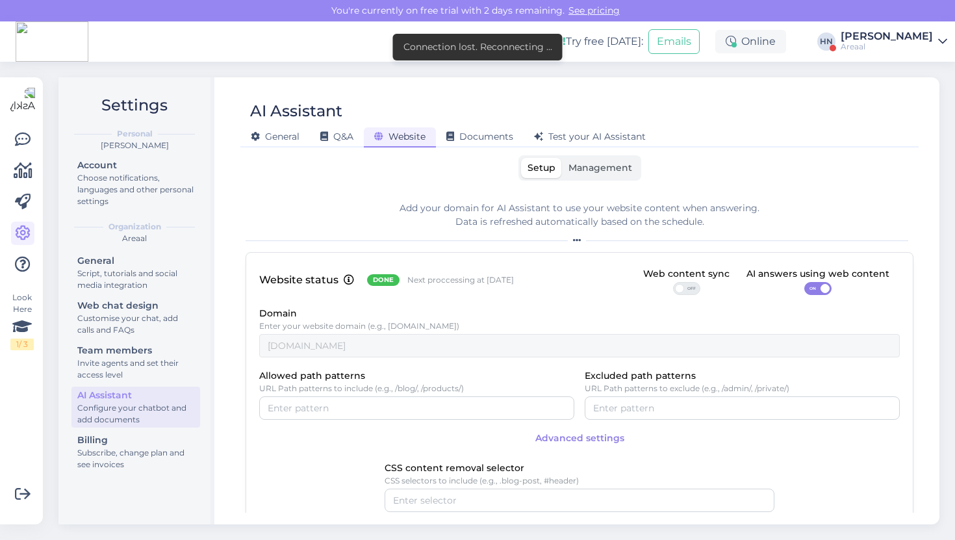
click at [308, 198] on div "Add your domain for AI Assistant to use your website content when answering. Da…" at bounding box center [580, 351] width 668 height 321
click at [481, 131] on span "Documents" at bounding box center [479, 137] width 67 height 12
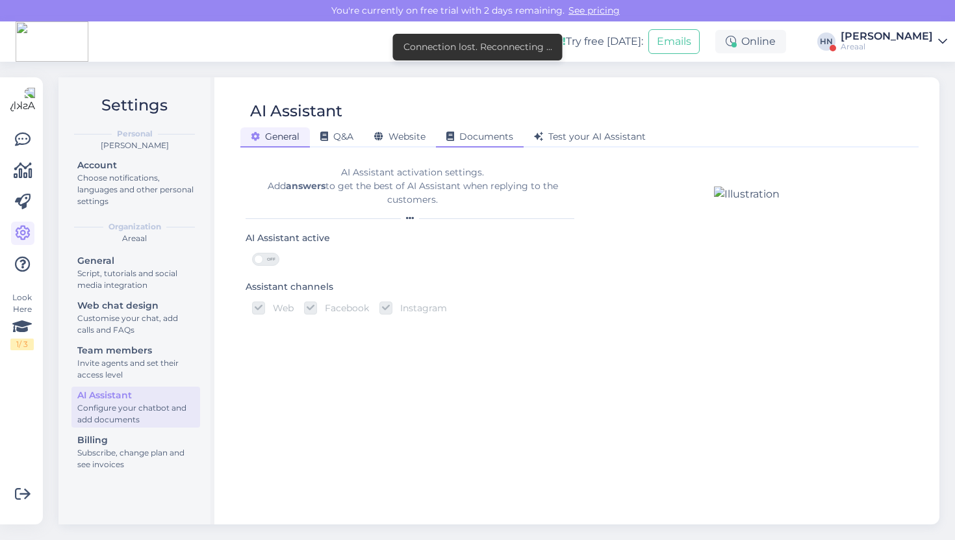
click at [470, 134] on span "Documents" at bounding box center [479, 137] width 67 height 12
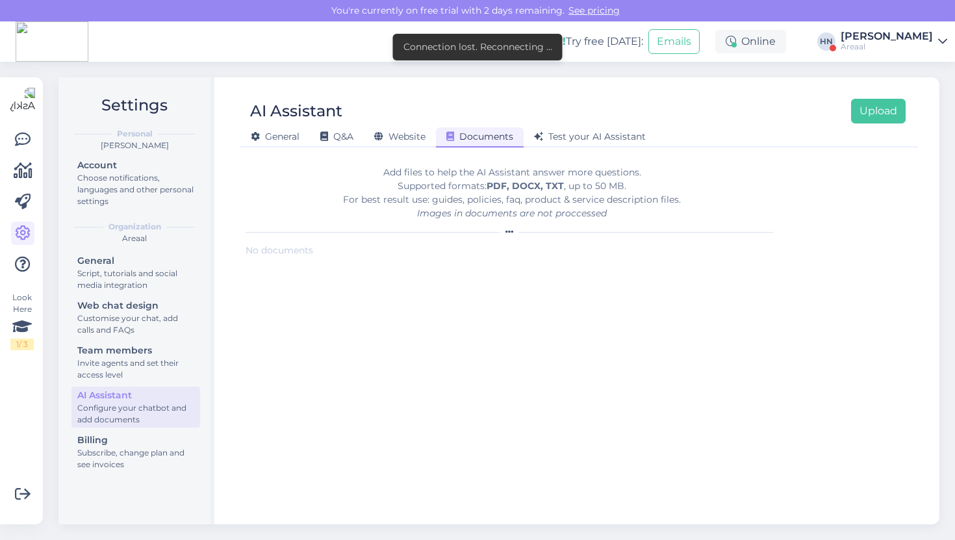
click at [265, 219] on div "Add files to help the AI Assistant answer more questions. Supported formats: PD…" at bounding box center [512, 193] width 533 height 55
click at [416, 118] on div "AI Assistant Upload" at bounding box center [572, 111] width 665 height 25
click at [411, 132] on span "Website" at bounding box center [399, 137] width 51 height 12
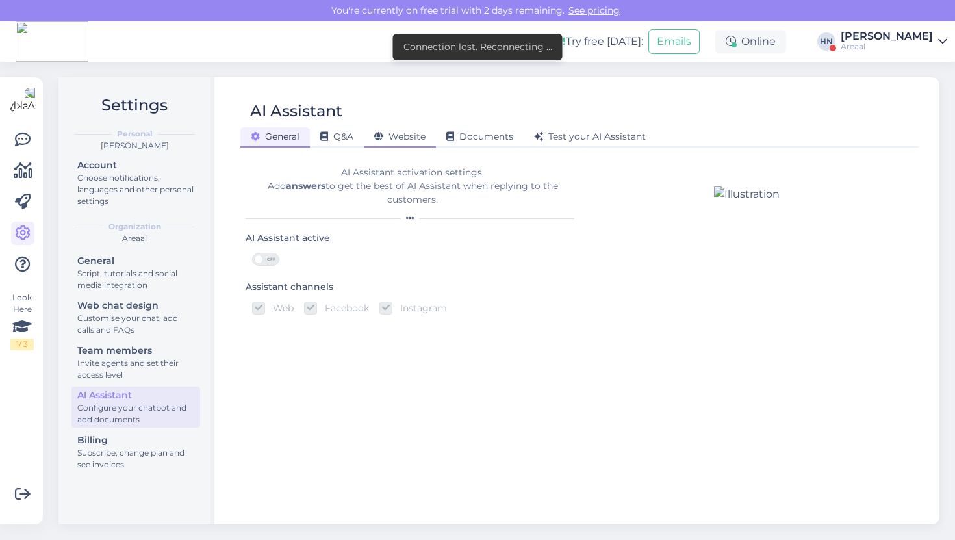
click at [407, 144] on div "Website" at bounding box center [400, 137] width 72 height 20
click at [418, 134] on span "Website" at bounding box center [399, 137] width 51 height 12
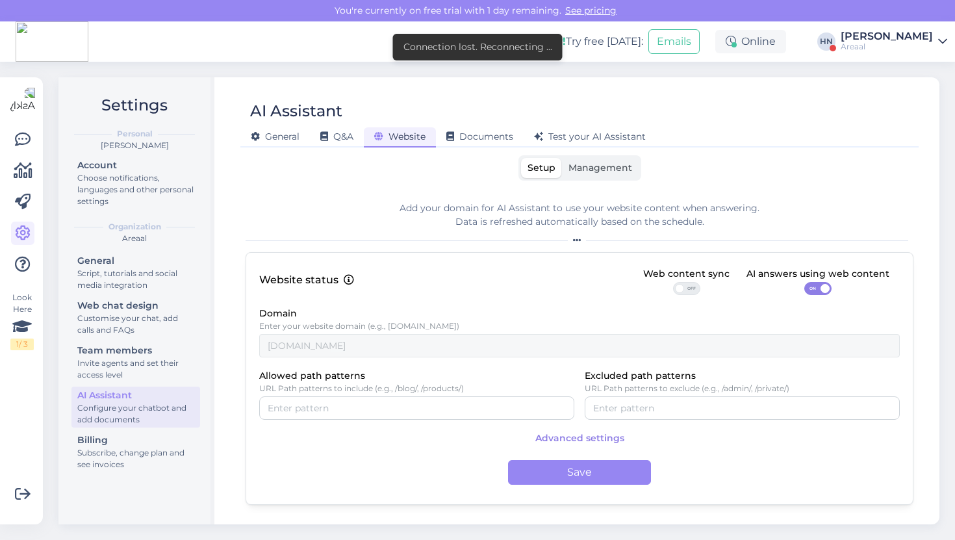
click at [218, 59] on div "New! Try free today: Emails Online HN Hans Niinemäe Areaal" at bounding box center [477, 41] width 955 height 40
click at [555, 129] on div "Test your AI Assistant" at bounding box center [589, 137] width 132 height 20
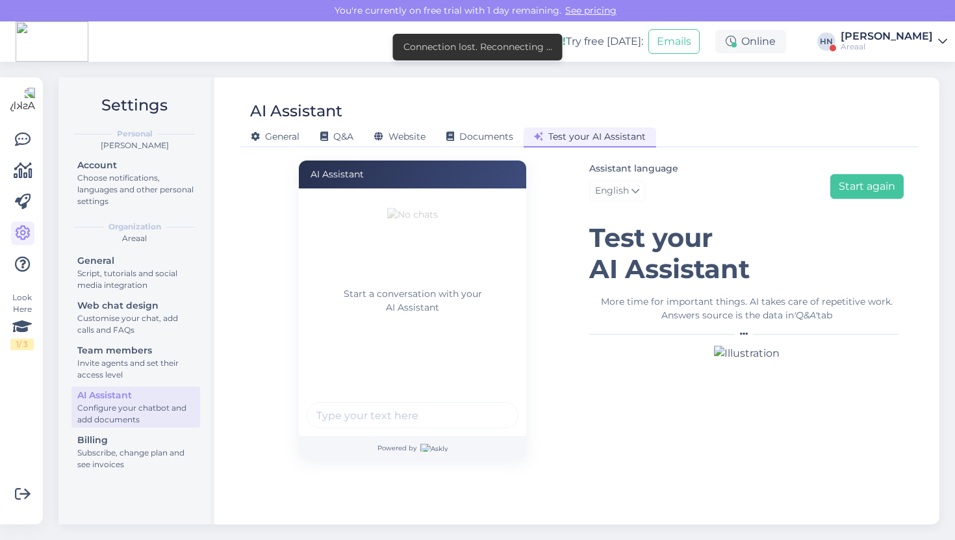
click at [352, 125] on div "General Q&A Website Documents Test your AI Assistant" at bounding box center [572, 134] width 665 height 23
click at [347, 135] on span "Q&A" at bounding box center [336, 137] width 33 height 12
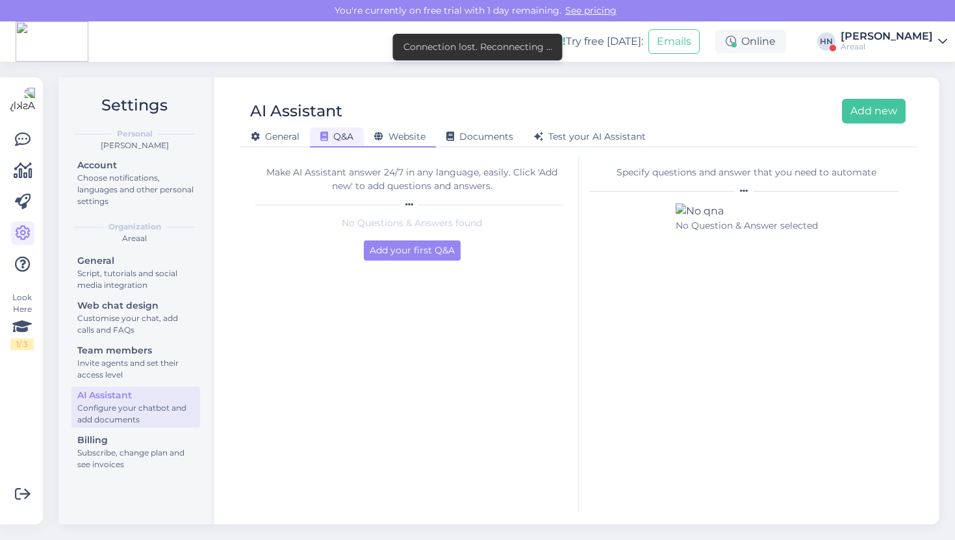
click at [394, 140] on span "Website" at bounding box center [399, 137] width 51 height 12
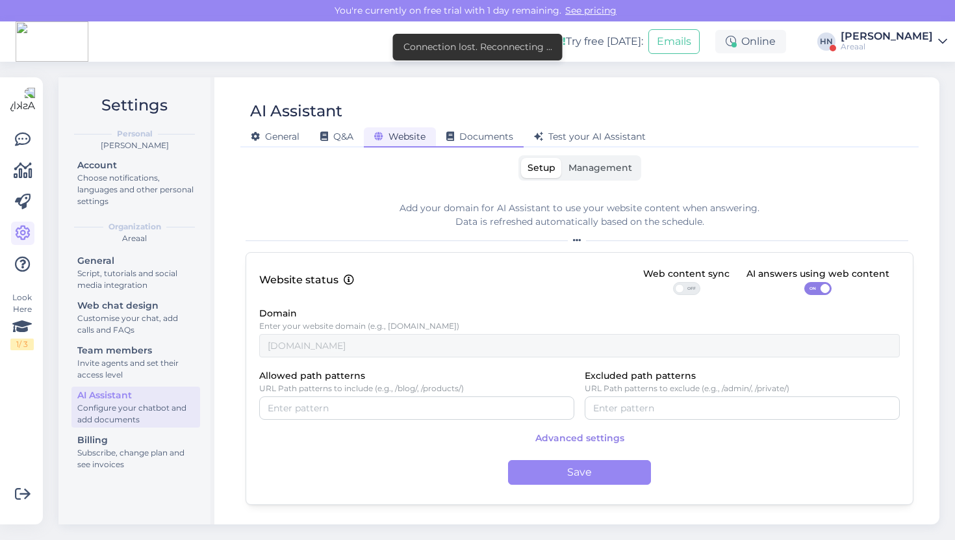
click at [468, 143] on div "Documents" at bounding box center [480, 137] width 88 height 20
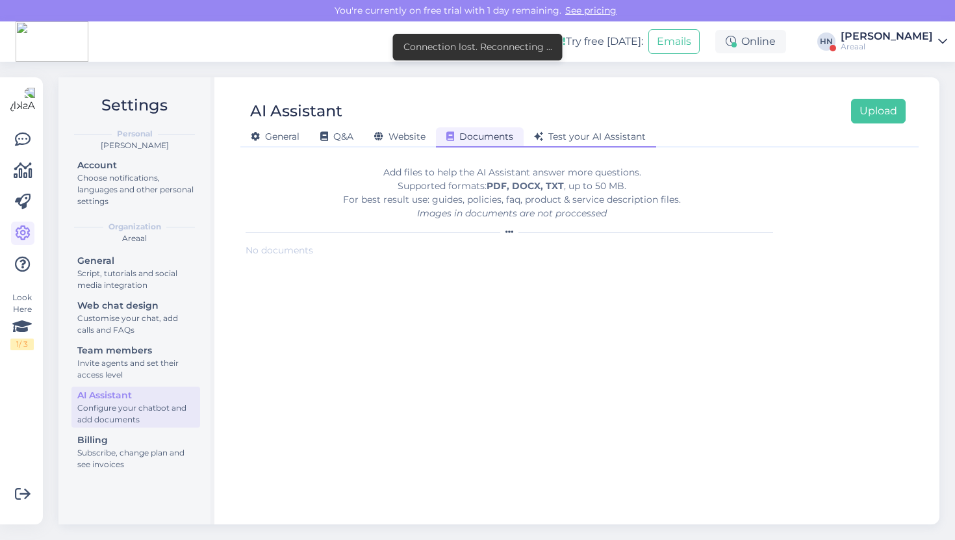
click at [568, 137] on span "Test your AI Assistant" at bounding box center [590, 137] width 112 height 12
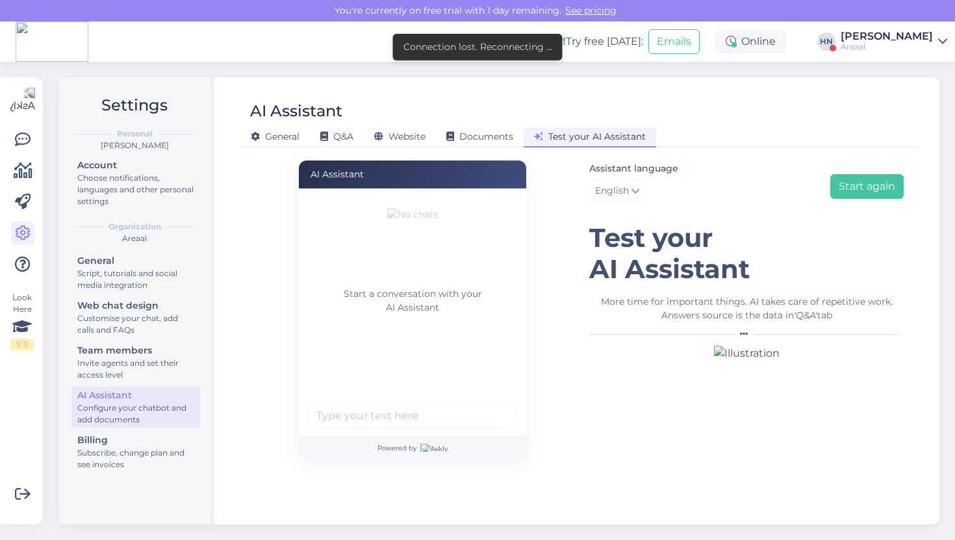
click at [529, 131] on div "Test your AI Assistant" at bounding box center [589, 137] width 132 height 20
click at [507, 131] on span "Documents" at bounding box center [479, 137] width 67 height 12
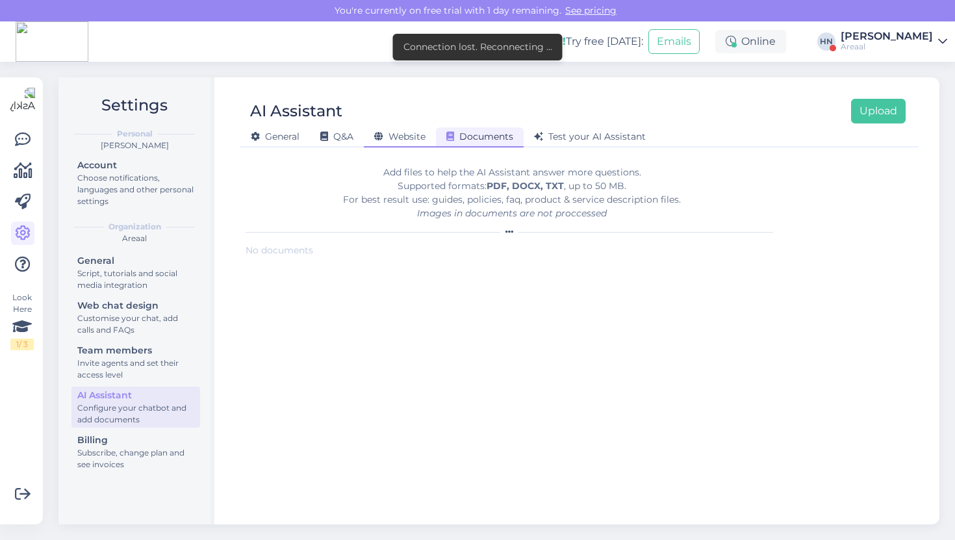
click at [398, 129] on div "Website" at bounding box center [400, 137] width 72 height 20
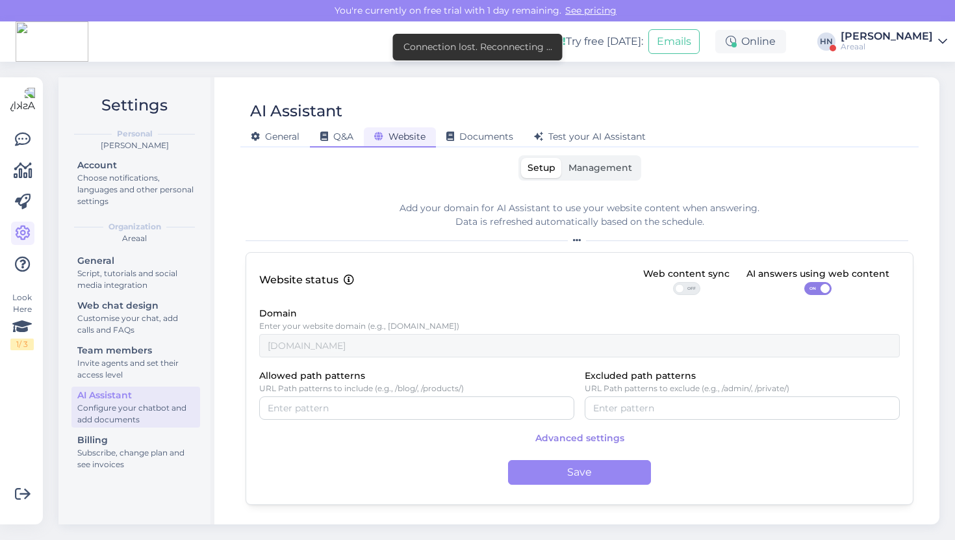
click at [326, 141] on icon at bounding box center [324, 136] width 8 height 9
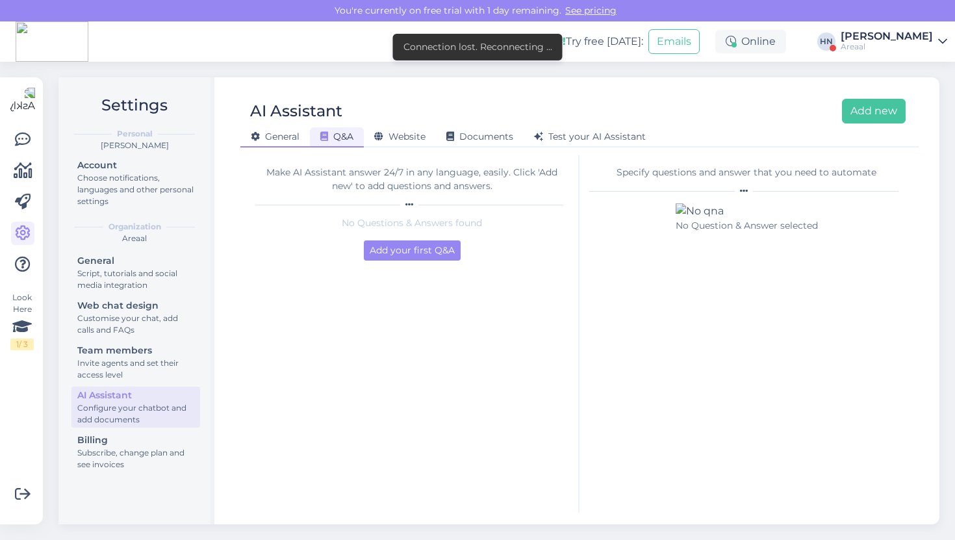
click at [294, 138] on span "General" at bounding box center [275, 137] width 49 height 12
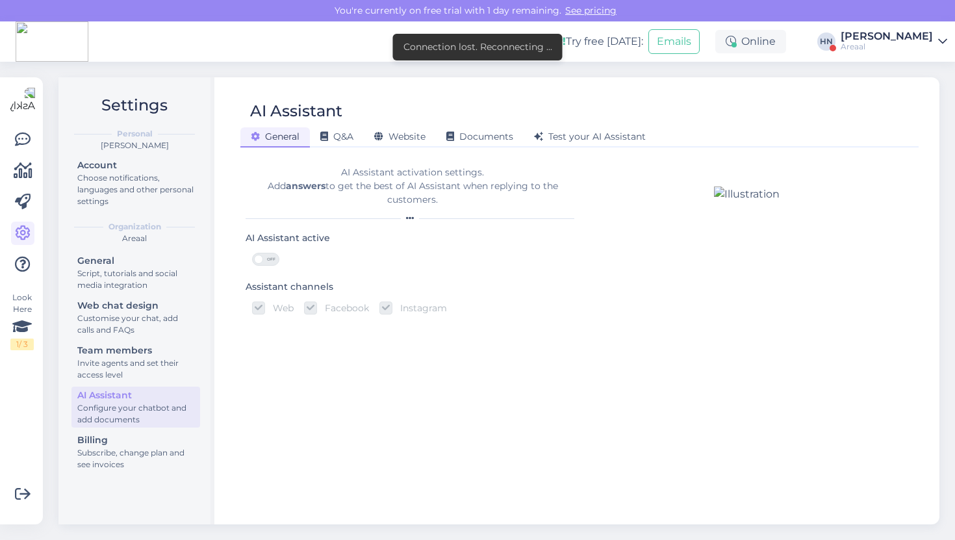
click at [273, 284] on div "Assistant channels" at bounding box center [290, 287] width 88 height 14
click at [294, 285] on div "Assistant channels" at bounding box center [290, 287] width 88 height 14
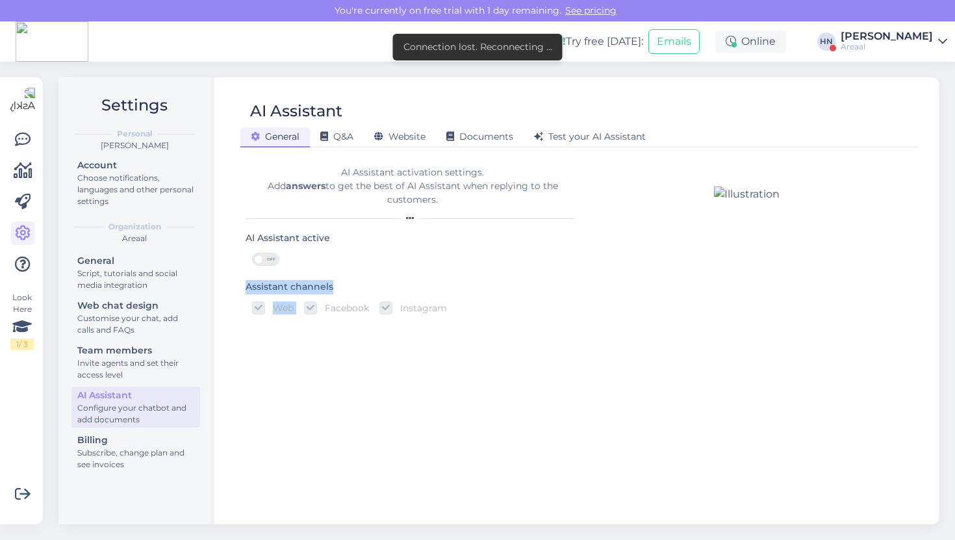
drag, startPoint x: 242, startPoint y: 292, endPoint x: 322, endPoint y: 296, distance: 80.6
click at [322, 296] on div "AI Assistant activation settings. Add answers to get the best of AI Assistant w…" at bounding box center [579, 333] width 678 height 357
click at [336, 286] on div "Assistant channels Web Facebook Instagram" at bounding box center [413, 300] width 334 height 42
copy div "Assistant channels"
click at [349, 136] on span "Q&A" at bounding box center [336, 137] width 33 height 12
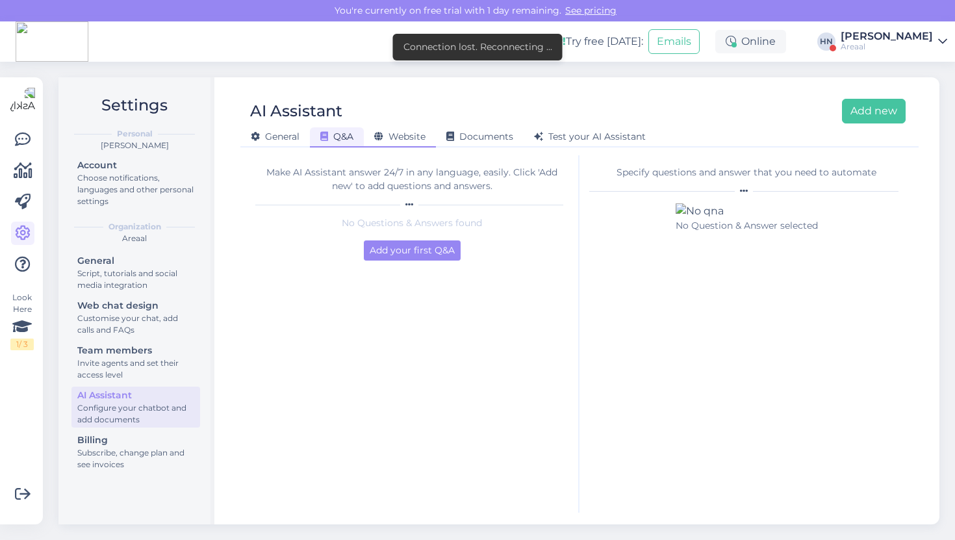
click at [370, 136] on div "Website" at bounding box center [400, 137] width 72 height 20
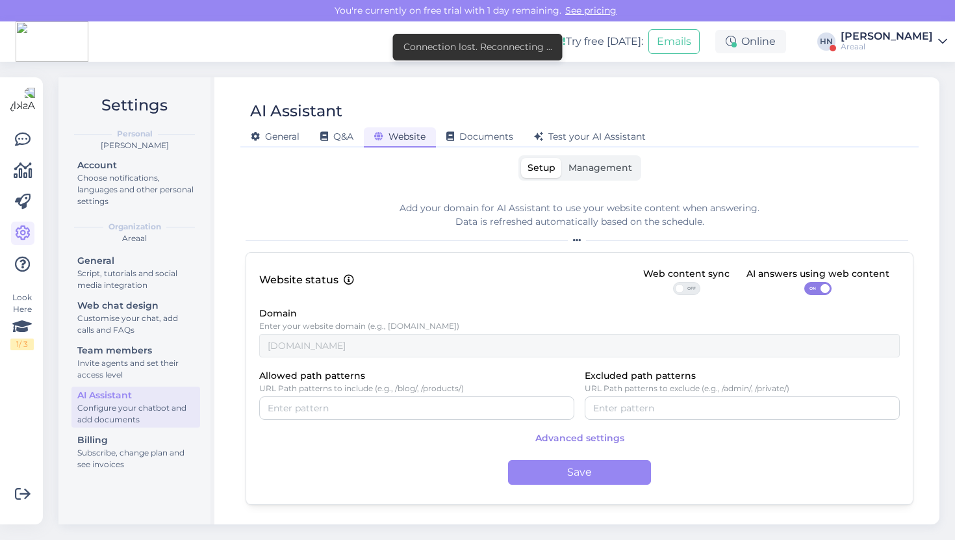
click at [462, 147] on div "AI Assistant General Q&A Website Documents Test your AI Assistant Setup Managem…" at bounding box center [580, 300] width 720 height 447
click at [463, 143] on div "Documents" at bounding box center [480, 137] width 88 height 20
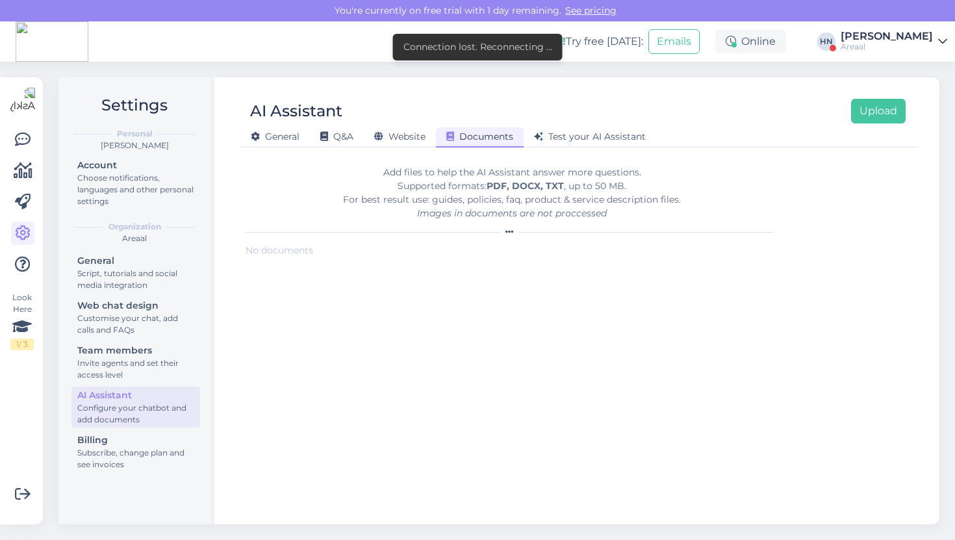
click at [521, 143] on div "Documents" at bounding box center [480, 137] width 88 height 20
click at [539, 140] on icon at bounding box center [538, 136] width 9 height 9
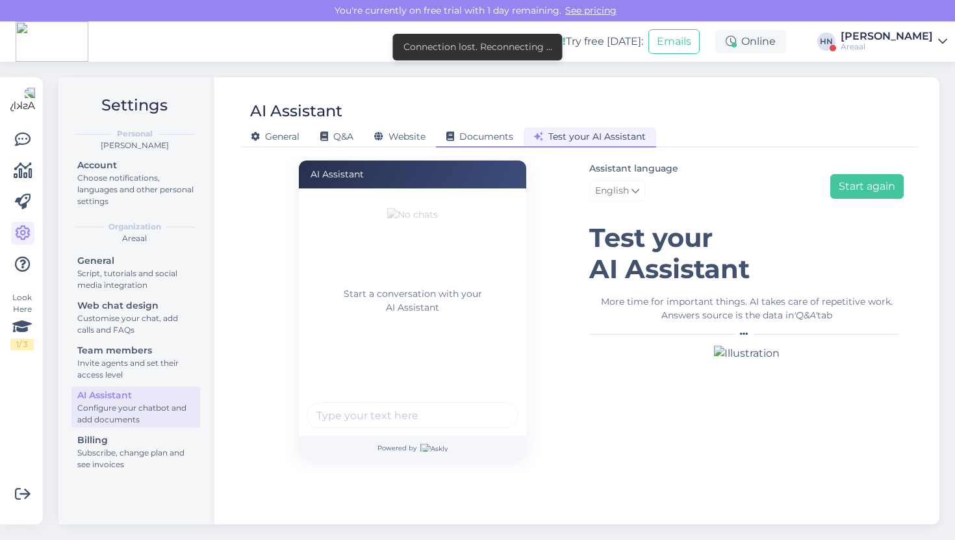
click at [475, 144] on div "Documents" at bounding box center [480, 137] width 88 height 20
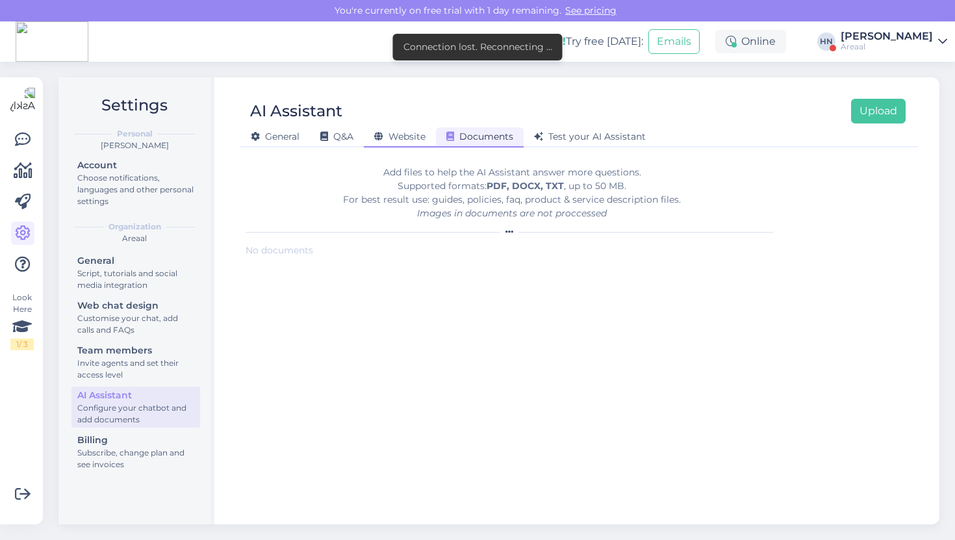
click at [417, 133] on span "Website" at bounding box center [399, 137] width 51 height 12
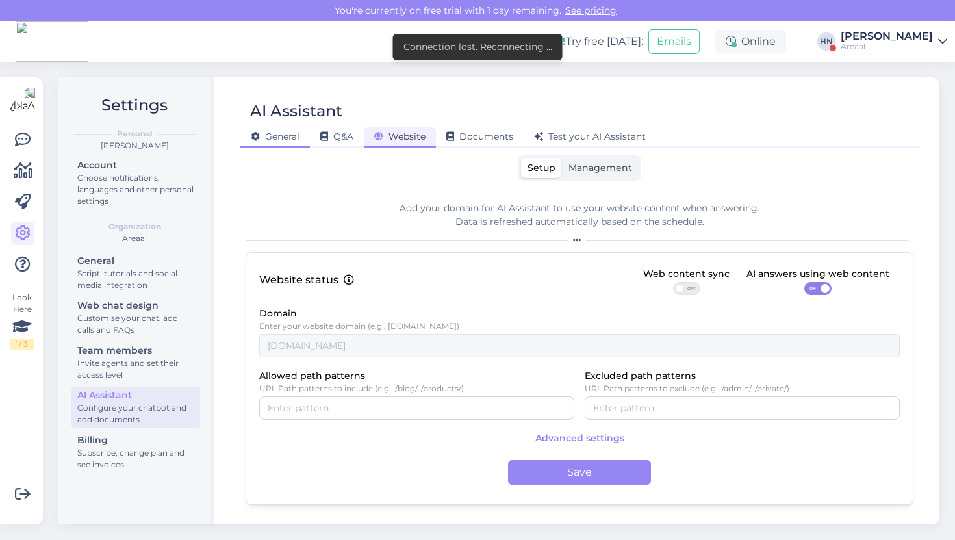
click at [307, 147] on div "General" at bounding box center [274, 137] width 69 height 20
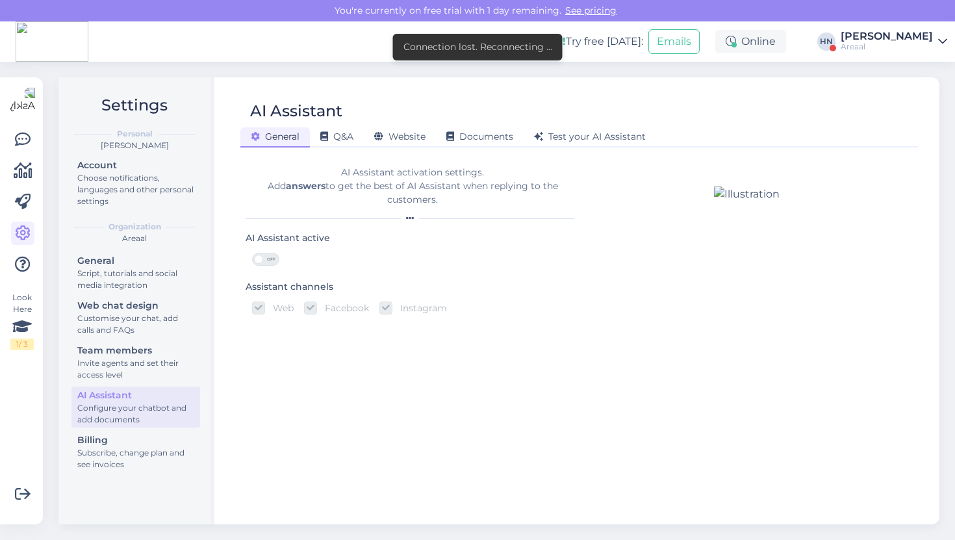
click at [568, 441] on div "AI Assistant activation settings. Add answers to get the best of AI Assistant w…" at bounding box center [413, 333] width 334 height 357
click at [381, 135] on icon at bounding box center [378, 136] width 9 height 9
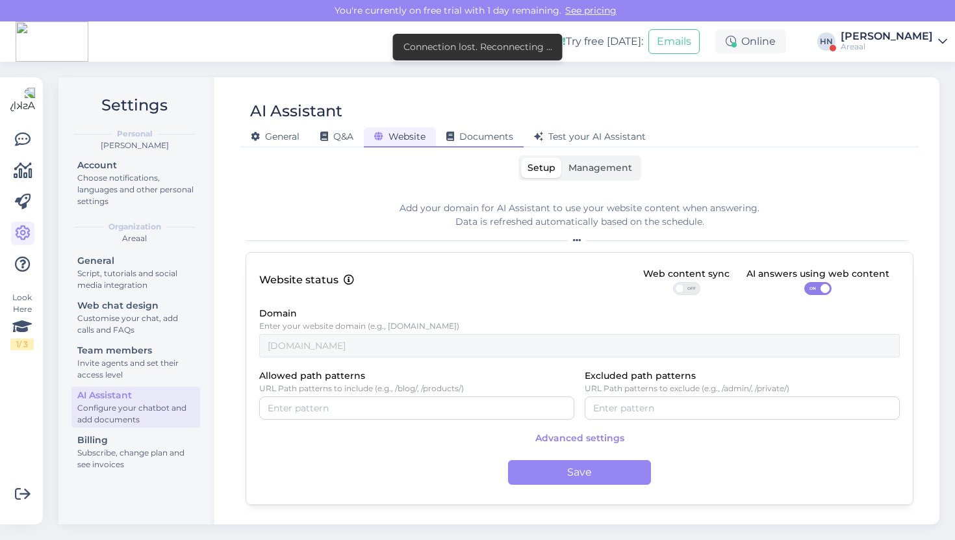
click at [473, 139] on span "Documents" at bounding box center [479, 137] width 67 height 12
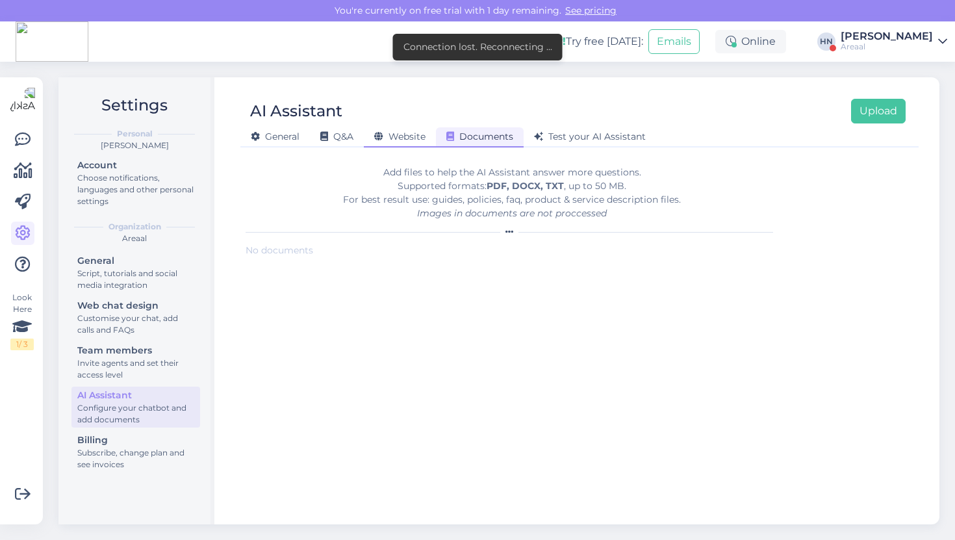
click at [406, 133] on span "Website" at bounding box center [399, 137] width 51 height 12
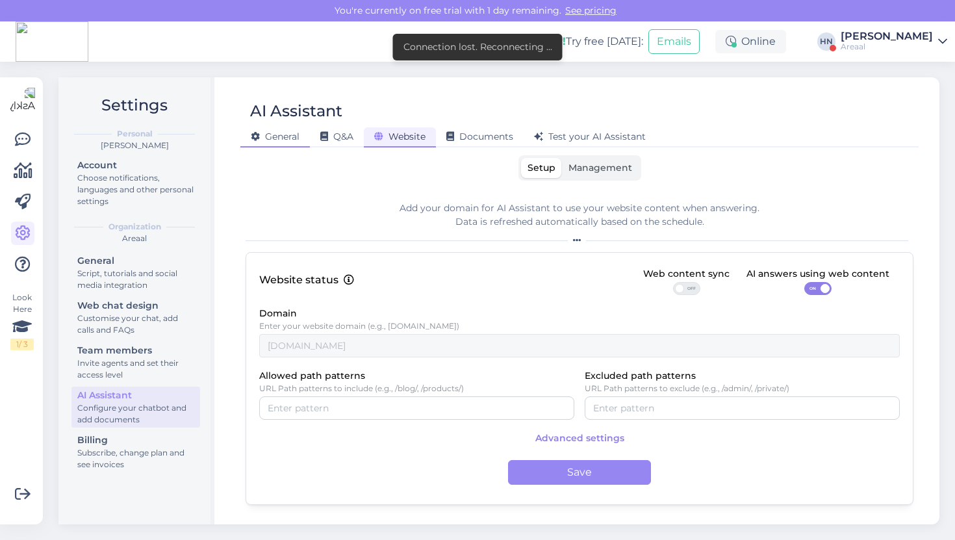
click at [298, 140] on span "General" at bounding box center [275, 137] width 49 height 12
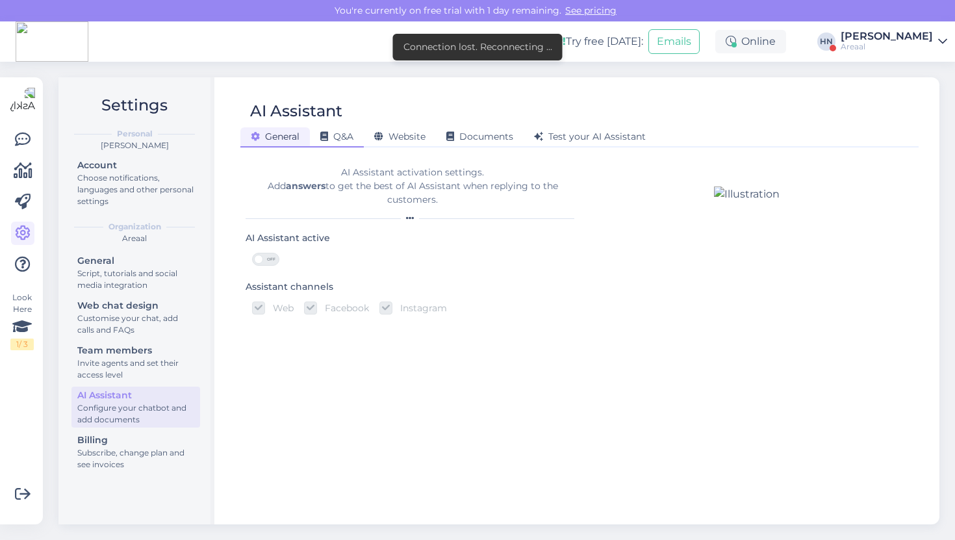
click at [321, 137] on icon at bounding box center [324, 136] width 8 height 9
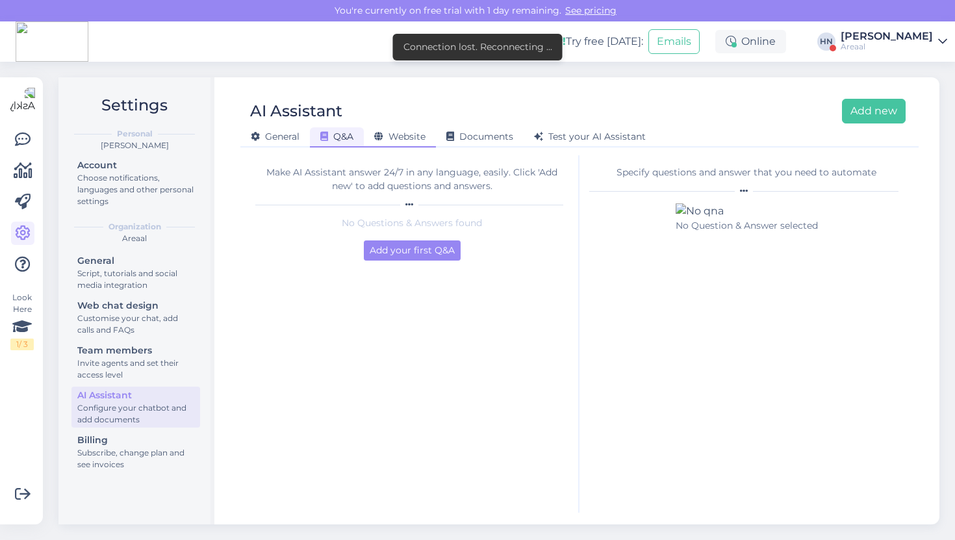
click at [403, 145] on div "Website" at bounding box center [400, 137] width 72 height 20
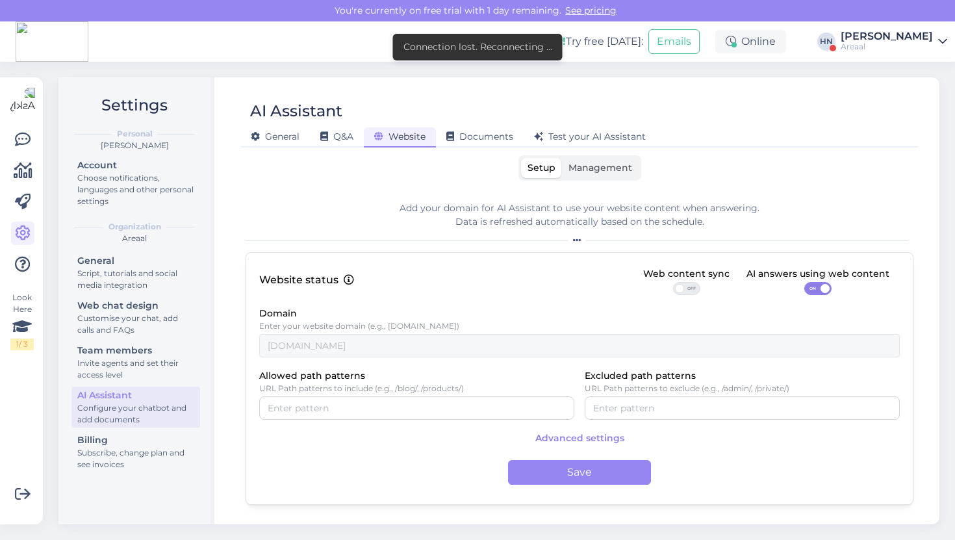
click at [464, 153] on div "AI Assistant General Q&A Website Documents Test your AI Assistant Setup Managem…" at bounding box center [580, 300] width 720 height 447
click at [484, 144] on div "Documents" at bounding box center [480, 137] width 88 height 20
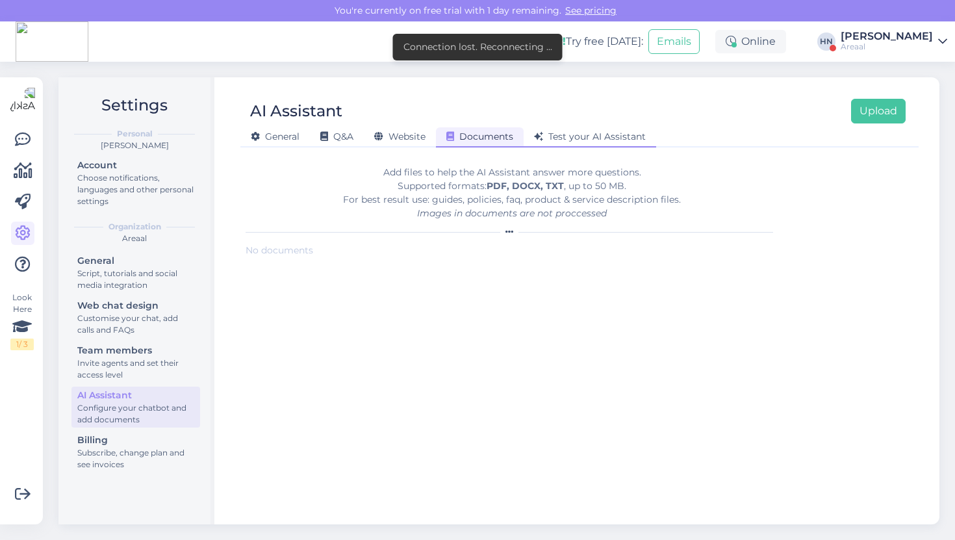
click at [582, 133] on span "Test your AI Assistant" at bounding box center [590, 137] width 112 height 12
